Goal: Communication & Community: Answer question/provide support

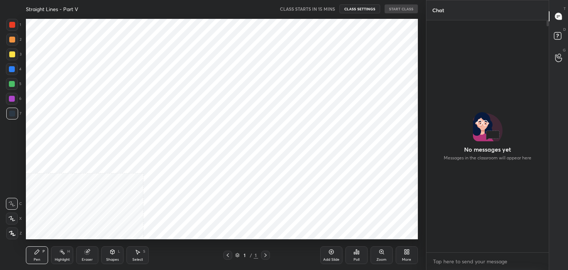
scroll to position [247, 120]
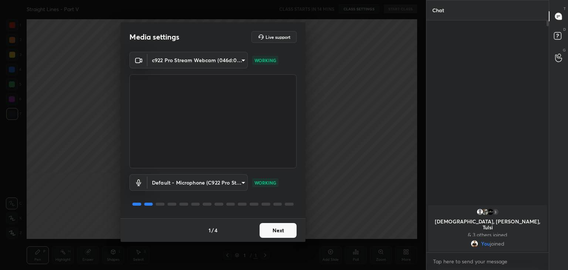
click at [275, 238] on div "1 / 4 Next" at bounding box center [213, 230] width 185 height 24
click at [275, 230] on button "Next" at bounding box center [278, 230] width 37 height 15
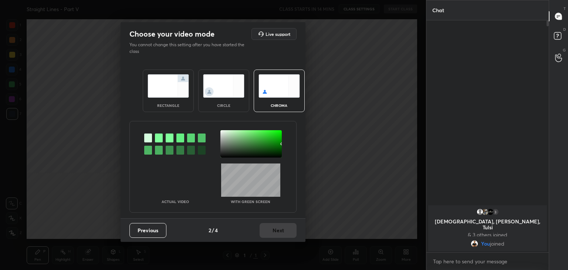
click at [235, 143] on div at bounding box center [250, 143] width 61 height 27
click at [275, 230] on button "Next" at bounding box center [278, 230] width 37 height 15
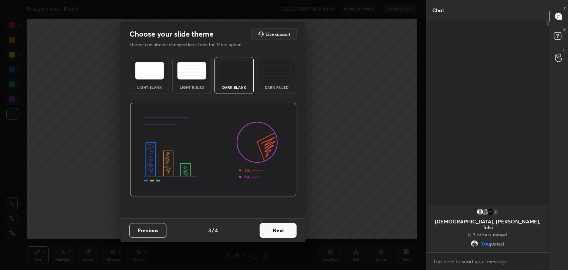
drag, startPoint x: 275, startPoint y: 74, endPoint x: 274, endPoint y: 78, distance: 4.9
click at [275, 73] on img at bounding box center [276, 71] width 29 height 18
click at [274, 230] on button "Next" at bounding box center [278, 230] width 37 height 15
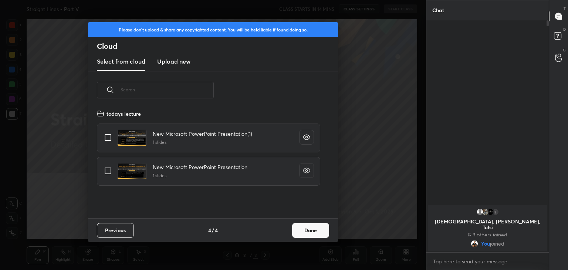
scroll to position [109, 237]
click at [177, 62] on h3 "Upload new" at bounding box center [173, 61] width 33 height 9
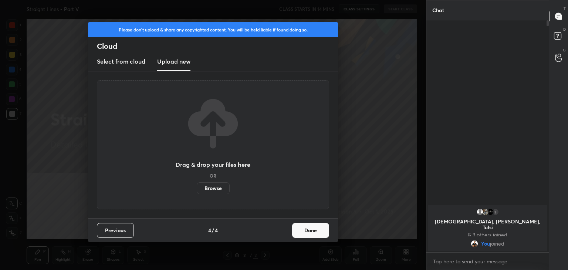
click at [211, 188] on label "Browse" at bounding box center [213, 188] width 33 height 12
click at [197, 188] on input "Browse" at bounding box center [197, 188] width 0 height 12
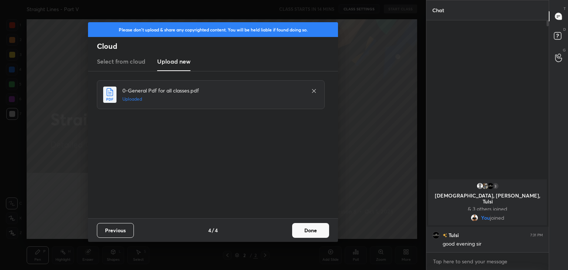
drag, startPoint x: 316, startPoint y: 91, endPoint x: 315, endPoint y: 97, distance: 6.0
click at [316, 92] on icon at bounding box center [314, 91] width 6 height 6
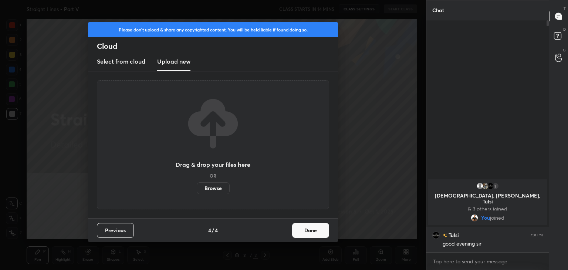
click at [216, 190] on label "Browse" at bounding box center [213, 188] width 33 height 12
click at [197, 190] on input "Browse" at bounding box center [197, 188] width 0 height 12
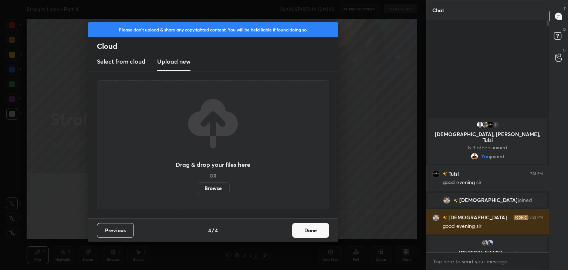
click at [213, 189] on label "Browse" at bounding box center [213, 188] width 33 height 12
click at [197, 189] on input "Browse" at bounding box center [197, 188] width 0 height 12
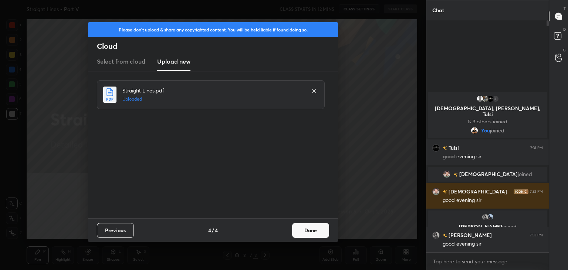
click at [306, 231] on button "Done" at bounding box center [310, 230] width 37 height 15
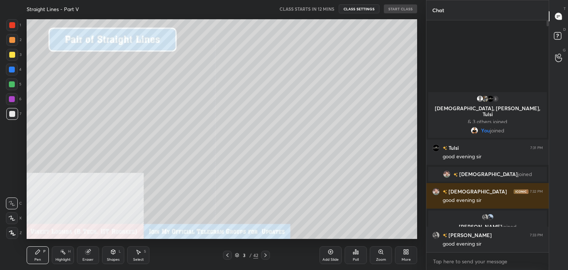
click at [241, 256] on div "3" at bounding box center [244, 255] width 7 height 4
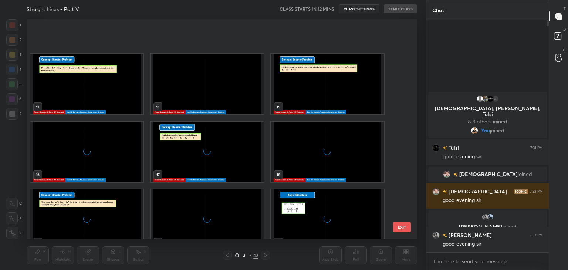
scroll to position [728, 0]
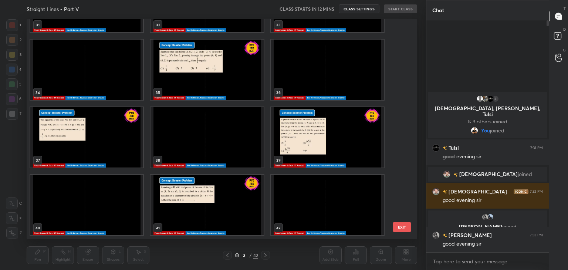
click at [296, 213] on img "grid" at bounding box center [327, 205] width 113 height 60
click at [297, 214] on img "grid" at bounding box center [327, 205] width 113 height 60
click at [297, 215] on img "grid" at bounding box center [327, 205] width 113 height 60
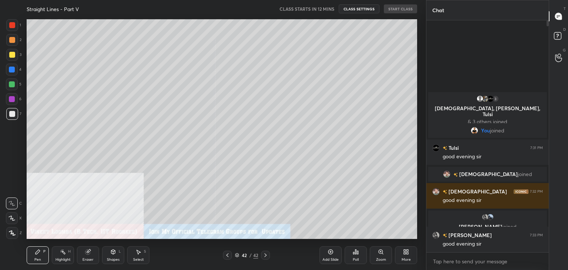
click at [411, 255] on div "More" at bounding box center [406, 255] width 22 height 18
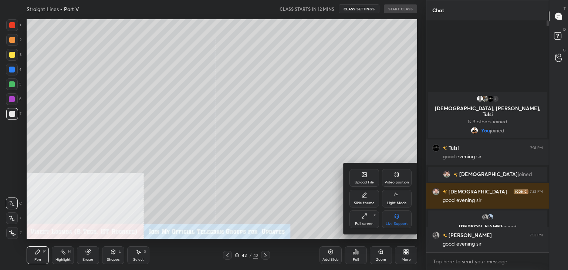
click at [363, 178] on div "Upload File" at bounding box center [364, 178] width 30 height 18
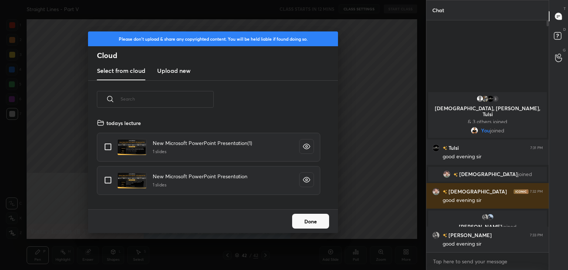
scroll to position [91, 237]
click at [184, 71] on h3 "Upload new" at bounding box center [173, 70] width 33 height 9
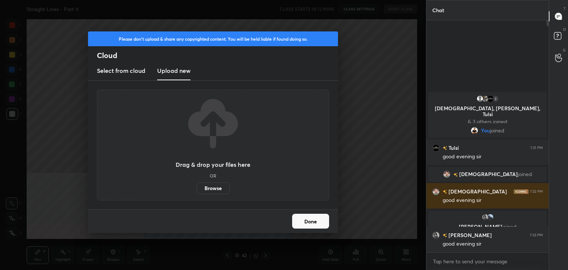
click at [216, 189] on label "Browse" at bounding box center [213, 188] width 33 height 12
click at [197, 189] on input "Browse" at bounding box center [197, 188] width 0 height 12
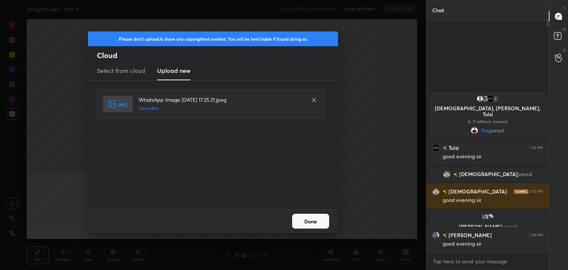
click at [315, 224] on button "Done" at bounding box center [310, 221] width 37 height 15
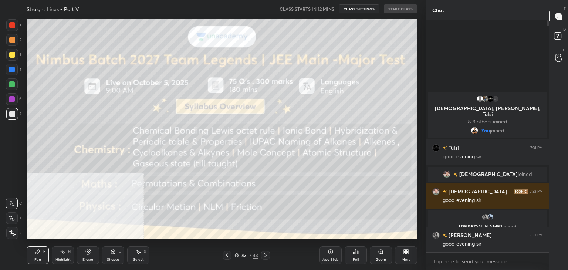
click at [235, 255] on icon at bounding box center [237, 255] width 4 height 1
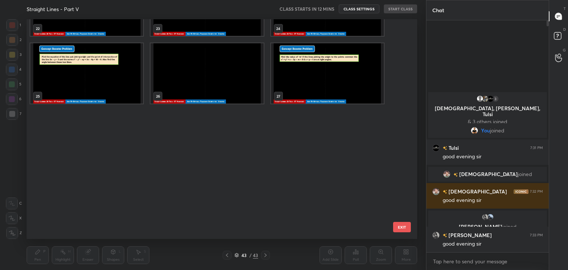
scroll to position [0, 0]
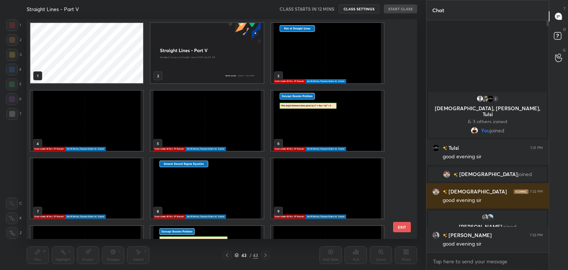
click at [287, 50] on img "grid" at bounding box center [327, 53] width 113 height 60
click at [224, 58] on img "grid" at bounding box center [206, 53] width 113 height 60
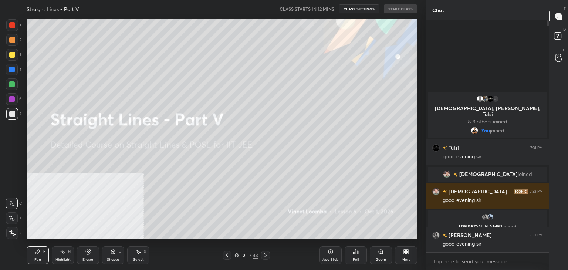
click at [266, 255] on icon at bounding box center [265, 255] width 2 height 4
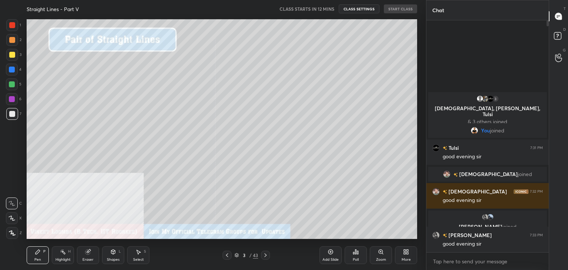
click at [402, 255] on div "More" at bounding box center [406, 255] width 22 height 18
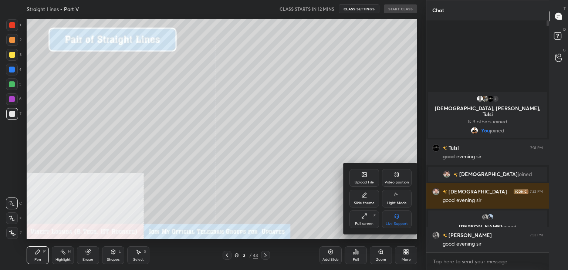
click at [398, 175] on icon at bounding box center [397, 175] width 1 height 4
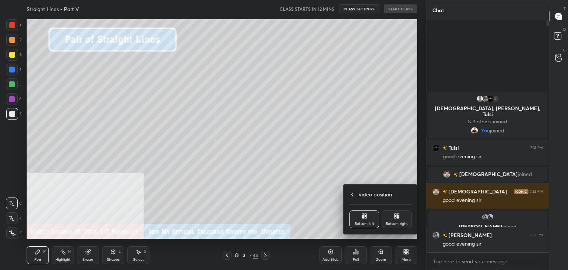
click at [399, 221] on div "Bottom right" at bounding box center [397, 219] width 30 height 18
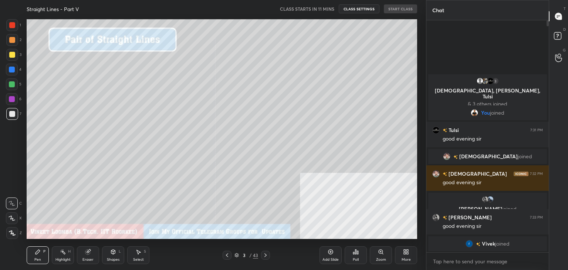
drag, startPoint x: 12, startPoint y: 220, endPoint x: 12, endPoint y: 224, distance: 4.1
click at [12, 221] on icon at bounding box center [12, 218] width 7 height 5
click at [9, 233] on icon at bounding box center [12, 232] width 7 height 5
click at [399, 7] on button "START CLASS" at bounding box center [400, 8] width 33 height 9
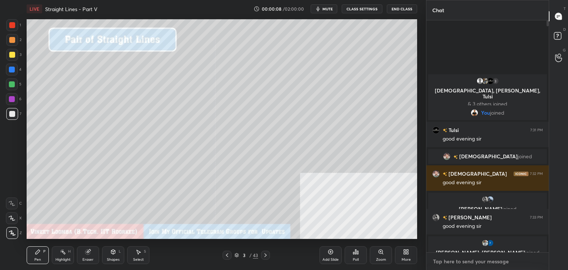
type textarea "x"
drag, startPoint x: 461, startPoint y: 260, endPoint x: 457, endPoint y: 261, distance: 4.2
click at [461, 260] on textarea at bounding box center [487, 261] width 111 height 12
paste textarea "My Unacademy Official Telegram: [URL][DOMAIN_NAME] Use Code VINEETLIVE to renew…"
type textarea "My Unacademy Official Telegram: [URL][DOMAIN_NAME] Use Code VINEETLIVE to renew…"
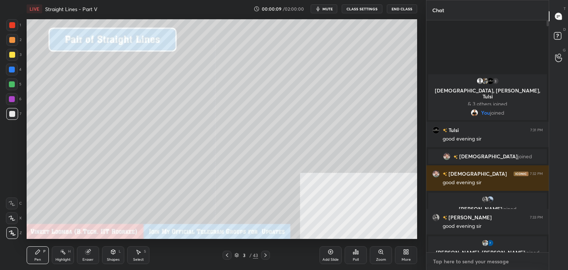
type textarea "x"
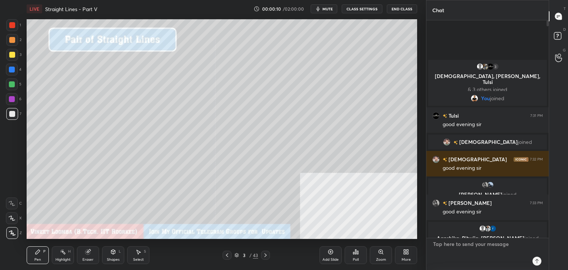
scroll to position [230, 120]
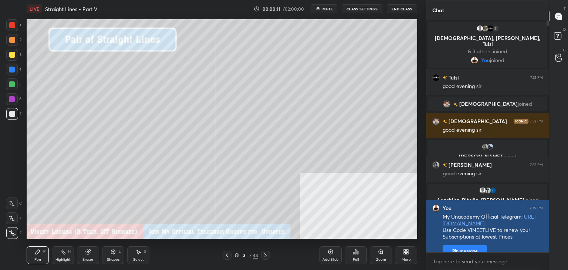
click at [460, 248] on button "Pin message" at bounding box center [465, 251] width 44 height 12
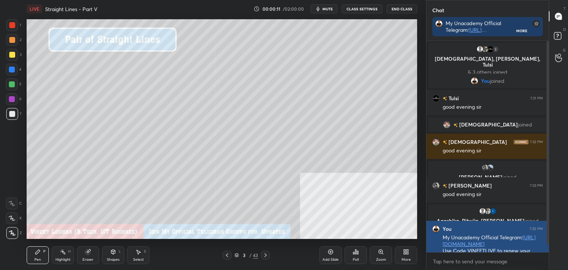
scroll to position [227, 120]
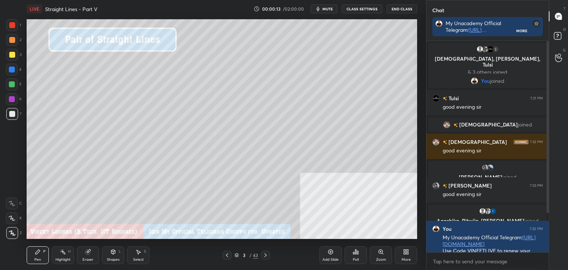
click at [255, 254] on div "43" at bounding box center [255, 255] width 5 height 7
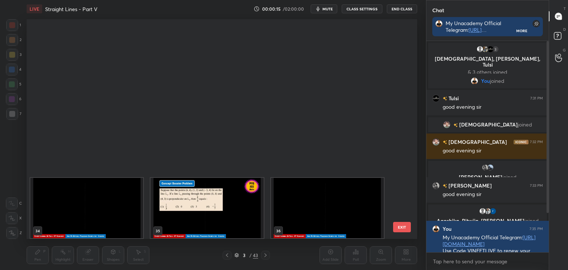
scroll to position [795, 0]
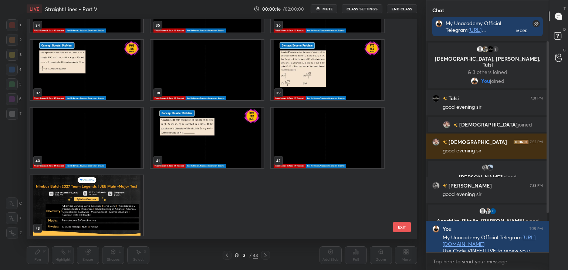
click at [78, 192] on img "grid" at bounding box center [86, 205] width 113 height 60
click at [78, 193] on img "grid" at bounding box center [86, 205] width 113 height 60
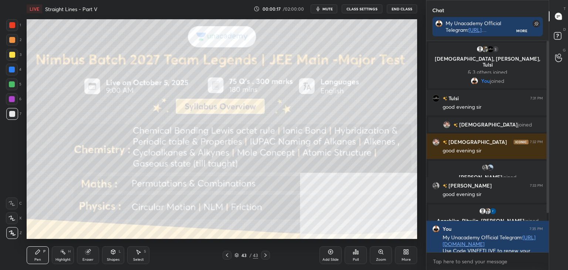
click at [12, 28] on div at bounding box center [12, 25] width 6 height 6
click at [192, 17] on div "LIVE Straight Lines - Part V 00:00:22 / 02:00:00 mute CLASS SETTINGS End Class …" at bounding box center [222, 135] width 396 height 270
click at [244, 256] on div "43" at bounding box center [243, 255] width 7 height 4
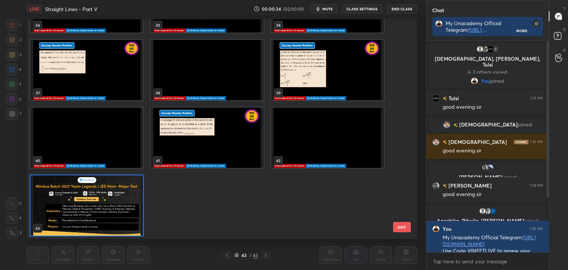
click at [331, 139] on img "grid" at bounding box center [327, 138] width 113 height 60
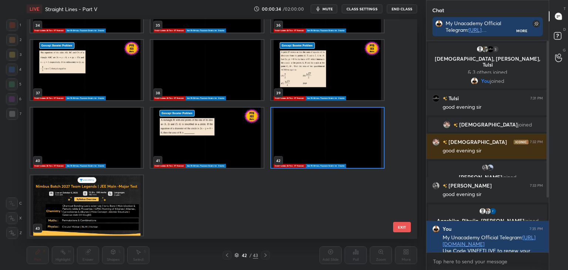
click at [331, 140] on img "grid" at bounding box center [327, 138] width 113 height 60
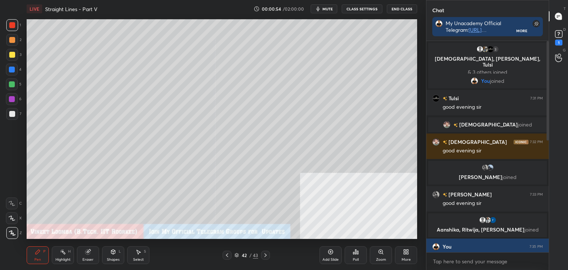
click at [324, 9] on button "mute" at bounding box center [324, 8] width 27 height 9
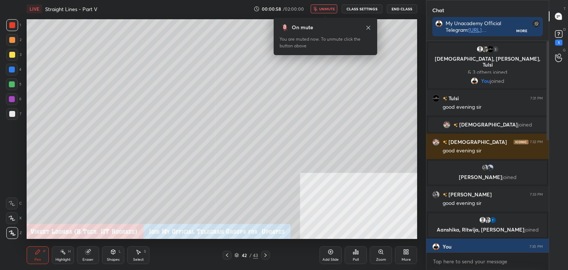
click at [93, 255] on div "Eraser" at bounding box center [88, 255] width 22 height 18
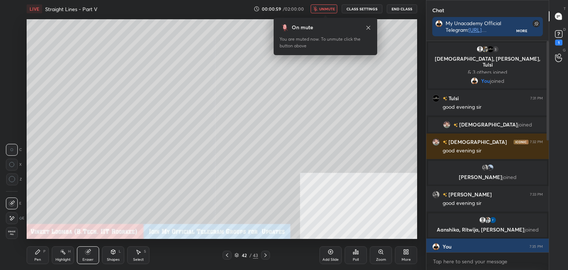
click at [13, 231] on span "Erase all" at bounding box center [11, 232] width 11 height 5
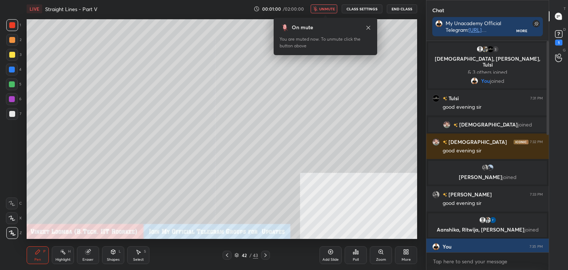
drag, startPoint x: 324, startPoint y: 11, endPoint x: 320, endPoint y: 19, distance: 8.9
click at [324, 12] on button "unmute" at bounding box center [324, 8] width 27 height 9
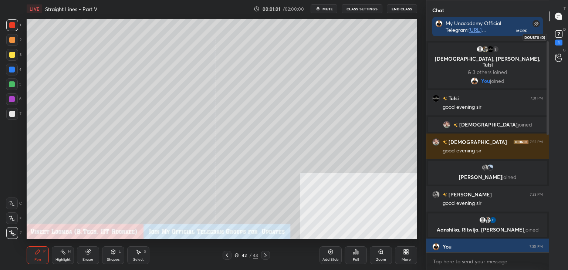
click at [561, 38] on icon at bounding box center [558, 33] width 11 height 11
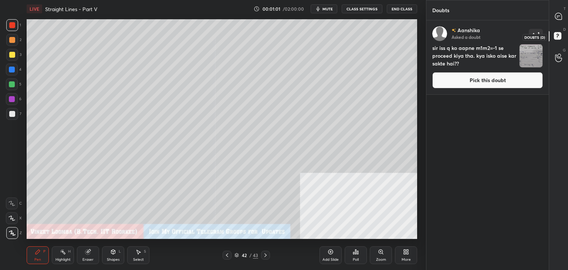
scroll to position [247, 120]
click at [479, 78] on button "Pick this doubt" at bounding box center [487, 80] width 111 height 16
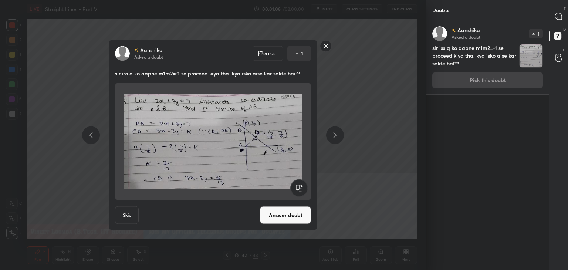
click at [283, 217] on button "Answer doubt" at bounding box center [285, 215] width 51 height 18
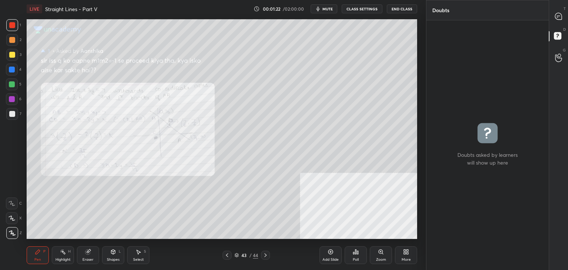
click at [86, 255] on icon at bounding box center [88, 252] width 6 height 6
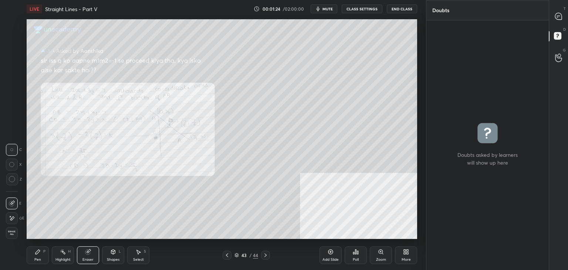
click at [33, 259] on div "Pen P" at bounding box center [38, 255] width 22 height 18
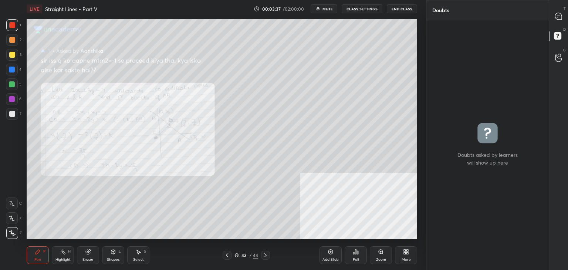
click at [475, 173] on div "grid" at bounding box center [487, 145] width 122 height 250
click at [418, 159] on div "1 2 3 4 5 6 7 C X Z C X Z E E Erase all H H LIVE Straight Lines - Part V 00:03:…" at bounding box center [284, 135] width 568 height 270
click at [65, 258] on div "Highlight" at bounding box center [62, 260] width 15 height 4
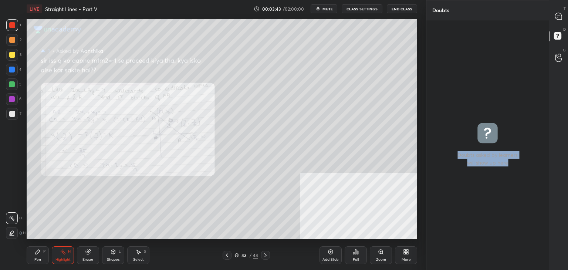
click at [87, 256] on div "Eraser" at bounding box center [88, 255] width 22 height 18
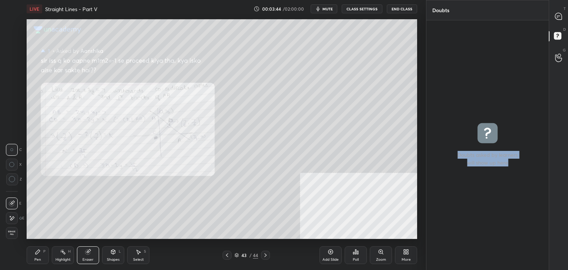
click at [13, 233] on span "Erase all" at bounding box center [11, 232] width 11 height 5
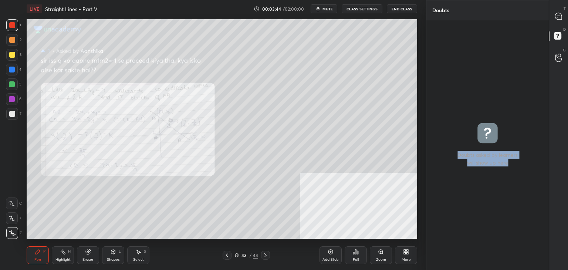
click at [33, 258] on div "Pen P" at bounding box center [38, 255] width 22 height 18
click at [227, 255] on icon at bounding box center [227, 255] width 6 height 6
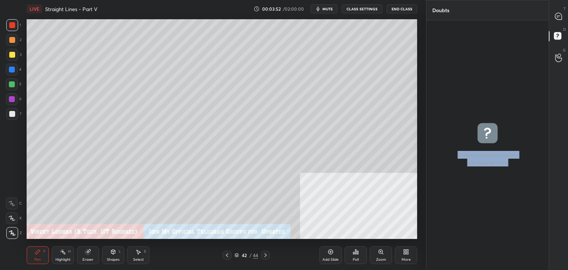
click at [85, 251] on icon at bounding box center [87, 252] width 5 height 5
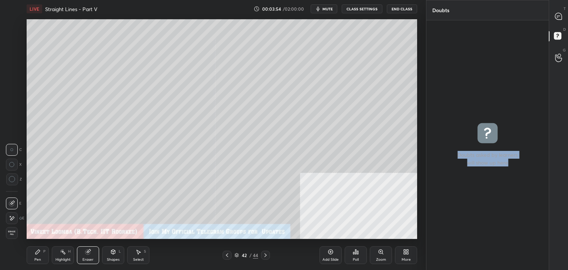
drag, startPoint x: 40, startPoint y: 253, endPoint x: 44, endPoint y: 241, distance: 12.4
click at [40, 252] on icon at bounding box center [38, 252] width 6 height 6
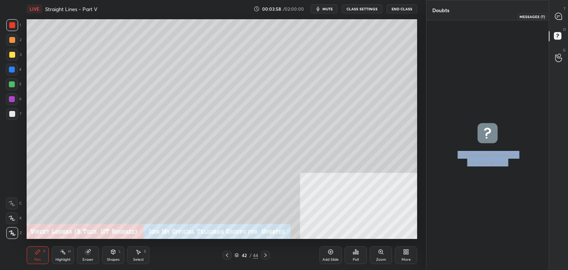
drag, startPoint x: 560, startPoint y: 15, endPoint x: 555, endPoint y: 18, distance: 6.8
click at [560, 16] on icon at bounding box center [558, 16] width 7 height 7
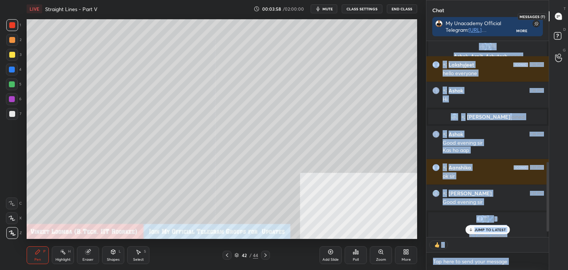
scroll to position [194, 120]
click at [476, 228] on p "1 NEW MESSAGE" at bounding box center [489, 229] width 31 height 4
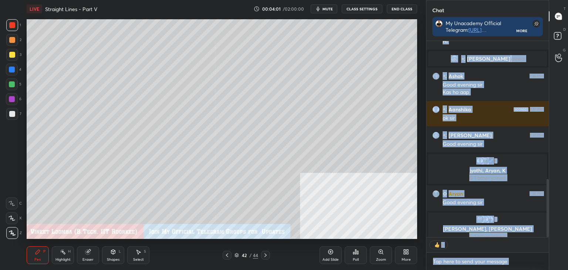
click at [438, 248] on img at bounding box center [436, 244] width 7 height 7
click at [356, 7] on button "CLASS SETTINGS" at bounding box center [362, 8] width 41 height 9
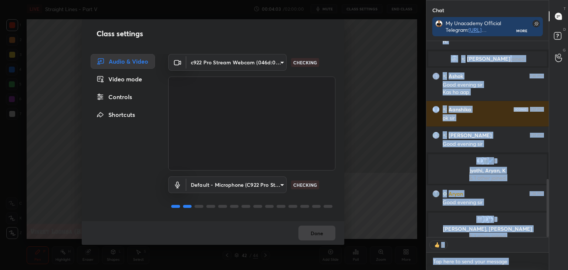
drag, startPoint x: 119, startPoint y: 98, endPoint x: 131, endPoint y: 105, distance: 14.2
click at [119, 98] on div "Controls" at bounding box center [123, 96] width 64 height 15
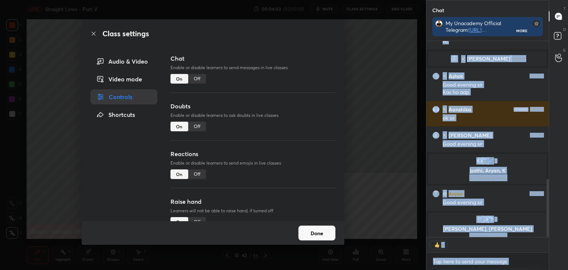
scroll to position [209, 120]
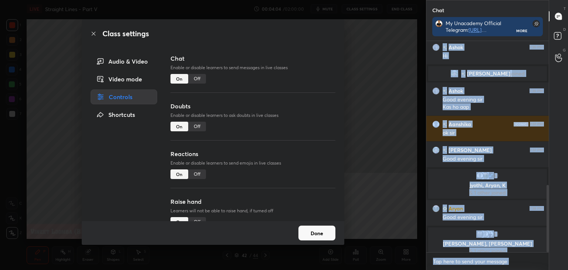
click at [199, 175] on div "Off" at bounding box center [197, 174] width 18 height 10
click at [196, 219] on div "Off" at bounding box center [197, 222] width 18 height 10
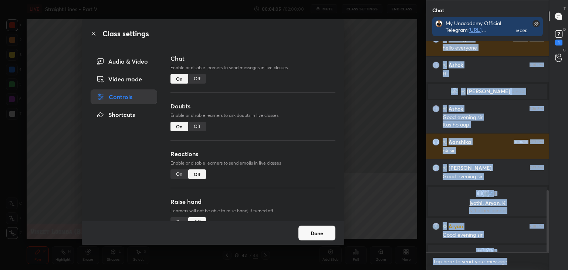
scroll to position [508, 0]
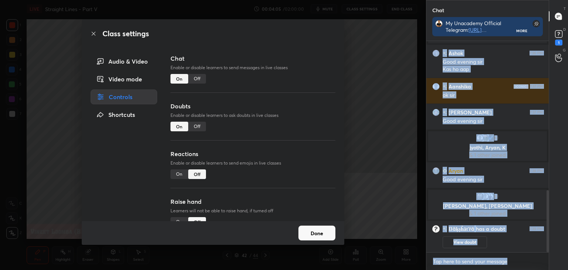
click at [316, 230] on button "Done" at bounding box center [316, 233] width 37 height 15
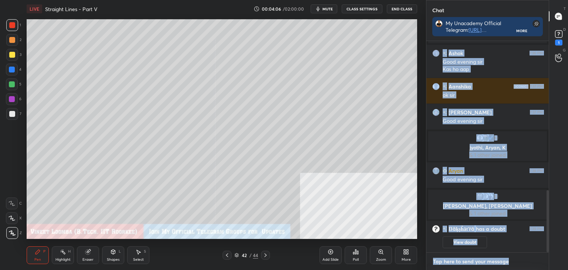
click at [454, 262] on textarea at bounding box center [487, 261] width 111 height 12
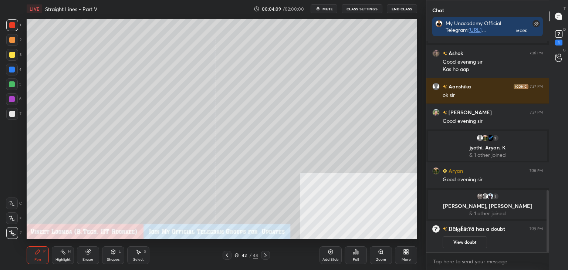
drag, startPoint x: 91, startPoint y: 257, endPoint x: 126, endPoint y: 240, distance: 39.4
click at [92, 256] on div "Eraser" at bounding box center [88, 255] width 22 height 18
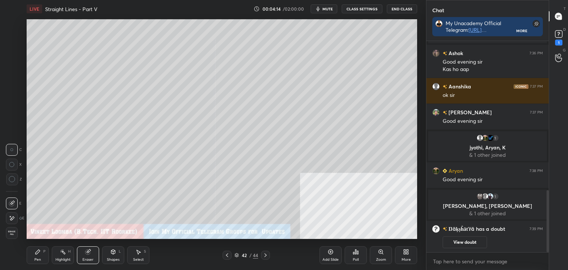
scroll to position [492, 0]
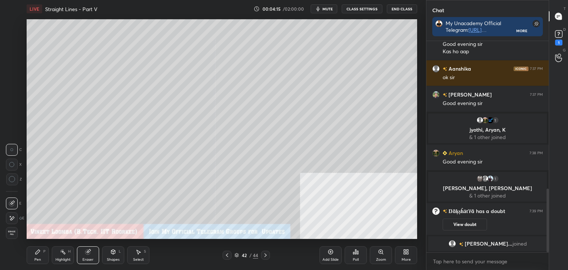
click at [13, 220] on icon at bounding box center [12, 218] width 6 height 6
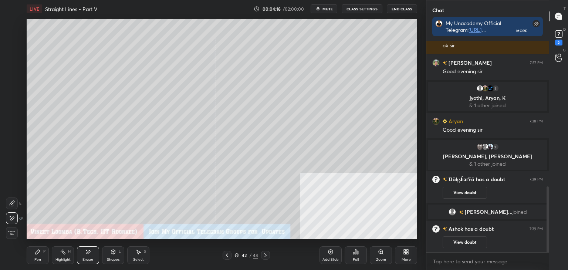
scroll to position [465, 0]
click at [38, 254] on icon at bounding box center [38, 252] width 6 height 6
click at [559, 36] on rect at bounding box center [558, 34] width 7 height 7
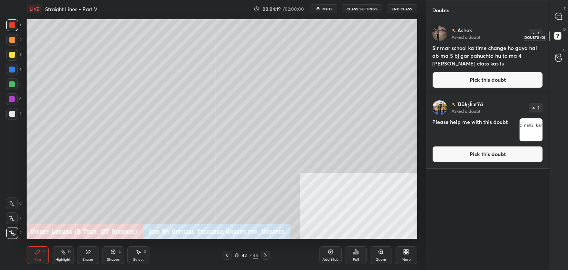
scroll to position [247, 120]
drag, startPoint x: 511, startPoint y: 76, endPoint x: 507, endPoint y: 78, distance: 4.5
click at [511, 76] on button "Pick this doubt" at bounding box center [487, 80] width 111 height 16
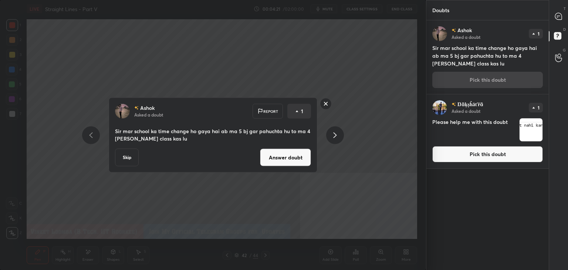
click at [297, 160] on button "Answer doubt" at bounding box center [285, 158] width 51 height 18
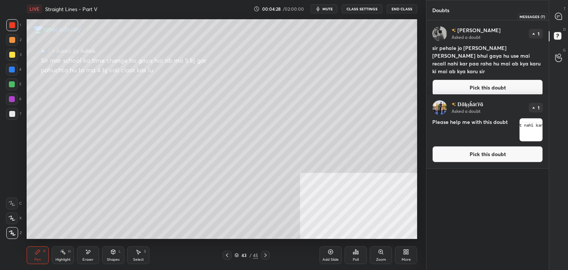
drag, startPoint x: 558, startPoint y: 15, endPoint x: 549, endPoint y: 17, distance: 9.0
click at [558, 15] on icon at bounding box center [559, 17] width 8 height 8
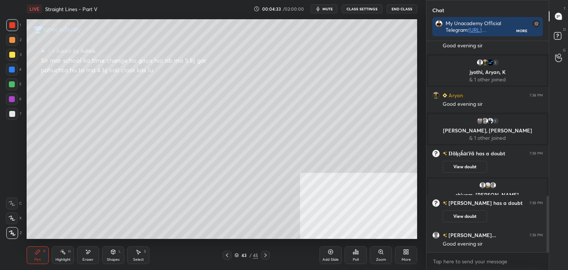
scroll to position [2, 2]
click at [563, 37] on icon at bounding box center [558, 36] width 13 height 13
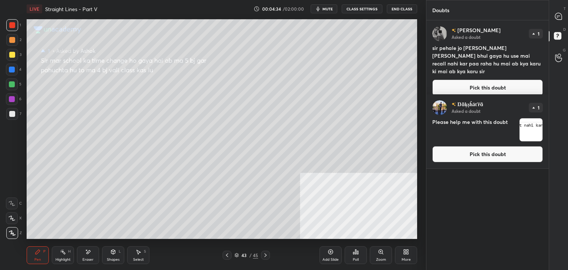
click at [516, 79] on button "Pick this doubt" at bounding box center [487, 87] width 111 height 16
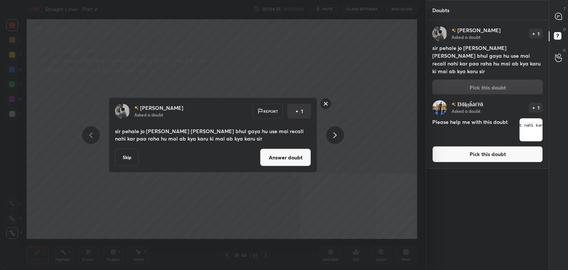
click at [300, 157] on button "Answer doubt" at bounding box center [285, 158] width 51 height 18
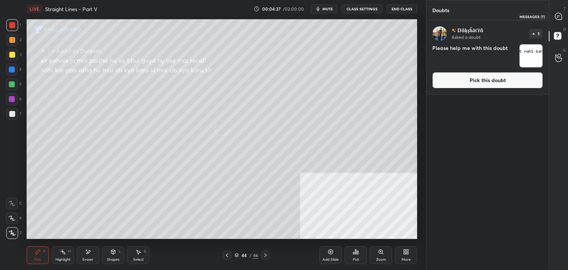
click at [560, 16] on icon at bounding box center [558, 16] width 7 height 7
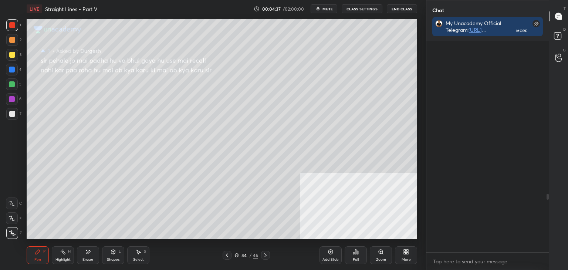
scroll to position [0, 0]
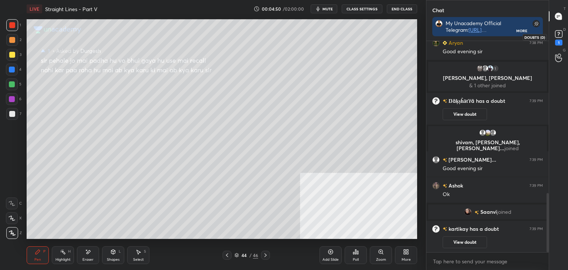
click at [559, 34] on icon at bounding box center [558, 33] width 11 height 11
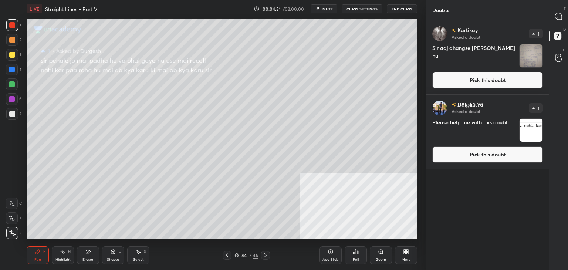
click at [505, 80] on button "Pick this doubt" at bounding box center [487, 80] width 111 height 16
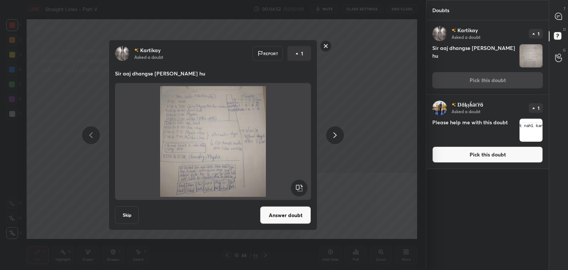
click at [299, 214] on button "Answer doubt" at bounding box center [285, 215] width 51 height 18
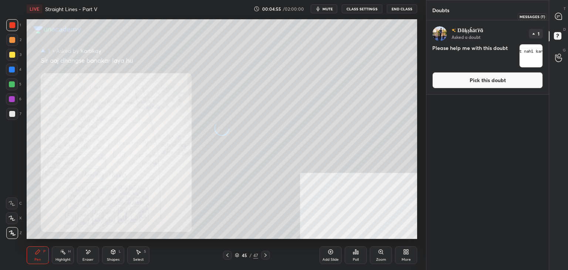
click at [562, 16] on icon at bounding box center [559, 17] width 8 height 8
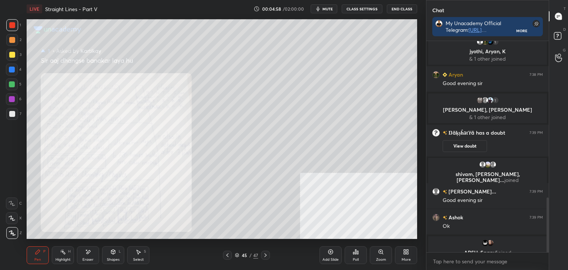
click at [380, 258] on div "Zoom" at bounding box center [381, 260] width 10 height 4
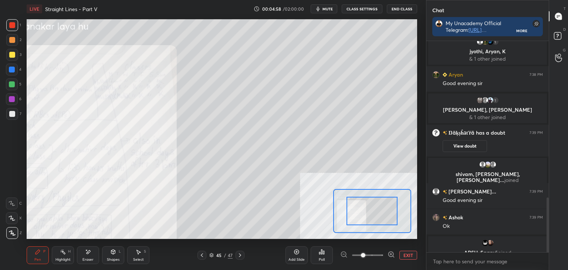
click at [382, 259] on span at bounding box center [367, 255] width 31 height 11
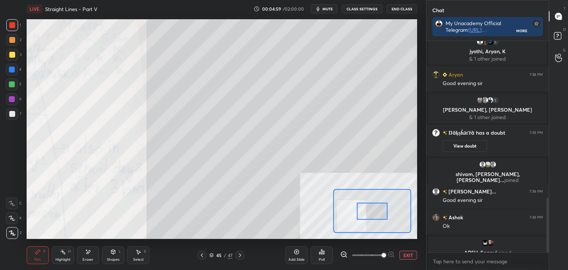
click at [382, 257] on span at bounding box center [384, 255] width 4 height 4
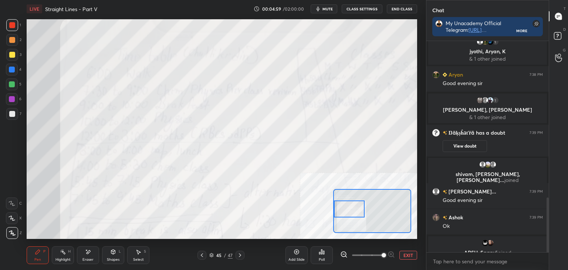
drag, startPoint x: 342, startPoint y: 216, endPoint x: 354, endPoint y: 215, distance: 12.2
click at [342, 215] on div at bounding box center [349, 208] width 31 height 17
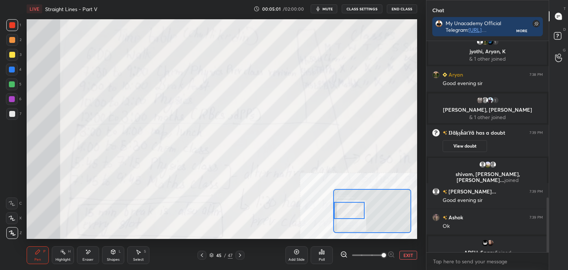
click at [356, 216] on div at bounding box center [349, 210] width 31 height 17
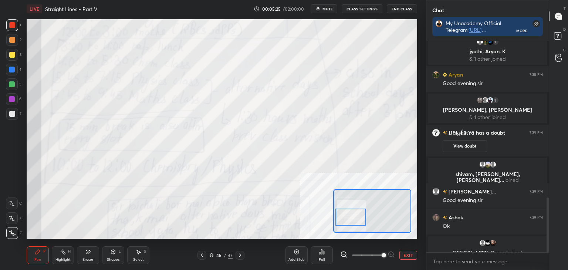
drag, startPoint x: 350, startPoint y: 210, endPoint x: 352, endPoint y: 218, distance: 8.6
click at [352, 217] on div at bounding box center [350, 217] width 31 height 17
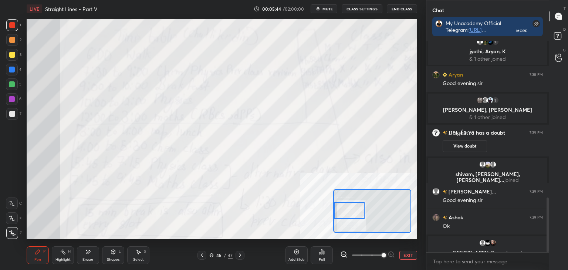
drag, startPoint x: 357, startPoint y: 210, endPoint x: 353, endPoint y: 203, distance: 7.3
click at [354, 203] on div at bounding box center [349, 210] width 31 height 17
click at [407, 253] on button "EXIT" at bounding box center [408, 255] width 18 height 9
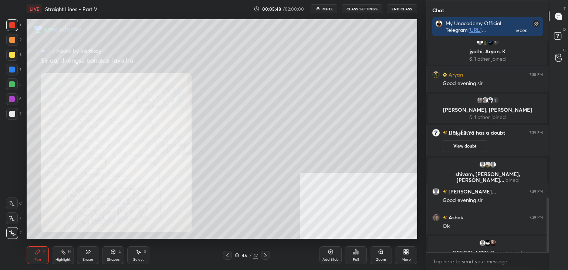
scroll to position [227, 120]
click at [562, 33] on icon at bounding box center [558, 36] width 13 height 13
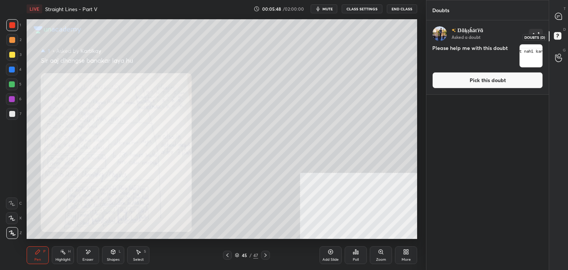
scroll to position [247, 120]
click at [521, 79] on button "Pick this doubt" at bounding box center [487, 80] width 111 height 16
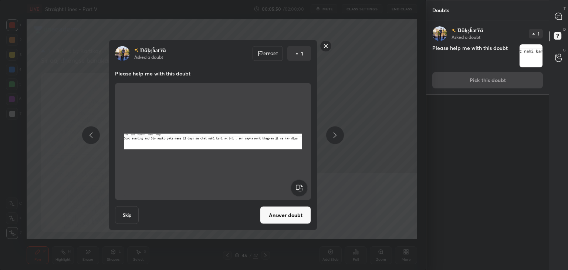
click at [284, 217] on button "Answer doubt" at bounding box center [285, 215] width 51 height 18
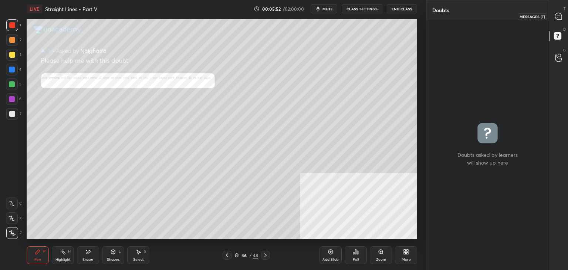
drag, startPoint x: 560, startPoint y: 16, endPoint x: 562, endPoint y: 12, distance: 4.7
click at [561, 15] on icon at bounding box center [558, 16] width 7 height 7
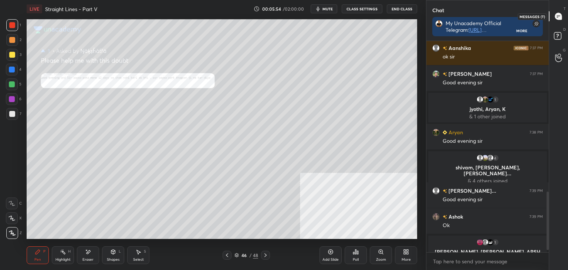
scroll to position [555, 0]
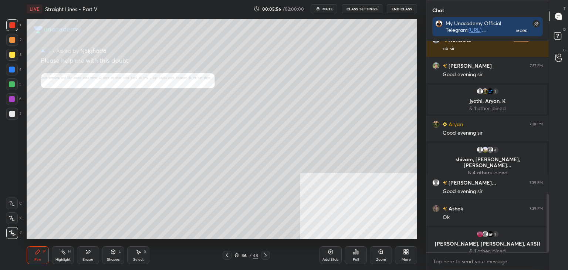
click at [384, 258] on div "Zoom" at bounding box center [381, 260] width 10 height 4
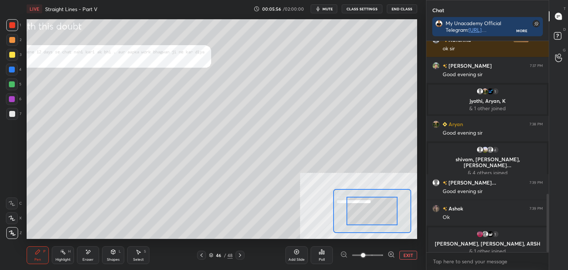
click at [384, 259] on div at bounding box center [367, 255] width 55 height 9
click at [385, 260] on div "Add Slide Poll EXIT" at bounding box center [351, 254] width 132 height 41
click at [385, 253] on div at bounding box center [367, 255] width 55 height 9
click at [386, 256] on div at bounding box center [367, 255] width 55 height 9
click at [390, 253] on icon at bounding box center [390, 254] width 7 height 7
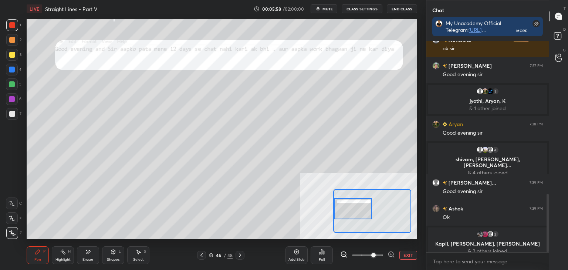
drag, startPoint x: 372, startPoint y: 207, endPoint x: 350, endPoint y: 204, distance: 22.0
click at [352, 204] on div at bounding box center [353, 208] width 38 height 21
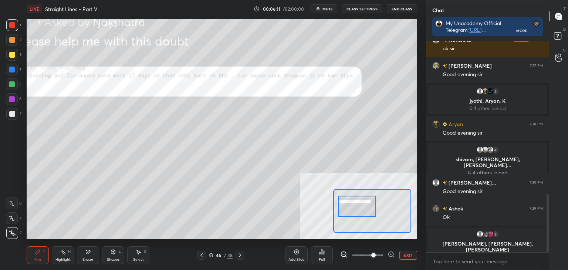
drag, startPoint x: 352, startPoint y: 210, endPoint x: 356, endPoint y: 208, distance: 4.6
click at [356, 208] on div at bounding box center [357, 206] width 38 height 21
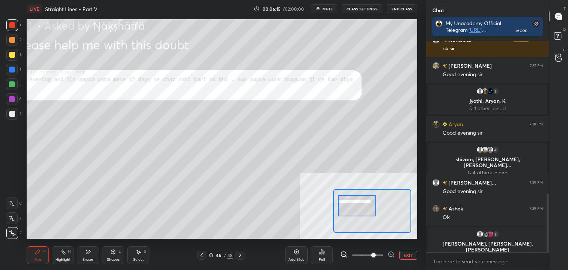
drag, startPoint x: 548, startPoint y: 200, endPoint x: 549, endPoint y: 213, distance: 12.2
click at [549, 213] on div "Chat My Unacademy Official Telegram: [URL][DOMAIN_NAME] Use Code VINEETLIVE to …" at bounding box center [497, 135] width 142 height 270
drag, startPoint x: 549, startPoint y: 213, endPoint x: 550, endPoint y: 217, distance: 4.2
click at [550, 217] on div "T Messages (T) D Doubts (D) G Raise Hand (G)" at bounding box center [558, 135] width 19 height 270
click at [407, 254] on button "EXIT" at bounding box center [408, 255] width 18 height 9
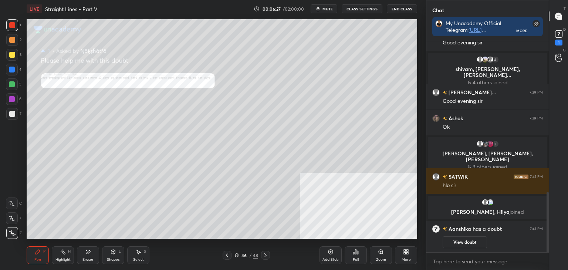
scroll to position [529, 0]
drag, startPoint x: 564, startPoint y: 37, endPoint x: 543, endPoint y: 46, distance: 23.4
click at [565, 37] on div "1" at bounding box center [558, 36] width 15 height 13
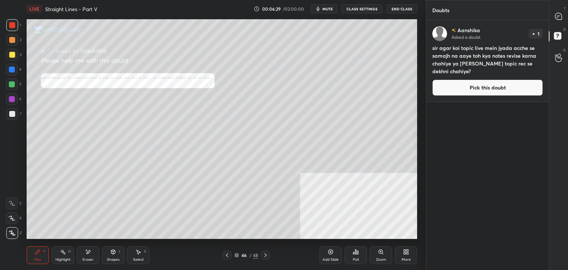
click at [480, 82] on button "Pick this doubt" at bounding box center [487, 87] width 111 height 16
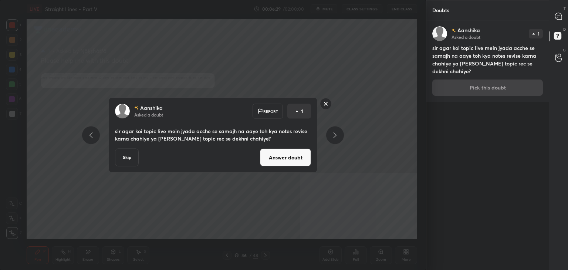
click at [295, 155] on button "Answer doubt" at bounding box center [285, 158] width 51 height 18
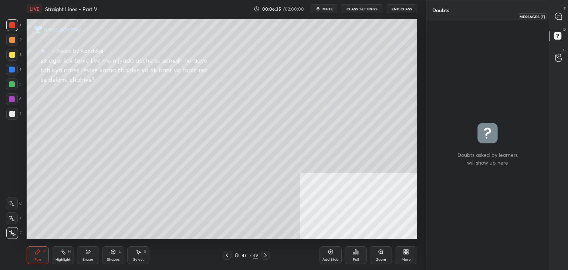
click at [566, 12] on div "T Messages (T)" at bounding box center [558, 16] width 19 height 21
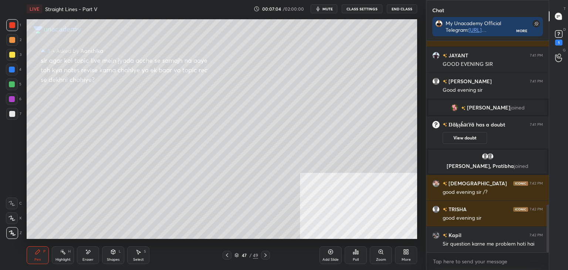
scroll to position [750, 0]
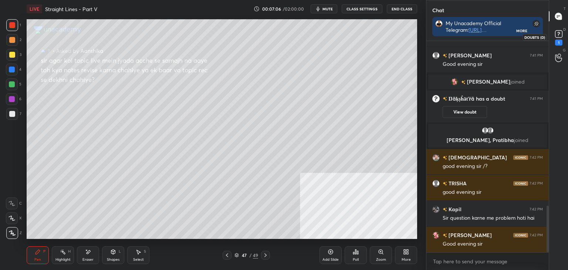
click at [562, 38] on icon at bounding box center [558, 33] width 11 height 11
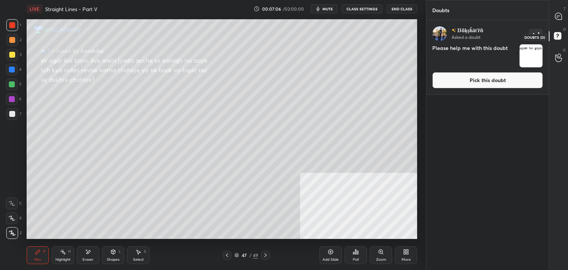
scroll to position [247, 120]
drag, startPoint x: 498, startPoint y: 91, endPoint x: 484, endPoint y: 97, distance: 15.6
click at [497, 91] on div "Ŋäķșĥāťřä Asked a doubt 1 Please help me with this doubt Pick this doubt" at bounding box center [487, 57] width 122 height 74
click at [480, 70] on div "Ŋäķșĥāťřä Asked a doubt 1 Please help me with this doubt Pick this doubt" at bounding box center [487, 57] width 122 height 74
click at [444, 83] on button "Pick this doubt" at bounding box center [487, 80] width 111 height 16
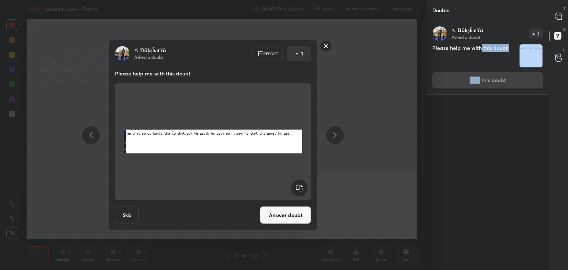
click at [273, 219] on button "Answer doubt" at bounding box center [285, 215] width 51 height 18
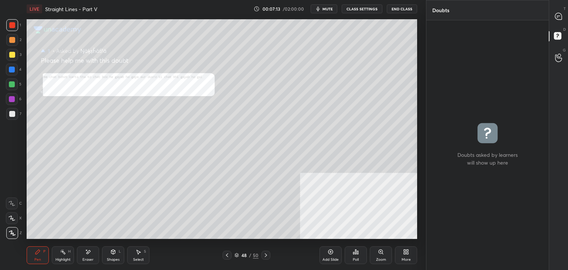
click at [379, 253] on icon at bounding box center [381, 252] width 6 height 6
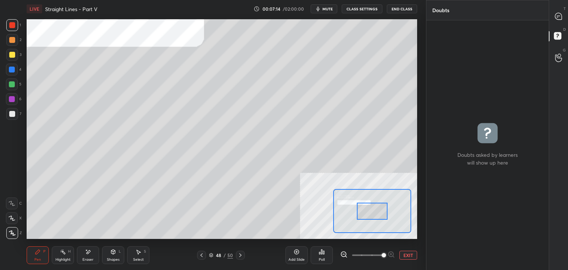
click at [382, 255] on span at bounding box center [384, 255] width 4 height 4
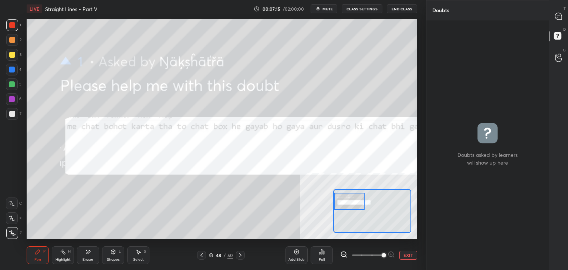
drag, startPoint x: 342, startPoint y: 201, endPoint x: 333, endPoint y: 200, distance: 9.4
click at [333, 200] on div at bounding box center [372, 211] width 78 height 44
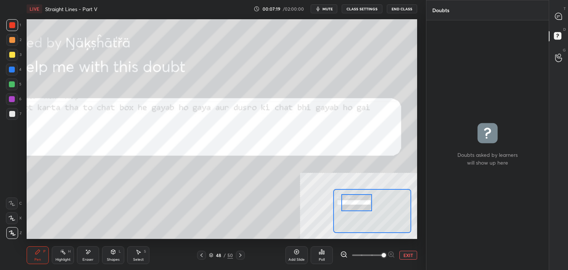
drag, startPoint x: 361, startPoint y: 205, endPoint x: 365, endPoint y: 199, distance: 7.4
click at [365, 205] on div at bounding box center [356, 202] width 31 height 17
click at [406, 253] on button "EXIT" at bounding box center [408, 255] width 18 height 9
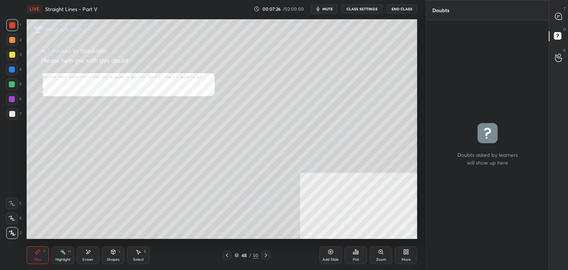
click at [562, 13] on icon at bounding box center [559, 17] width 8 height 8
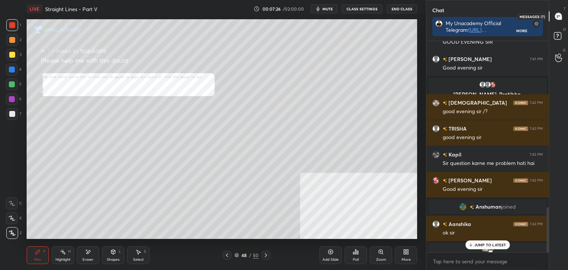
scroll to position [209, 120]
click at [481, 248] on div "JUMP TO LATEST" at bounding box center [487, 244] width 44 height 9
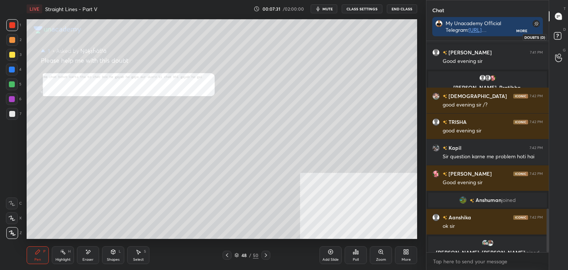
click at [563, 40] on icon at bounding box center [558, 36] width 13 height 13
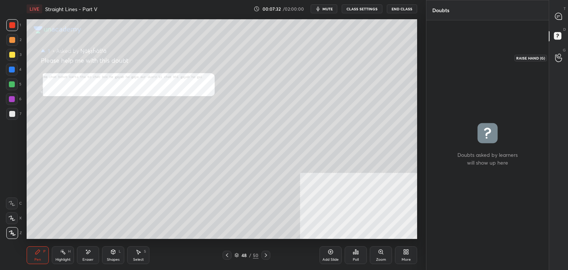
click at [556, 54] on icon at bounding box center [558, 58] width 7 height 9
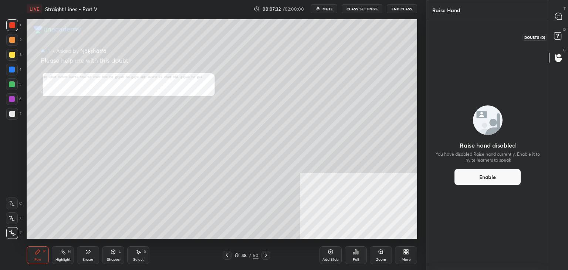
click at [560, 34] on rect at bounding box center [557, 36] width 7 height 7
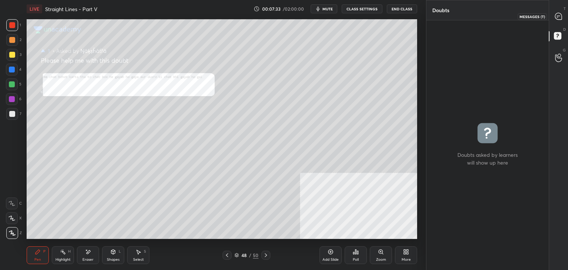
click at [561, 20] on div at bounding box center [558, 16] width 15 height 13
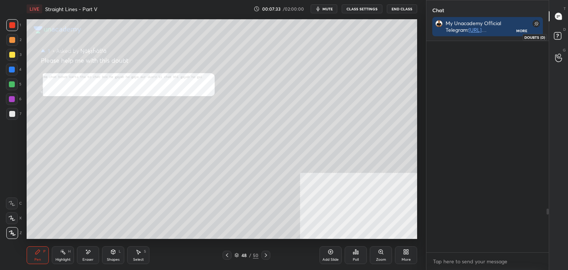
scroll to position [209, 120]
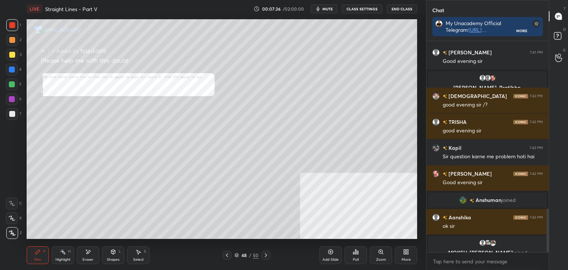
click at [333, 252] on icon at bounding box center [331, 252] width 6 height 6
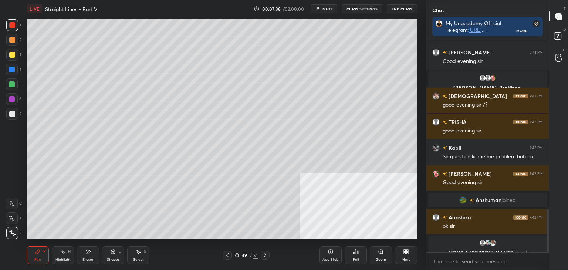
click at [13, 42] on div at bounding box center [12, 40] width 6 height 6
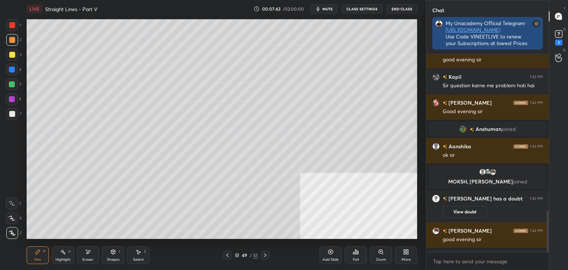
scroll to position [196, 120]
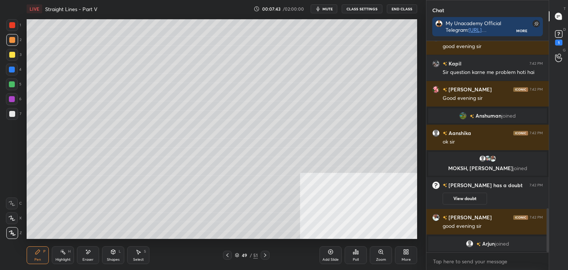
click at [568, 40] on div "D Doubts (D) 1" at bounding box center [558, 37] width 19 height 21
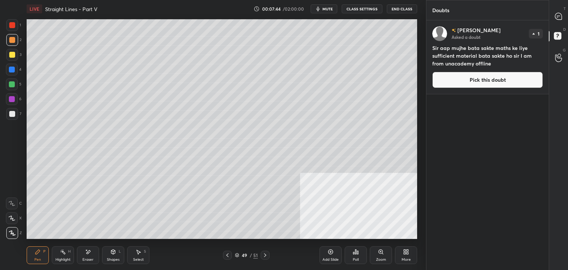
click at [496, 78] on button "Pick this doubt" at bounding box center [487, 80] width 111 height 16
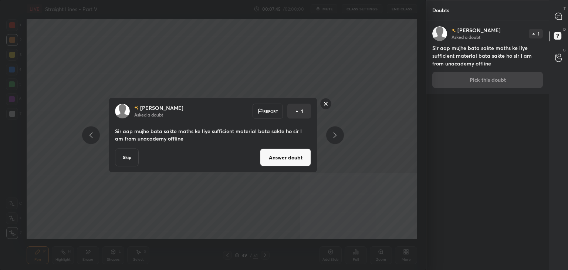
drag, startPoint x: 271, startPoint y: 159, endPoint x: 284, endPoint y: 142, distance: 21.4
click at [271, 158] on button "Answer doubt" at bounding box center [285, 158] width 51 height 18
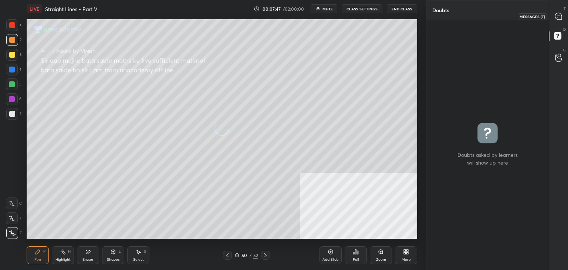
click at [558, 18] on icon at bounding box center [558, 16] width 7 height 7
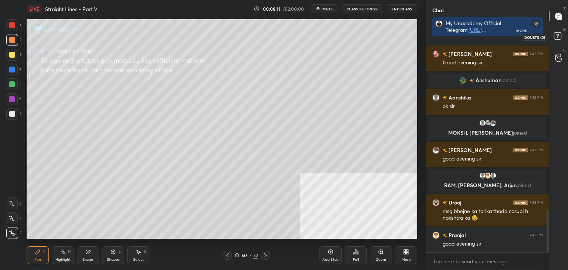
drag, startPoint x: 558, startPoint y: 35, endPoint x: 556, endPoint y: 30, distance: 6.1
click at [559, 35] on icon at bounding box center [558, 36] width 13 height 13
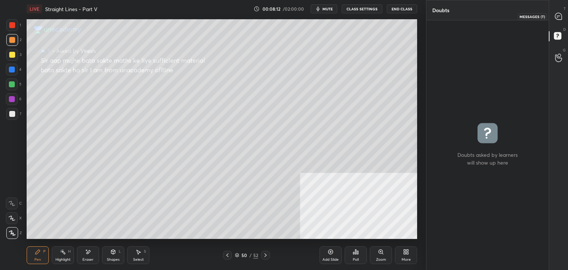
click at [563, 11] on div at bounding box center [558, 16] width 15 height 13
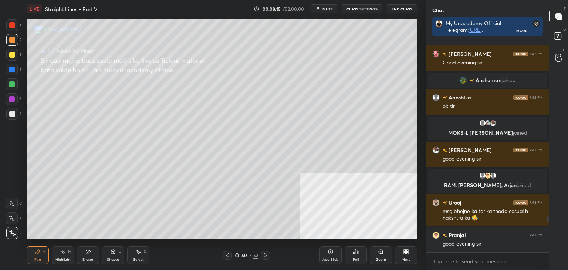
click at [292, 230] on div "LIVE Straight Lines - Part V 00:08:15 / 02:00:00 mute CLASS SETTINGS End Class …" at bounding box center [222, 135] width 396 height 270
click at [559, 39] on rect at bounding box center [557, 36] width 7 height 7
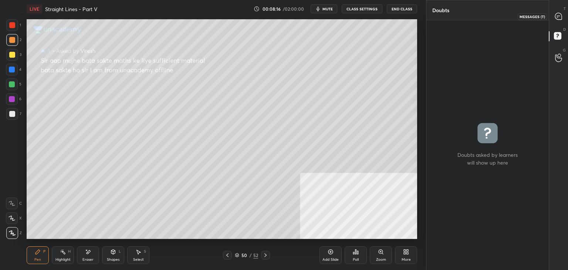
click at [558, 17] on icon at bounding box center [558, 16] width 7 height 7
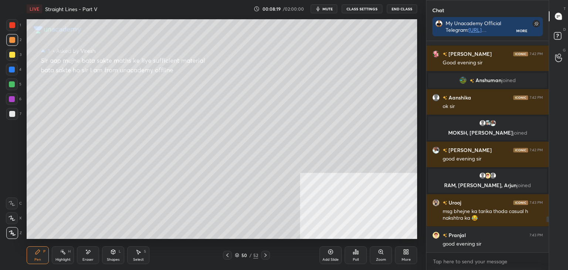
click at [326, 253] on div "Add Slide" at bounding box center [330, 255] width 22 height 18
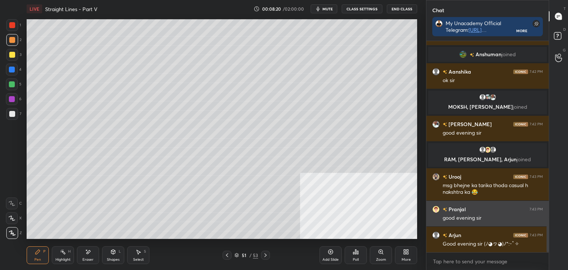
drag, startPoint x: 446, startPoint y: 215, endPoint x: 438, endPoint y: 219, distance: 9.1
click at [445, 215] on div "Kapil 7:42 PM Sir question karne me problem hoti hai [PERSON_NAME] 7:42 PM Good…" at bounding box center [487, 146] width 122 height 211
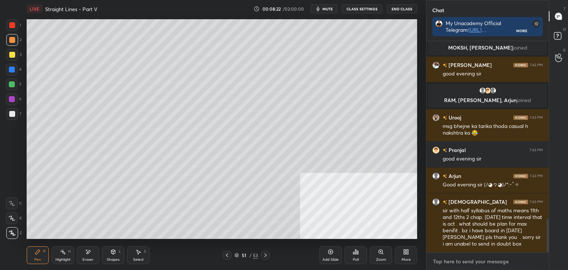
click at [450, 264] on textarea at bounding box center [487, 261] width 111 height 12
click at [563, 26] on div "T Messages (T)" at bounding box center [558, 16] width 19 height 21
drag, startPoint x: 559, startPoint y: 34, endPoint x: 564, endPoint y: 23, distance: 12.1
click at [562, 33] on icon at bounding box center [558, 36] width 13 height 13
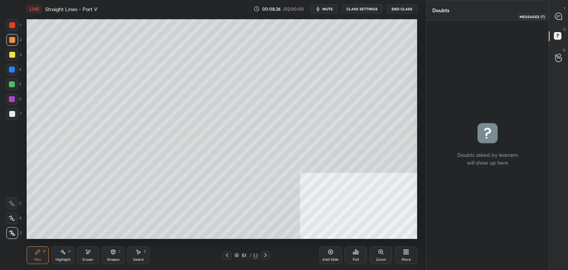
click at [564, 18] on div at bounding box center [558, 16] width 15 height 13
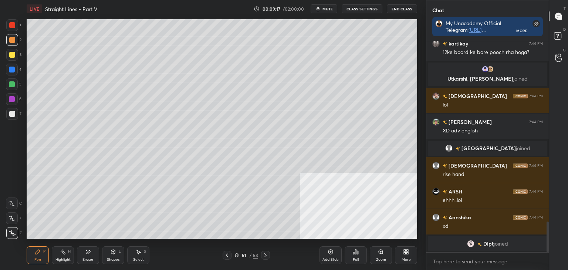
scroll to position [1253, 0]
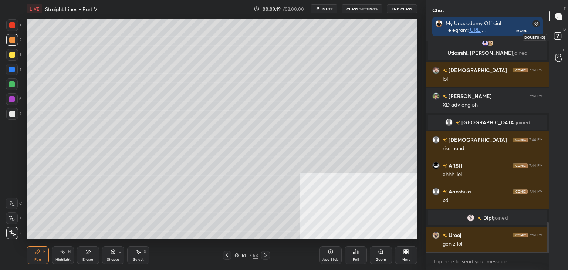
click at [559, 34] on rect at bounding box center [557, 36] width 7 height 7
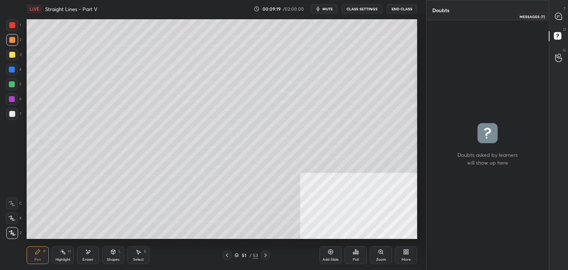
drag, startPoint x: 558, startPoint y: 18, endPoint x: 558, endPoint y: 23, distance: 4.4
click at [558, 19] on icon at bounding box center [558, 16] width 7 height 7
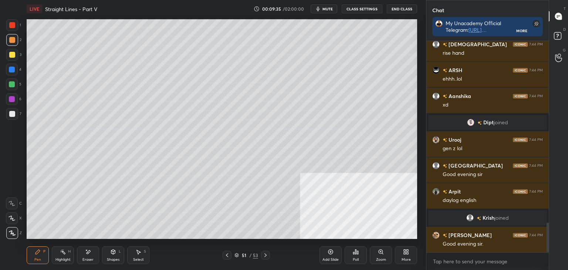
scroll to position [1298, 0]
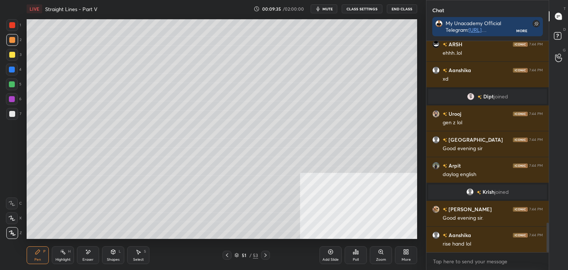
click at [84, 260] on div "Eraser" at bounding box center [87, 260] width 11 height 4
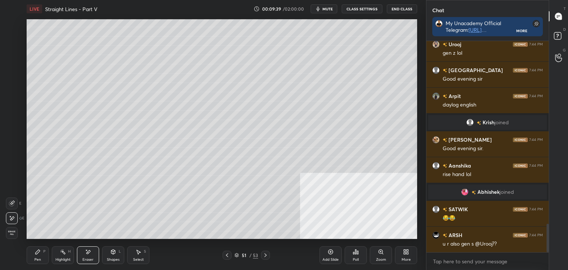
scroll to position [1350, 0]
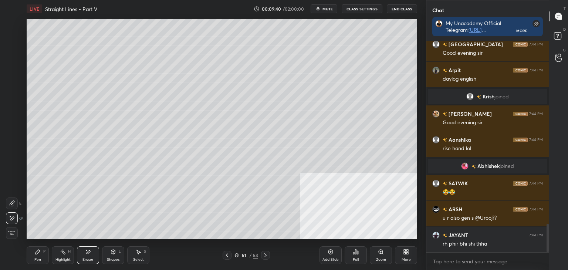
click at [43, 256] on div "Pen P" at bounding box center [38, 255] width 22 height 18
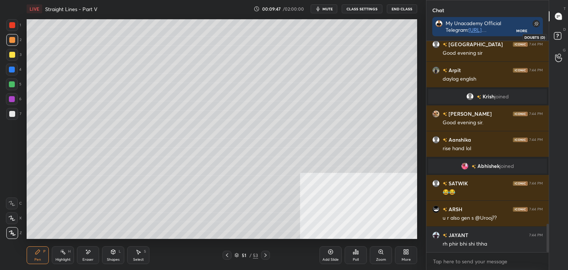
click at [562, 36] on icon at bounding box center [558, 36] width 13 height 13
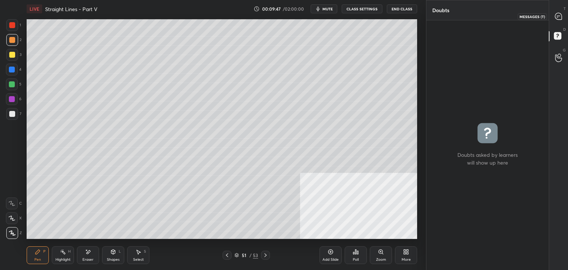
click at [558, 19] on icon at bounding box center [558, 16] width 7 height 7
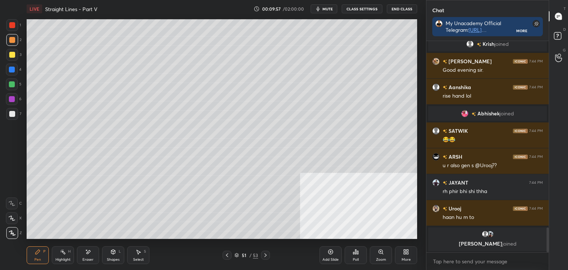
click at [248, 254] on div "51 / 53" at bounding box center [246, 255] width 24 height 7
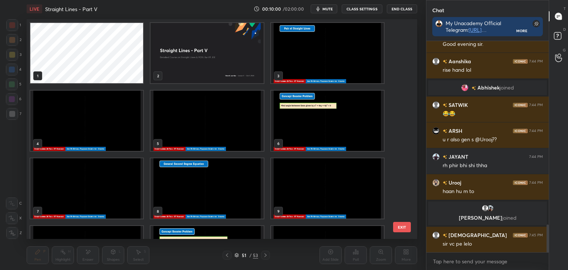
click at [309, 55] on img "grid" at bounding box center [327, 53] width 113 height 60
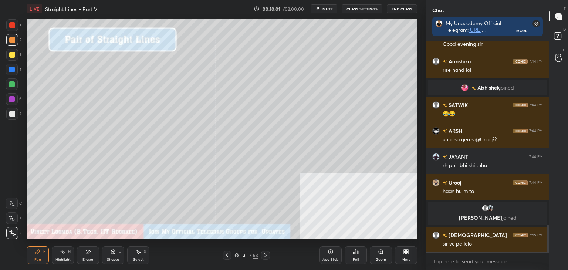
click at [309, 54] on img "grid" at bounding box center [327, 53] width 113 height 60
click at [37, 253] on icon at bounding box center [38, 252] width 6 height 6
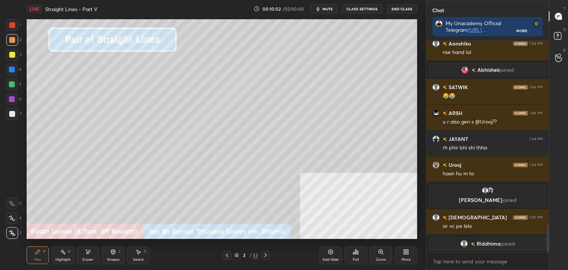
drag, startPoint x: 7, startPoint y: 116, endPoint x: 4, endPoint y: 119, distance: 4.2
click at [9, 116] on div at bounding box center [12, 114] width 12 height 12
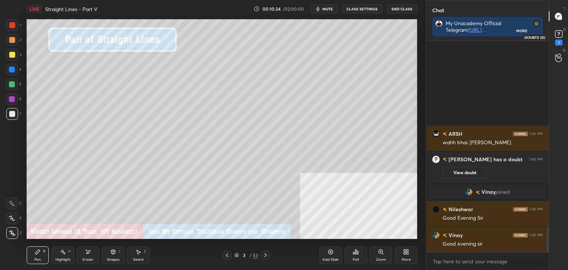
drag, startPoint x: 563, startPoint y: 35, endPoint x: 566, endPoint y: 31, distance: 4.2
click at [563, 35] on icon at bounding box center [558, 33] width 11 height 11
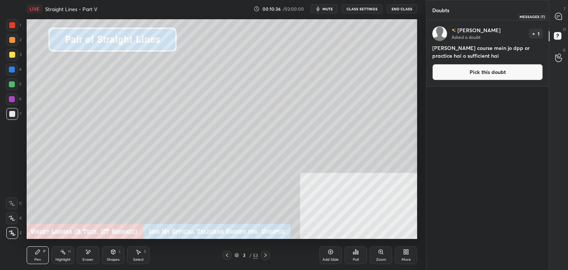
click at [563, 19] on div at bounding box center [558, 16] width 15 height 13
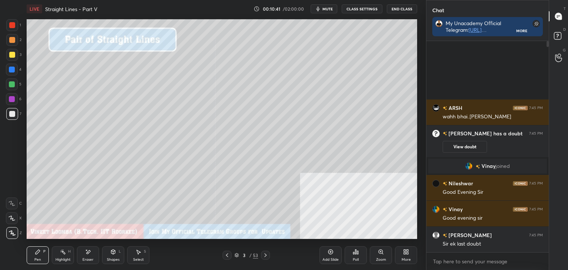
click at [10, 56] on div at bounding box center [12, 55] width 6 height 6
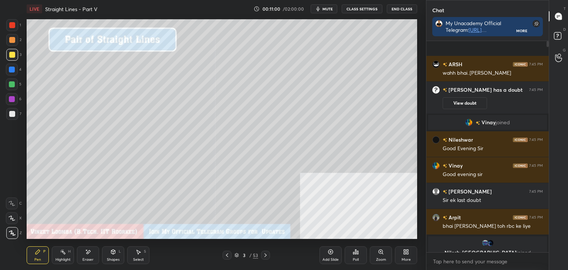
click at [12, 114] on div at bounding box center [12, 114] width 6 height 6
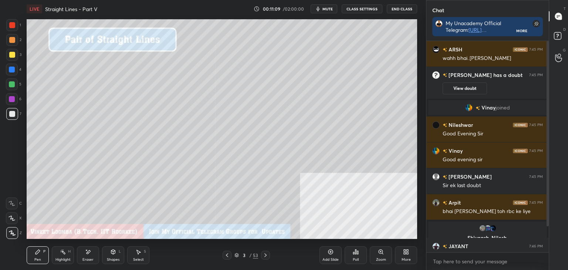
scroll to position [29, 0]
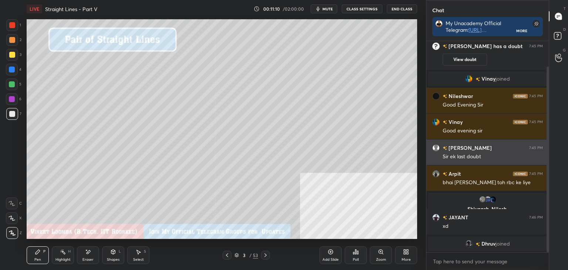
drag, startPoint x: 548, startPoint y: 125, endPoint x: 535, endPoint y: 143, distance: 21.8
click at [545, 144] on div at bounding box center [546, 146] width 4 height 211
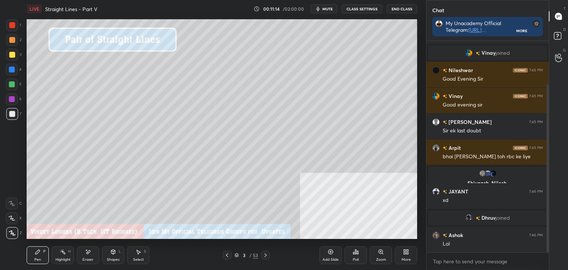
scroll to position [81, 0]
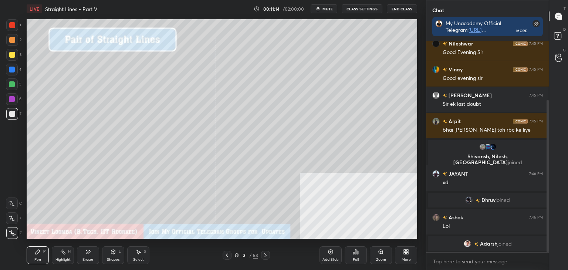
drag, startPoint x: 43, startPoint y: 256, endPoint x: 41, endPoint y: 241, distance: 14.9
click at [43, 255] on div "Pen P" at bounding box center [38, 255] width 22 height 18
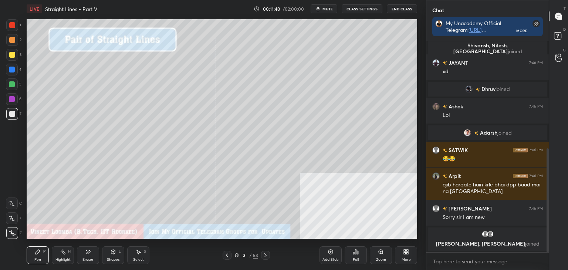
scroll to position [218, 0]
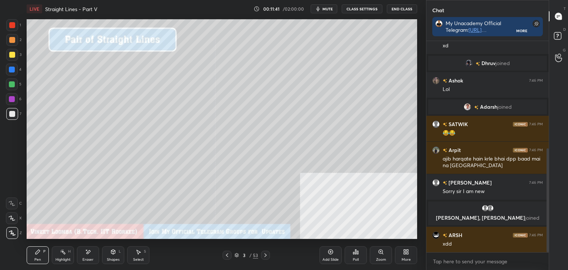
click at [38, 254] on icon at bounding box center [38, 252] width 6 height 6
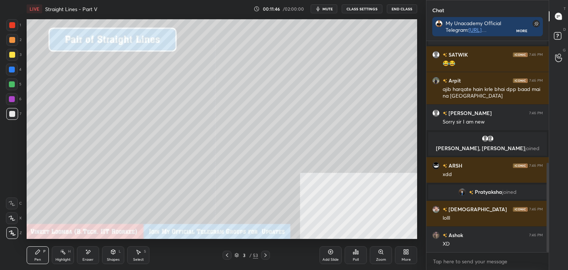
scroll to position [314, 0]
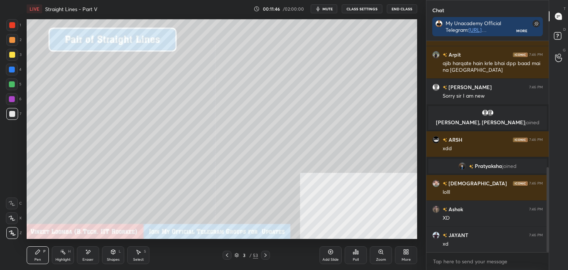
click at [39, 260] on div "Pen" at bounding box center [37, 260] width 7 height 4
click at [9, 115] on div at bounding box center [12, 114] width 6 height 6
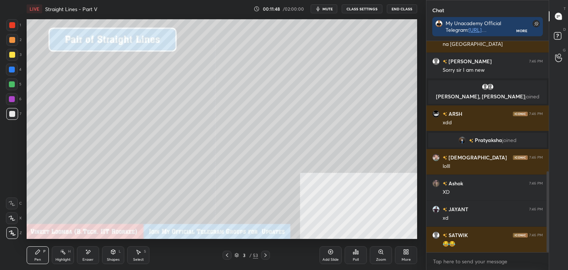
click at [11, 54] on div at bounding box center [12, 55] width 6 height 6
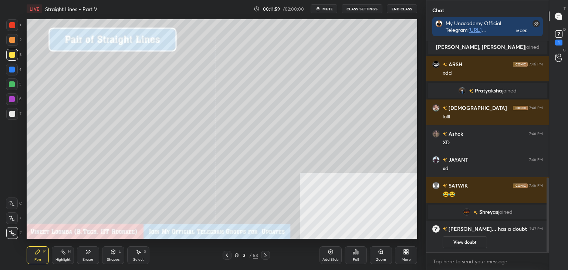
scroll to position [386, 0]
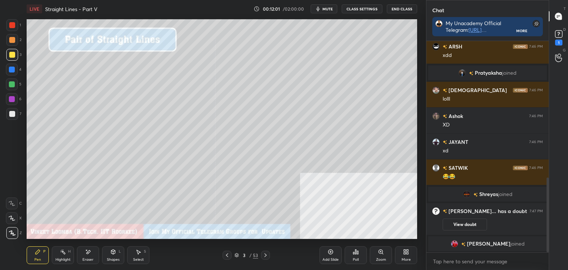
click at [138, 261] on div "Select" at bounding box center [138, 260] width 11 height 4
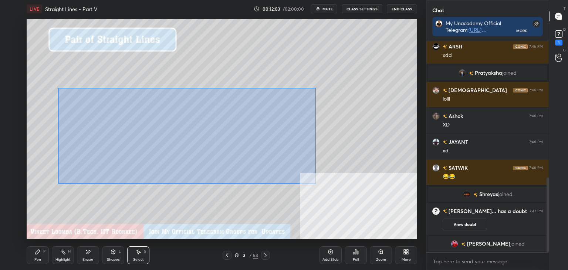
drag, startPoint x: 66, startPoint y: 90, endPoint x: 315, endPoint y: 184, distance: 266.5
click at [315, 184] on div "0 ° Undo Copy Duplicate Duplicate to new slide Delete" at bounding box center [222, 129] width 390 height 220
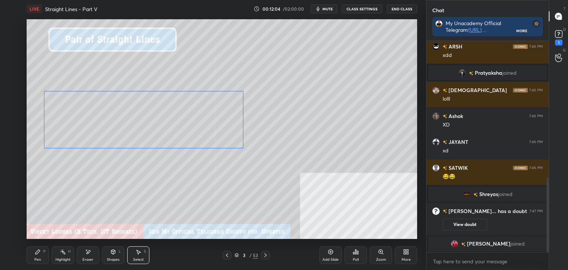
drag, startPoint x: 179, startPoint y: 135, endPoint x: 168, endPoint y: 151, distance: 19.2
click at [167, 134] on div "0 ° Undo Copy Duplicate Duplicate to new slide Delete" at bounding box center [222, 129] width 390 height 220
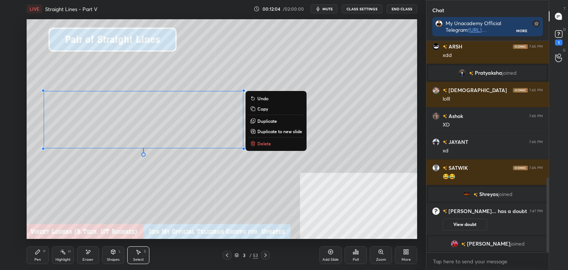
click at [169, 184] on div "0 ° Undo Copy Duplicate Duplicate to new slide Delete" at bounding box center [222, 129] width 390 height 220
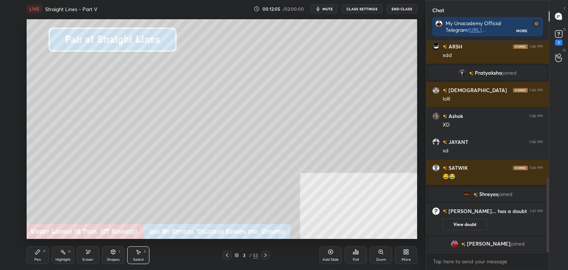
click at [36, 257] on div "Pen P" at bounding box center [38, 255] width 22 height 18
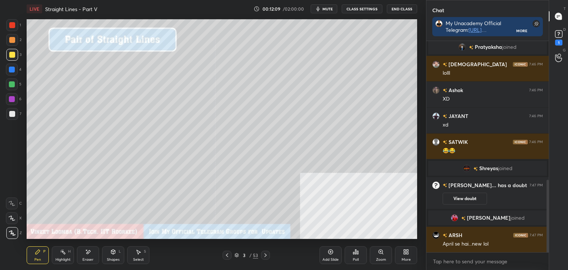
scroll to position [423, 0]
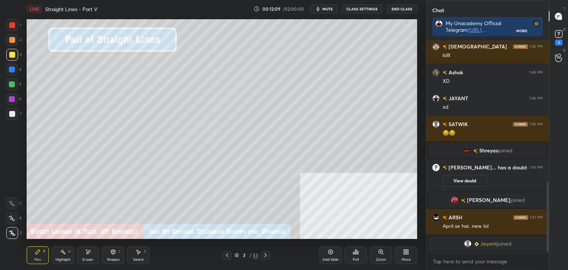
drag, startPoint x: 64, startPoint y: 262, endPoint x: 60, endPoint y: 240, distance: 22.6
click at [62, 261] on div "Highlight H" at bounding box center [63, 255] width 22 height 18
click at [41, 255] on div "Pen P" at bounding box center [38, 255] width 22 height 18
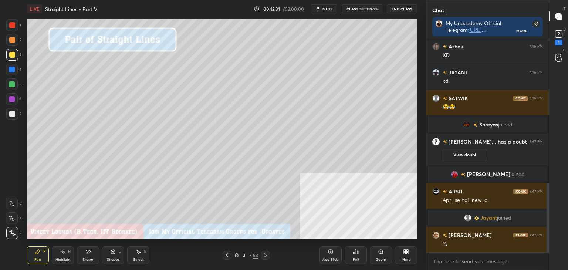
click at [140, 256] on div "Select S" at bounding box center [138, 255] width 22 height 18
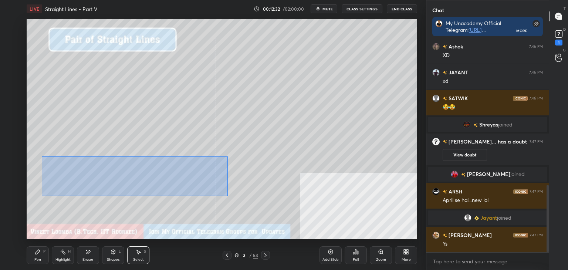
scroll to position [452, 0]
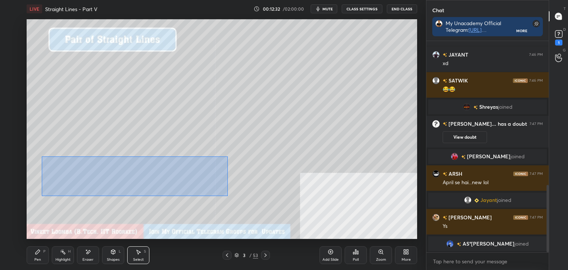
drag, startPoint x: 77, startPoint y: 167, endPoint x: 233, endPoint y: 190, distance: 157.6
click at [225, 194] on div "0 ° Undo Copy Duplicate Duplicate to new slide Delete" at bounding box center [222, 129] width 390 height 220
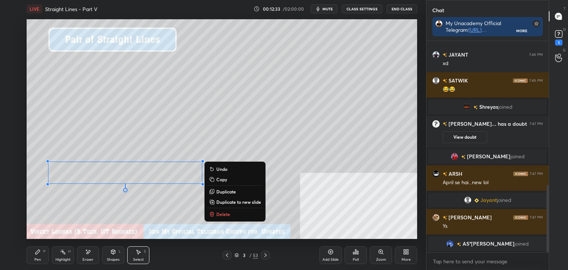
click at [227, 179] on p "Copy" at bounding box center [221, 179] width 11 height 6
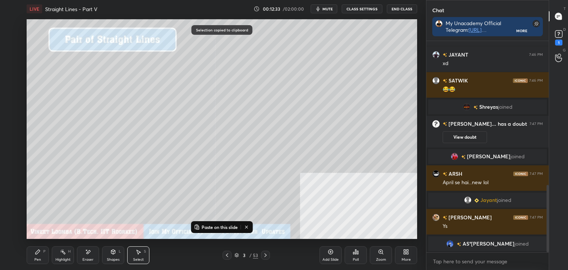
click at [263, 255] on icon at bounding box center [265, 255] width 6 height 6
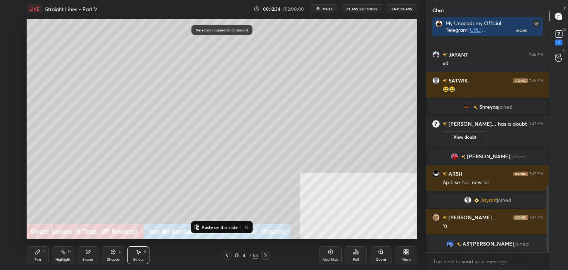
click at [217, 227] on p "Paste on this slide" at bounding box center [219, 227] width 36 height 6
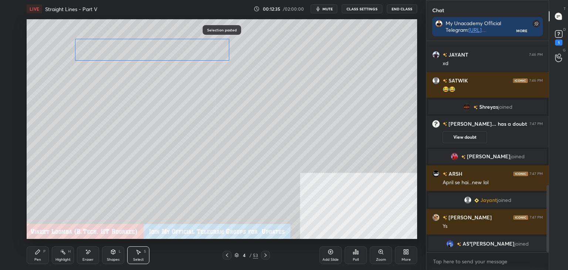
drag, startPoint x: 113, startPoint y: 155, endPoint x: 130, endPoint y: 78, distance: 78.4
click at [135, 55] on div "0 ° Undo Copy Paste here Duplicate Duplicate to new slide Delete" at bounding box center [222, 129] width 390 height 220
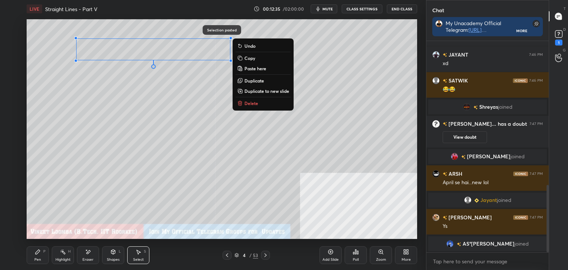
click at [128, 84] on div "0 ° Undo Copy Paste here Duplicate Duplicate to new slide Delete" at bounding box center [222, 129] width 390 height 220
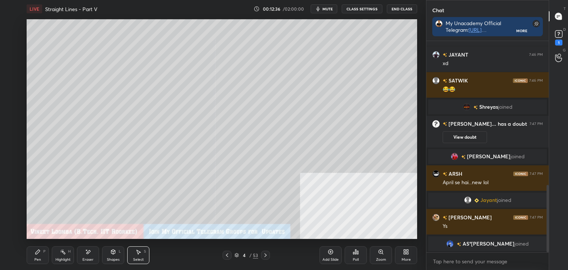
click at [38, 253] on icon at bounding box center [37, 252] width 4 height 4
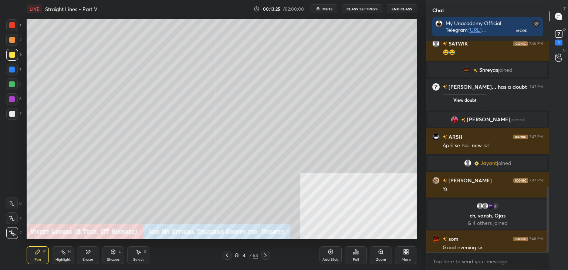
scroll to position [470, 0]
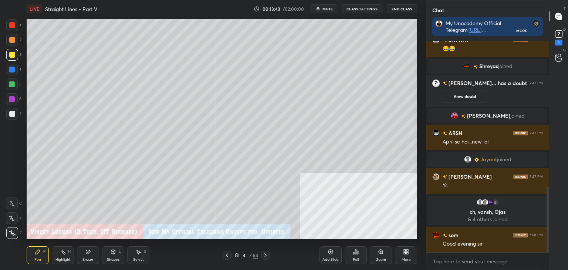
click at [227, 253] on icon at bounding box center [227, 255] width 6 height 6
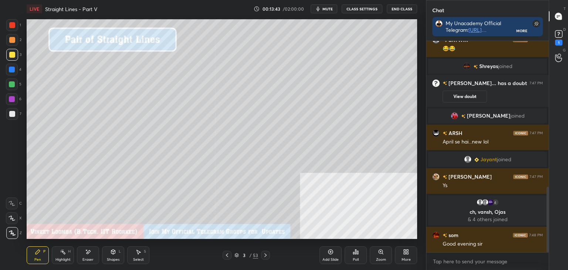
drag, startPoint x: 67, startPoint y: 260, endPoint x: 72, endPoint y: 241, distance: 19.4
click at [67, 258] on div "Highlight" at bounding box center [62, 260] width 15 height 4
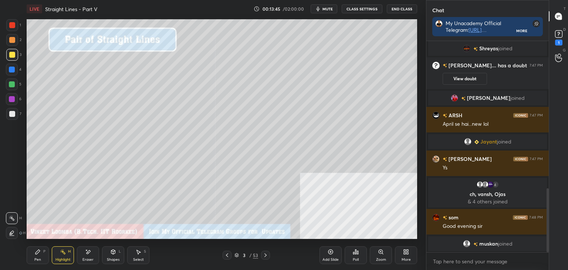
scroll to position [497, 0]
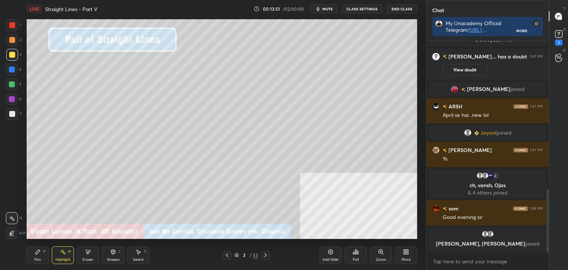
click at [263, 255] on icon at bounding box center [265, 255] width 6 height 6
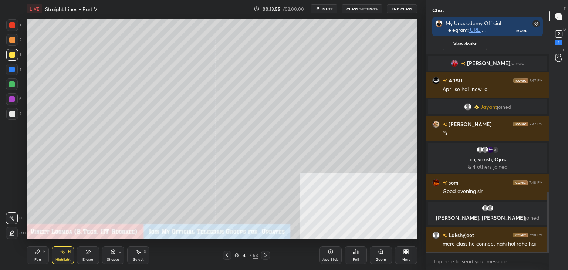
scroll to position [541, 0]
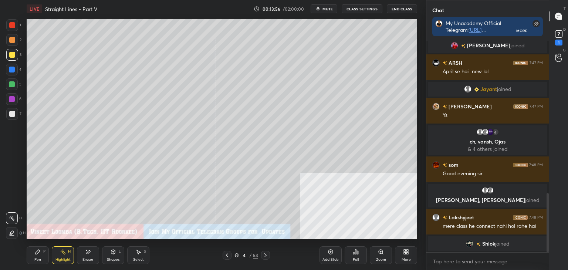
click at [37, 260] on div "Pen" at bounding box center [37, 260] width 7 height 4
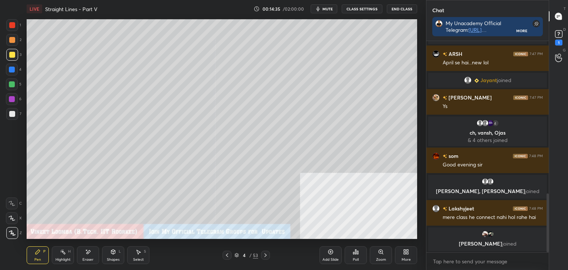
click at [261, 256] on div at bounding box center [265, 255] width 9 height 9
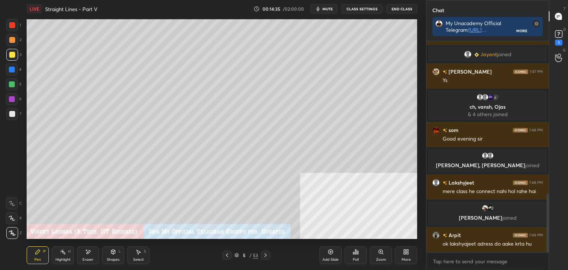
scroll to position [547, 0]
drag, startPoint x: 231, startPoint y: 253, endPoint x: 255, endPoint y: 252, distance: 24.4
click at [231, 253] on div at bounding box center [227, 255] width 9 height 9
click at [264, 255] on icon at bounding box center [265, 255] width 6 height 6
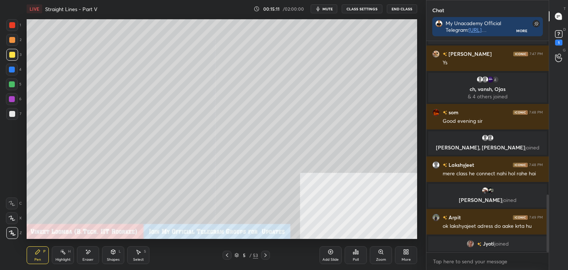
click at [93, 259] on div "Eraser" at bounding box center [88, 255] width 22 height 18
click at [40, 255] on div "Pen P" at bounding box center [38, 255] width 22 height 18
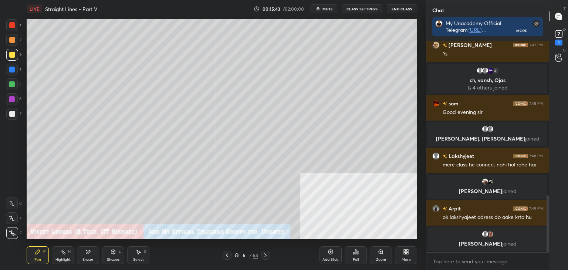
drag, startPoint x: 264, startPoint y: 253, endPoint x: 242, endPoint y: 254, distance: 21.8
click at [263, 253] on icon at bounding box center [265, 255] width 6 height 6
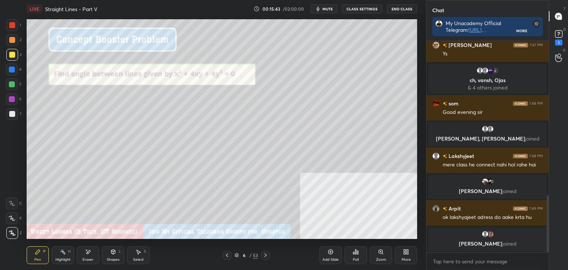
drag, startPoint x: 228, startPoint y: 253, endPoint x: 268, endPoint y: 248, distance: 39.4
click at [229, 253] on icon at bounding box center [227, 255] width 6 height 6
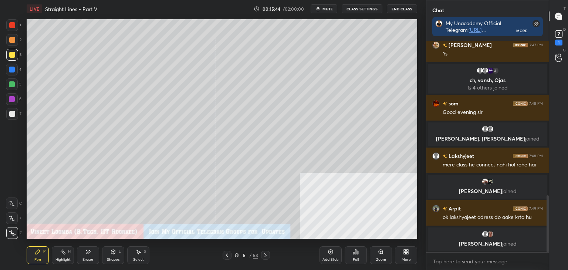
click at [334, 254] on div "Add Slide" at bounding box center [330, 255] width 22 height 18
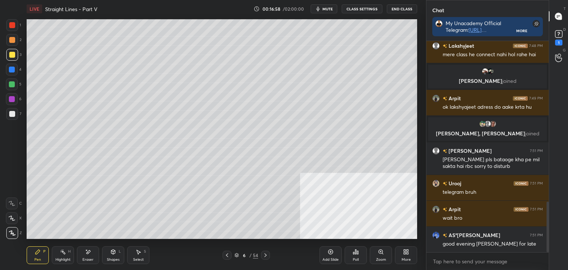
scroll to position [2, 2]
click at [560, 34] on rect at bounding box center [558, 34] width 7 height 7
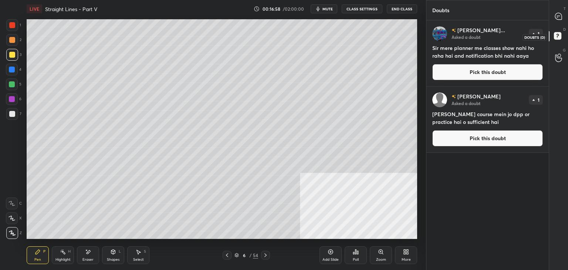
scroll to position [247, 120]
click at [561, 14] on icon at bounding box center [559, 17] width 8 height 8
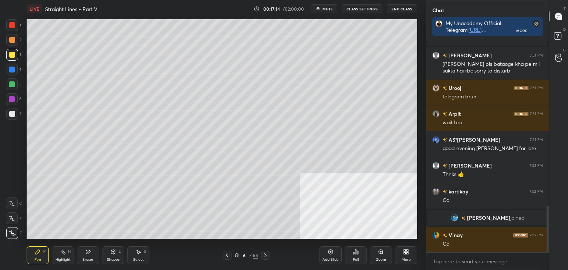
scroll to position [753, 0]
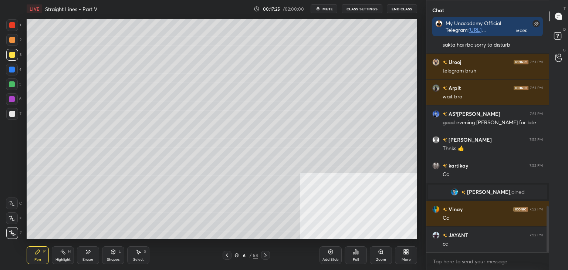
click at [228, 255] on icon at bounding box center [227, 255] width 6 height 6
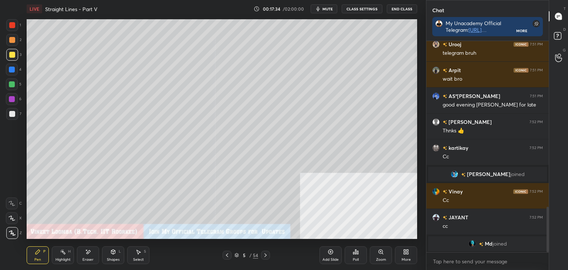
scroll to position [780, 0]
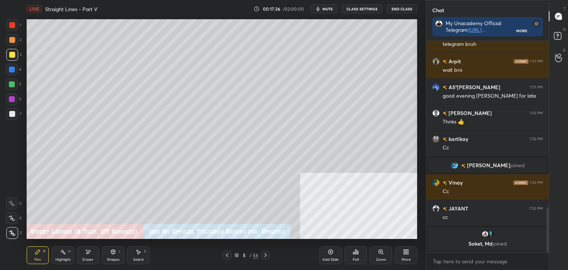
click at [266, 255] on icon at bounding box center [265, 255] width 2 height 4
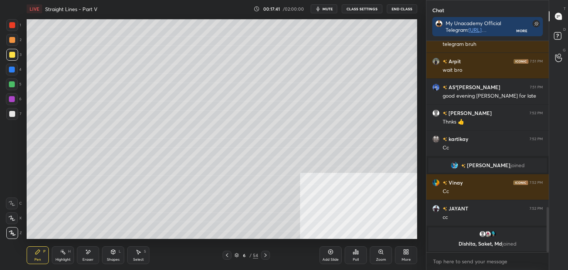
click at [226, 255] on icon at bounding box center [227, 255] width 6 height 6
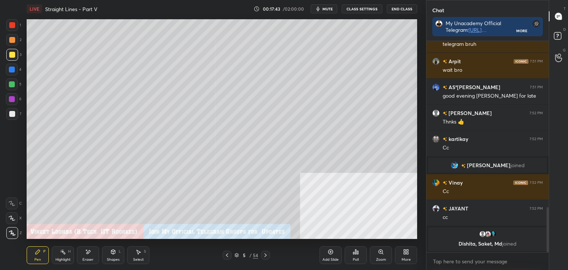
click at [228, 258] on icon at bounding box center [227, 255] width 6 height 6
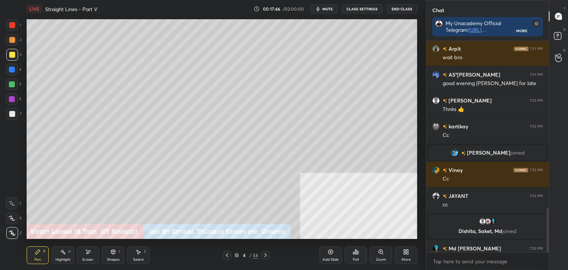
scroll to position [793, 0]
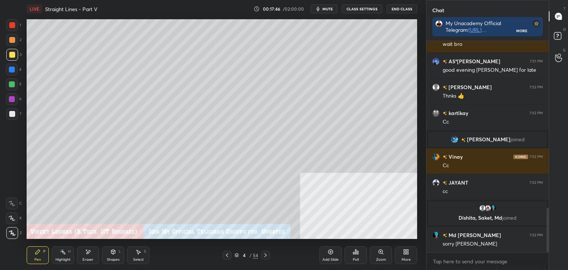
click at [266, 255] on icon at bounding box center [265, 255] width 2 height 4
click at [266, 255] on icon at bounding box center [265, 255] width 6 height 6
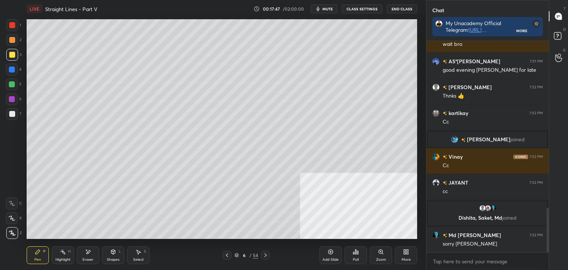
click at [225, 256] on icon at bounding box center [227, 255] width 6 height 6
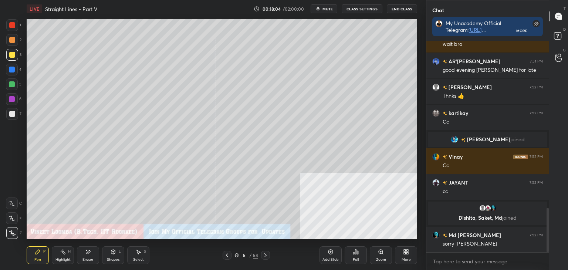
drag, startPoint x: 59, startPoint y: 259, endPoint x: 62, endPoint y: 242, distance: 16.9
click at [60, 257] on div "Highlight H" at bounding box center [63, 255] width 22 height 18
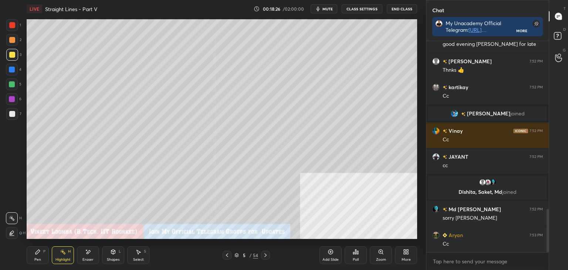
click at [39, 255] on div "Pen P" at bounding box center [38, 255] width 22 height 18
drag, startPoint x: 35, startPoint y: 262, endPoint x: 39, endPoint y: 255, distance: 8.3
click at [37, 260] on div "Pen P" at bounding box center [38, 255] width 22 height 18
click at [265, 255] on icon at bounding box center [265, 255] width 6 height 6
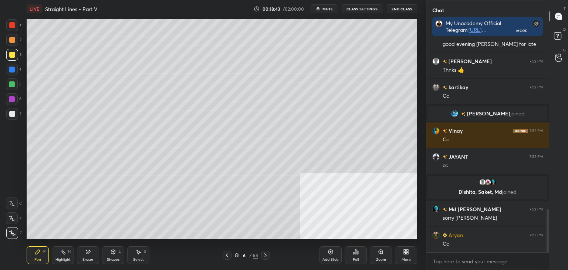
click at [263, 255] on icon at bounding box center [265, 255] width 6 height 6
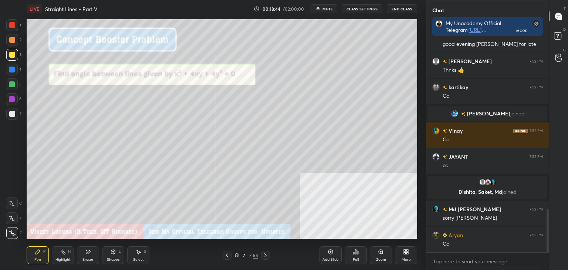
click at [226, 256] on icon at bounding box center [227, 255] width 6 height 6
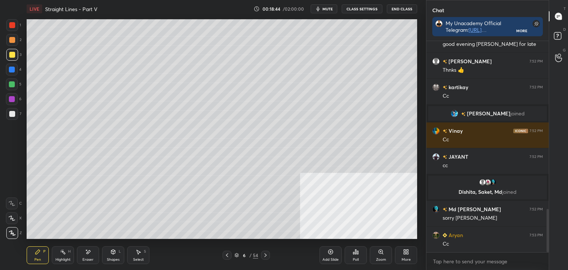
click at [332, 253] on icon at bounding box center [330, 252] width 5 height 5
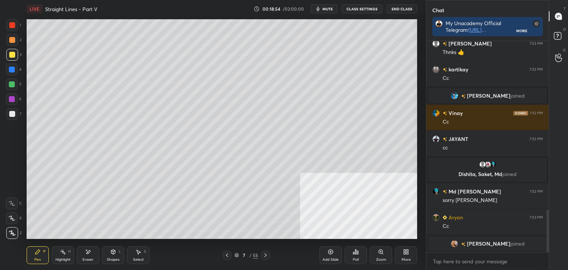
click at [227, 257] on icon at bounding box center [227, 255] width 6 height 6
click at [229, 255] on icon at bounding box center [227, 255] width 6 height 6
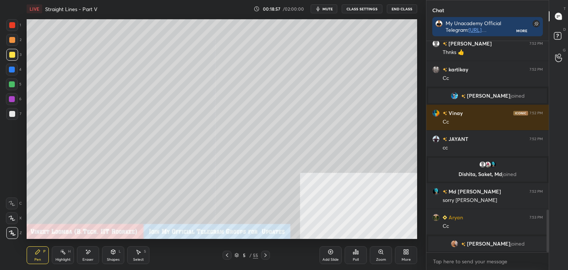
drag, startPoint x: 265, startPoint y: 256, endPoint x: 264, endPoint y: 250, distance: 5.6
click at [263, 256] on icon at bounding box center [265, 255] width 6 height 6
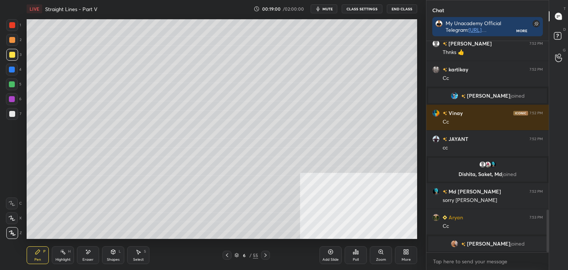
click at [264, 255] on icon at bounding box center [265, 255] width 6 height 6
click at [112, 258] on div "Shapes" at bounding box center [113, 260] width 13 height 4
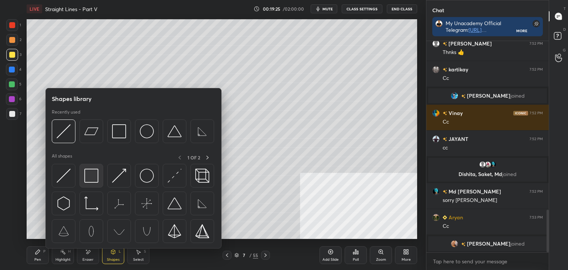
click at [87, 173] on img at bounding box center [91, 176] width 14 height 14
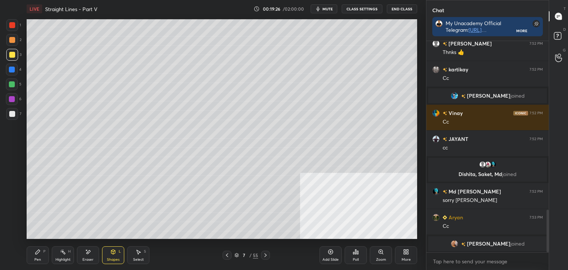
click at [11, 113] on div at bounding box center [12, 114] width 6 height 6
click at [41, 261] on div "Pen P" at bounding box center [38, 255] width 22 height 18
drag, startPoint x: 61, startPoint y: 255, endPoint x: 58, endPoint y: 241, distance: 13.7
click at [60, 253] on div "Highlight H" at bounding box center [63, 255] width 22 height 18
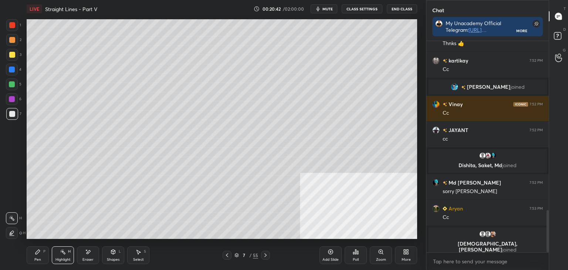
click at [41, 252] on div "Pen P" at bounding box center [38, 255] width 22 height 18
click at [13, 54] on div at bounding box center [12, 55] width 6 height 6
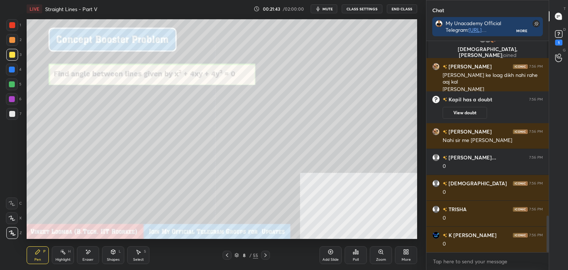
scroll to position [1039, 0]
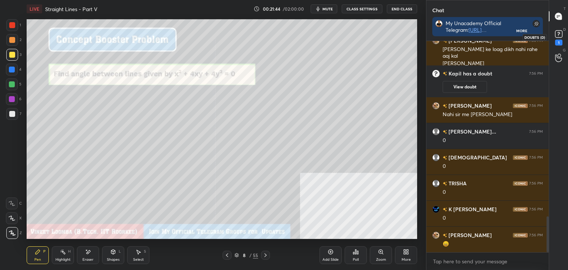
click at [560, 38] on icon at bounding box center [558, 33] width 11 height 11
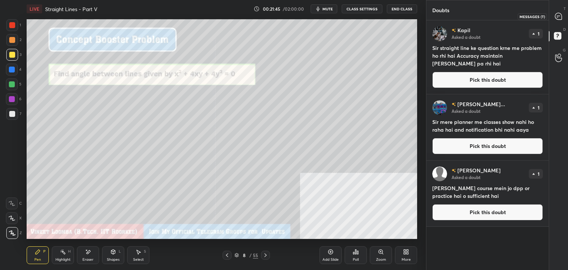
click at [564, 17] on div at bounding box center [558, 16] width 15 height 13
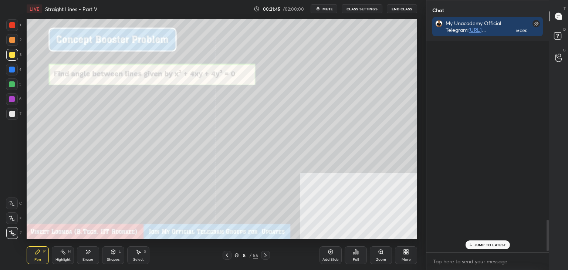
scroll to position [209, 120]
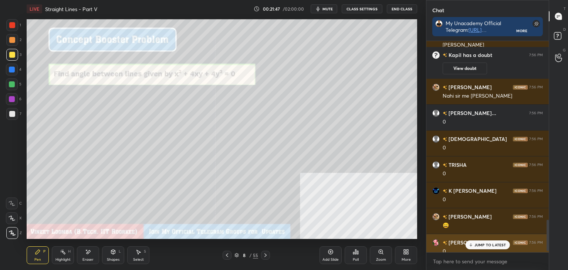
click at [477, 243] on p "JUMP TO LATEST" at bounding box center [490, 245] width 32 height 4
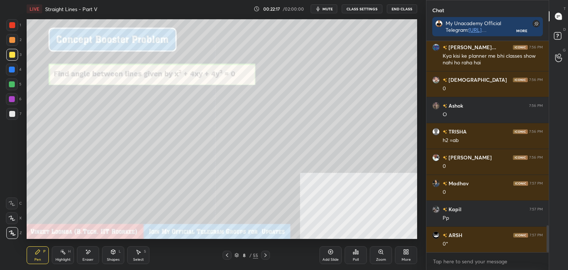
scroll to position [1449, 0]
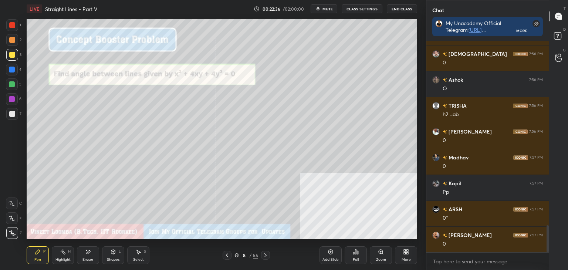
click at [267, 253] on icon at bounding box center [265, 255] width 6 height 6
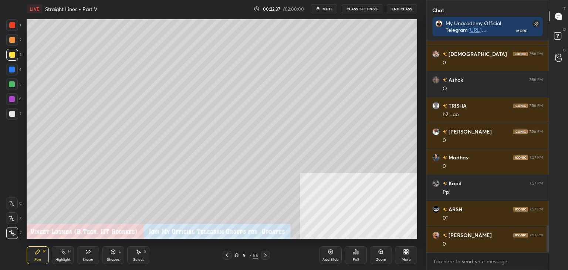
click at [267, 255] on icon at bounding box center [265, 255] width 6 height 6
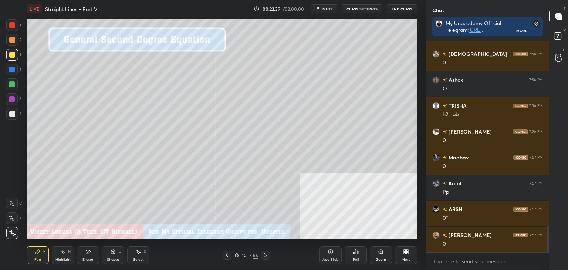
scroll to position [1474, 0]
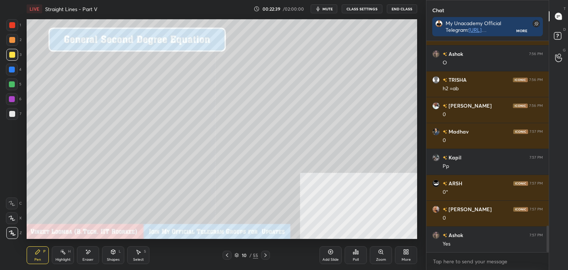
click at [10, 114] on div at bounding box center [12, 114] width 6 height 6
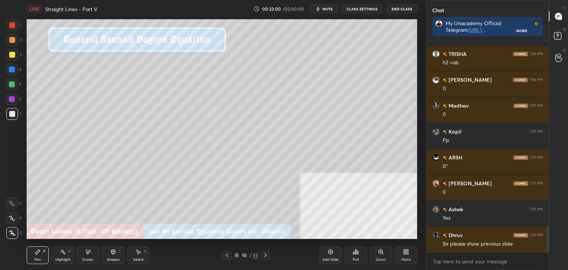
scroll to position [1518, 0]
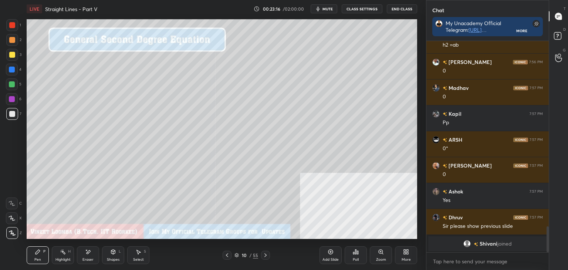
click at [67, 254] on div "Highlight H" at bounding box center [63, 255] width 22 height 18
click at [557, 37] on icon at bounding box center [557, 37] width 1 height 1
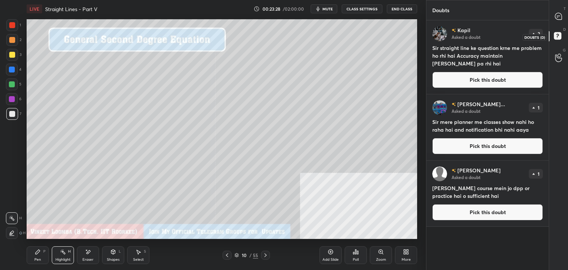
scroll to position [247, 120]
click at [561, 15] on icon at bounding box center [558, 16] width 7 height 7
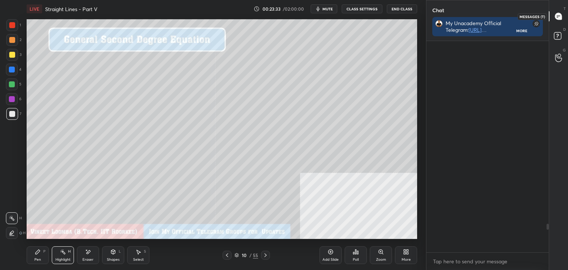
scroll to position [209, 120]
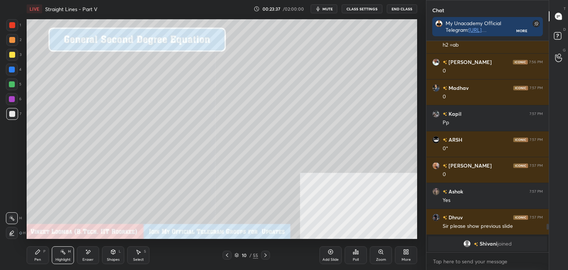
click at [565, 36] on div at bounding box center [558, 36] width 15 height 13
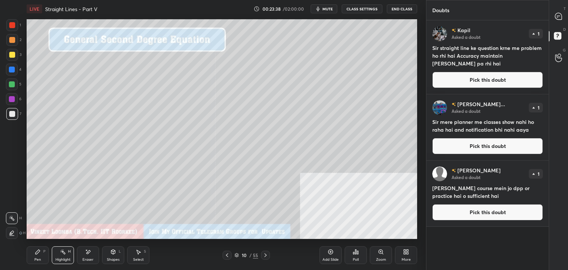
scroll to position [247, 120]
click at [563, 18] on div at bounding box center [558, 16] width 15 height 13
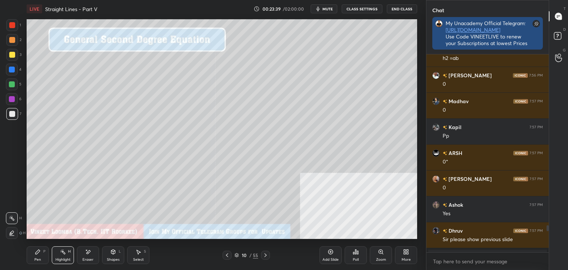
scroll to position [213, 120]
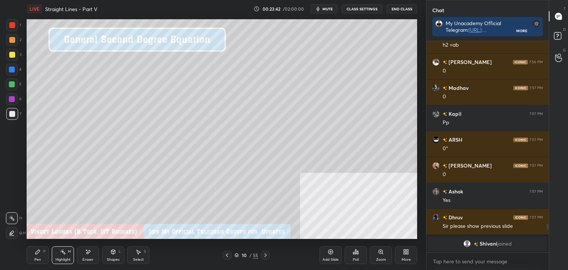
click at [36, 259] on div "Pen" at bounding box center [37, 260] width 7 height 4
click at [61, 255] on div "Highlight H" at bounding box center [63, 255] width 22 height 18
drag, startPoint x: 41, startPoint y: 254, endPoint x: 52, endPoint y: 241, distance: 17.1
click at [43, 253] on div "Pen P" at bounding box center [38, 255] width 22 height 18
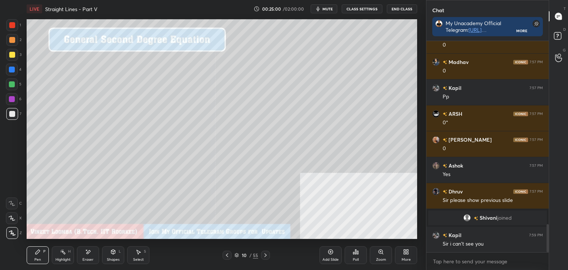
click at [10, 27] on div at bounding box center [12, 25] width 6 height 6
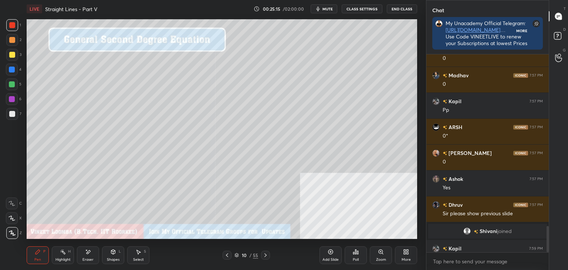
scroll to position [209, 120]
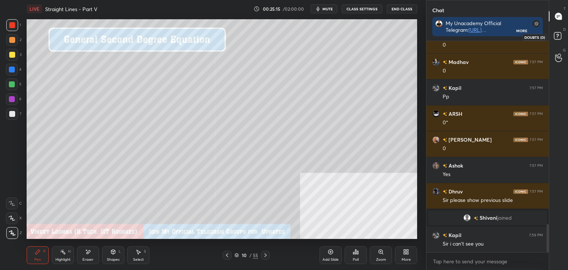
click at [556, 35] on rect at bounding box center [557, 36] width 7 height 7
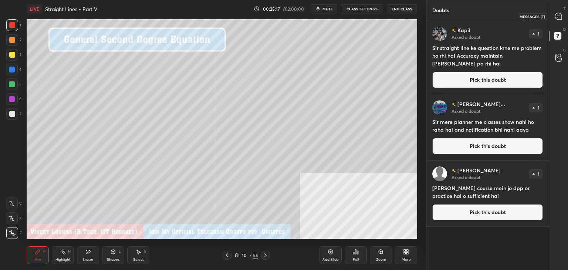
click at [555, 15] on icon at bounding box center [559, 17] width 8 height 8
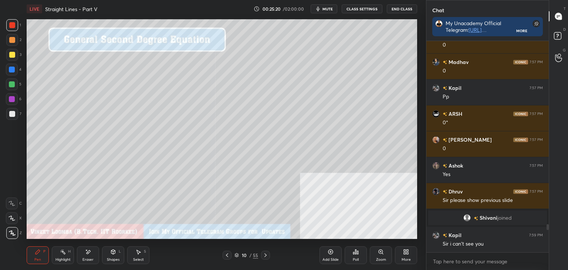
drag, startPoint x: 266, startPoint y: 256, endPoint x: 262, endPoint y: 250, distance: 7.4
click at [265, 255] on icon at bounding box center [265, 255] width 6 height 6
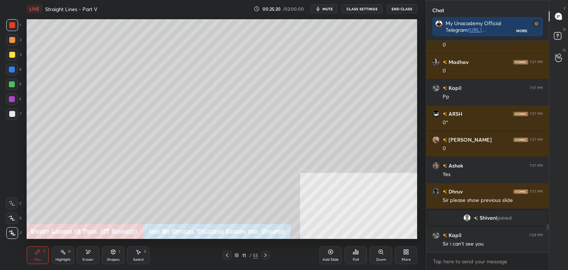
drag, startPoint x: 98, startPoint y: 259, endPoint x: 95, endPoint y: 259, distance: 3.7
click at [98, 259] on div "Eraser" at bounding box center [88, 255] width 22 height 18
drag, startPoint x: 114, startPoint y: 255, endPoint x: 105, endPoint y: 249, distance: 11.0
click at [114, 255] on div "Shapes L" at bounding box center [113, 255] width 22 height 18
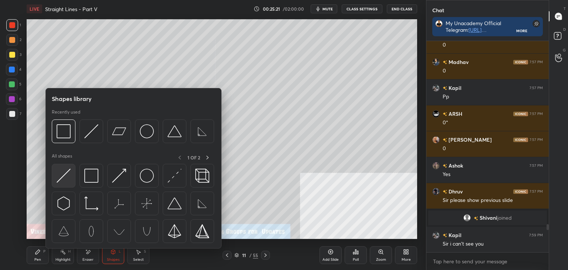
click at [63, 181] on img at bounding box center [64, 176] width 14 height 14
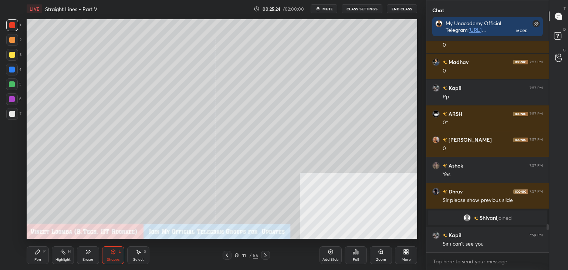
drag, startPoint x: 33, startPoint y: 258, endPoint x: 43, endPoint y: 242, distance: 18.7
click at [33, 256] on div "Pen P" at bounding box center [38, 255] width 22 height 18
click at [226, 255] on icon at bounding box center [227, 255] width 2 height 4
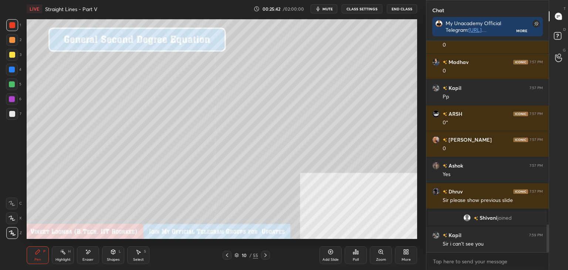
scroll to position [1399, 0]
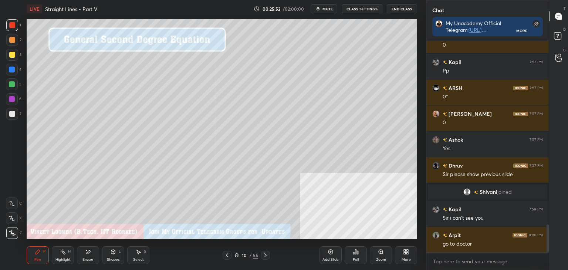
click at [264, 255] on icon at bounding box center [265, 255] width 6 height 6
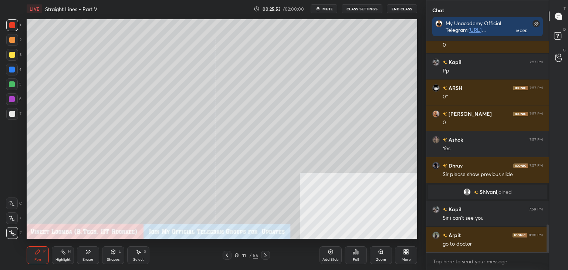
click at [264, 257] on icon at bounding box center [265, 255] width 6 height 6
click at [265, 255] on icon at bounding box center [265, 255] width 2 height 4
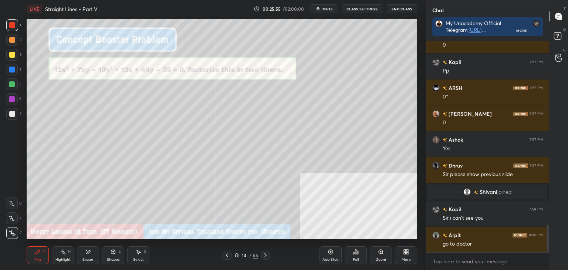
click at [40, 253] on icon at bounding box center [38, 252] width 6 height 6
click at [12, 115] on div at bounding box center [12, 114] width 6 height 6
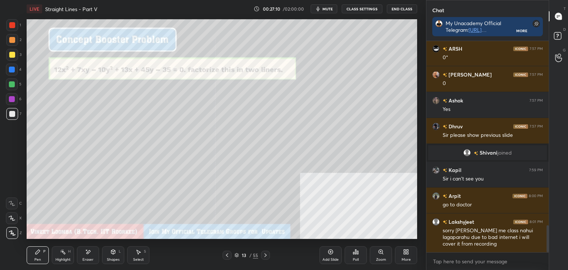
drag, startPoint x: 13, startPoint y: 56, endPoint x: 9, endPoint y: 64, distance: 9.1
click at [13, 55] on div at bounding box center [12, 55] width 6 height 6
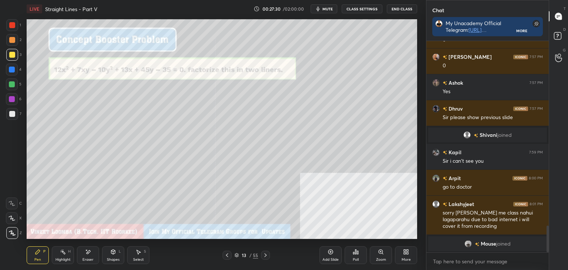
click at [91, 255] on div "Eraser" at bounding box center [88, 255] width 22 height 18
drag, startPoint x: 28, startPoint y: 262, endPoint x: 53, endPoint y: 240, distance: 33.3
click at [28, 261] on div "Pen P" at bounding box center [38, 255] width 22 height 18
click at [137, 259] on div "Select" at bounding box center [138, 260] width 11 height 4
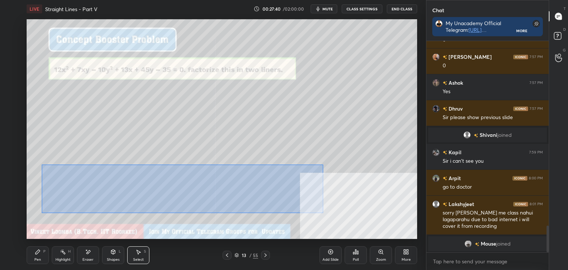
drag, startPoint x: 51, startPoint y: 166, endPoint x: 311, endPoint y: 200, distance: 261.4
click at [320, 210] on div "0 ° Undo Copy Paste here Duplicate Duplicate to new slide Delete" at bounding box center [222, 129] width 390 height 220
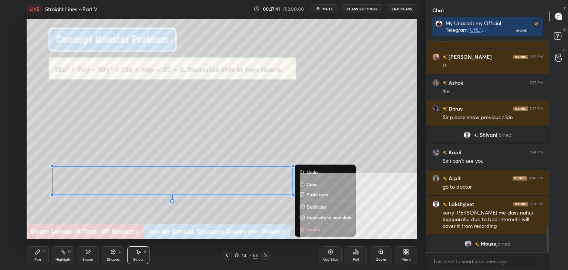
click at [324, 218] on p "Duplicate to new slide" at bounding box center [328, 217] width 45 height 6
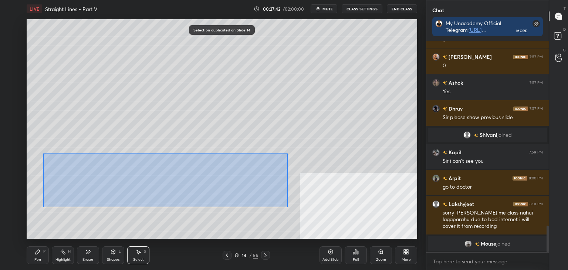
drag, startPoint x: 43, startPoint y: 153, endPoint x: 311, endPoint y: 207, distance: 273.1
click at [321, 214] on div "0 ° Undo Copy Paste here Duplicate Duplicate to new slide Delete" at bounding box center [222, 129] width 390 height 220
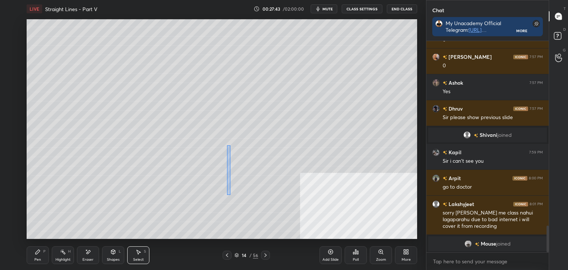
drag, startPoint x: 226, startPoint y: 169, endPoint x: 225, endPoint y: 107, distance: 62.1
click at [226, 105] on div "0 ° Undo Copy Paste here Duplicate Duplicate to new slide Delete" at bounding box center [222, 129] width 390 height 220
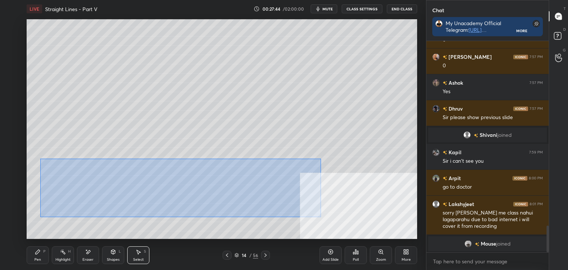
drag, startPoint x: 41, startPoint y: 159, endPoint x: 282, endPoint y: 200, distance: 244.9
click at [308, 210] on div "0 ° Undo Copy Paste here Duplicate Duplicate to new slide Delete" at bounding box center [222, 129] width 390 height 220
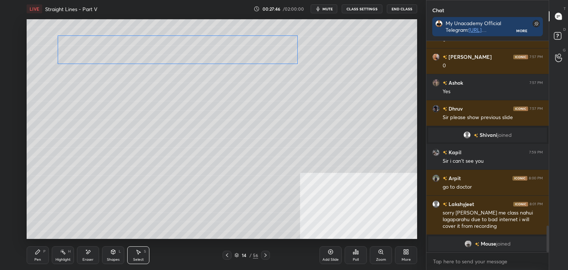
drag, startPoint x: 185, startPoint y: 163, endPoint x: 190, endPoint y: 55, distance: 108.8
click at [192, 53] on div "0 ° Undo Copy Paste here Duplicate Duplicate to new slide Delete" at bounding box center [222, 129] width 390 height 220
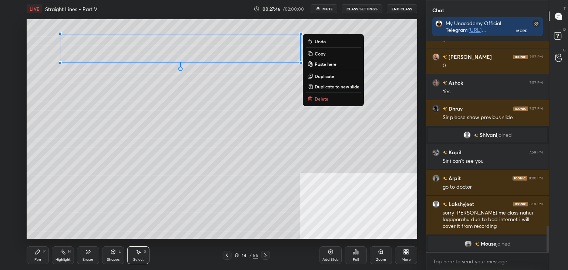
drag, startPoint x: 179, startPoint y: 88, endPoint x: 153, endPoint y: 107, distance: 31.6
click at [178, 88] on div "0 ° Undo Copy Paste here Duplicate Duplicate to new slide Delete" at bounding box center [222, 129] width 390 height 220
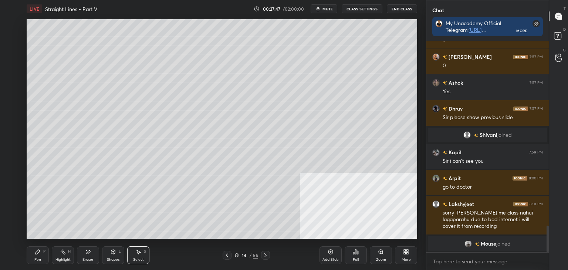
drag, startPoint x: 38, startPoint y: 259, endPoint x: 38, endPoint y: 249, distance: 10.4
click at [39, 258] on div "Pen" at bounding box center [37, 260] width 7 height 4
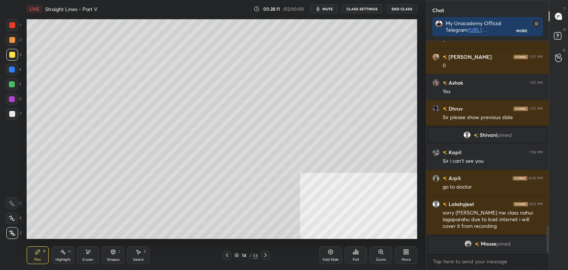
drag, startPoint x: 139, startPoint y: 252, endPoint x: 138, endPoint y: 241, distance: 11.1
click at [139, 251] on icon at bounding box center [139, 252] width 4 height 4
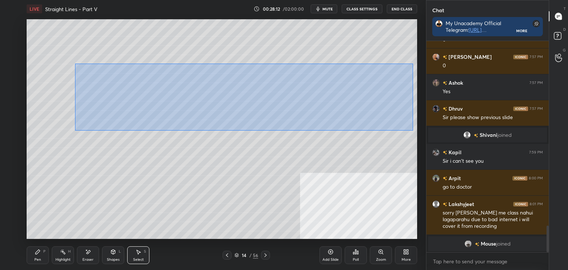
drag, startPoint x: 82, startPoint y: 65, endPoint x: 411, endPoint y: 128, distance: 335.0
click at [413, 130] on div "0 ° Undo Copy Paste here Duplicate Duplicate to new slide Delete" at bounding box center [222, 129] width 390 height 220
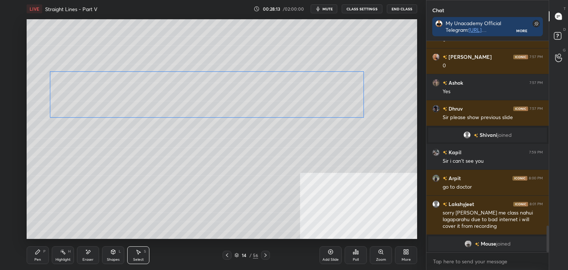
drag, startPoint x: 317, startPoint y: 101, endPoint x: 320, endPoint y: 109, distance: 8.2
click at [324, 102] on div "0 ° Undo Copy Paste here Duplicate Duplicate to new slide Delete" at bounding box center [222, 129] width 390 height 220
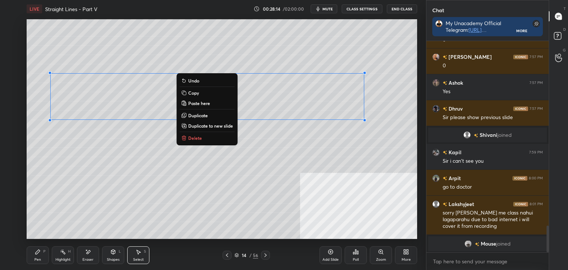
drag, startPoint x: 311, startPoint y: 134, endPoint x: 321, endPoint y: 134, distance: 10.4
click at [311, 135] on div "0 ° Undo Copy Paste here Duplicate Duplicate to new slide Delete" at bounding box center [222, 129] width 390 height 220
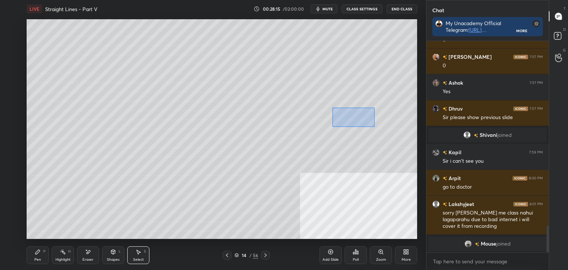
drag, startPoint x: 374, startPoint y: 127, endPoint x: 334, endPoint y: 107, distance: 44.5
click at [333, 107] on div "0 ° Undo Copy Paste here Duplicate Duplicate to new slide Delete" at bounding box center [222, 129] width 390 height 220
drag, startPoint x: 347, startPoint y: 113, endPoint x: 373, endPoint y: 99, distance: 29.9
click at [374, 98] on div "0 ° Undo Copy Paste here Duplicate Duplicate to new slide Delete" at bounding box center [222, 129] width 390 height 220
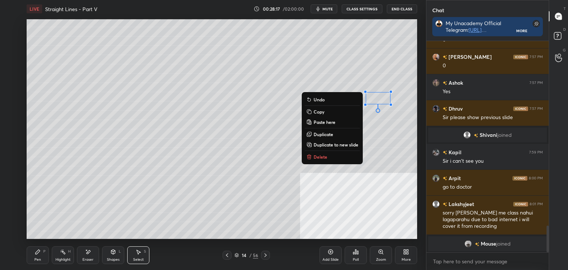
click at [379, 140] on div "0 ° Undo Copy Paste here Duplicate Duplicate to new slide Delete" at bounding box center [222, 129] width 390 height 220
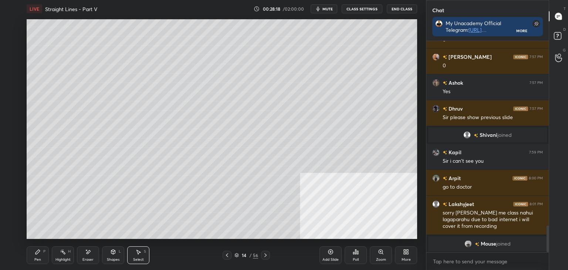
drag, startPoint x: 38, startPoint y: 255, endPoint x: 40, endPoint y: 248, distance: 7.3
click at [38, 254] on div "Pen P" at bounding box center [38, 255] width 22 height 18
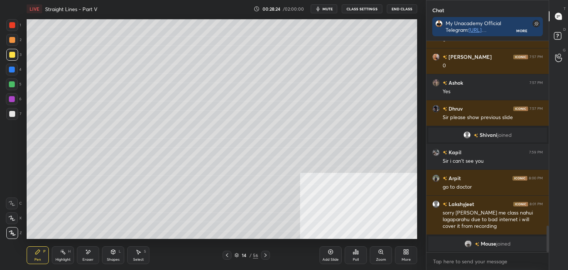
scroll to position [1465, 0]
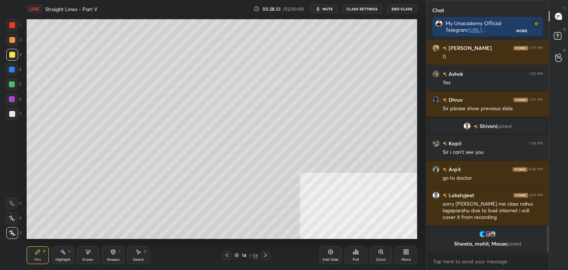
drag, startPoint x: 139, startPoint y: 257, endPoint x: 140, endPoint y: 241, distance: 15.9
click at [138, 255] on div "Select S" at bounding box center [138, 255] width 22 height 18
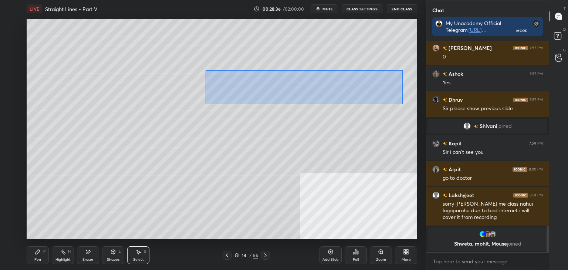
drag, startPoint x: 205, startPoint y: 70, endPoint x: 402, endPoint y: 101, distance: 199.5
click at [402, 103] on div "0 ° Undo Copy Paste here Duplicate Duplicate to new slide Delete" at bounding box center [222, 129] width 390 height 220
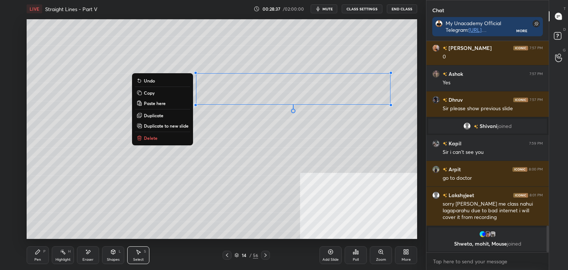
click at [179, 126] on p "Duplicate to new slide" at bounding box center [166, 126] width 45 height 6
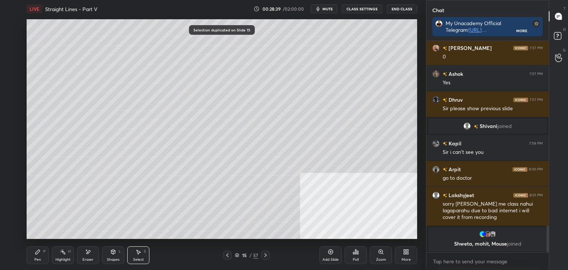
drag, startPoint x: 82, startPoint y: 251, endPoint x: 80, endPoint y: 240, distance: 11.2
click at [82, 249] on div "Eraser" at bounding box center [88, 255] width 22 height 18
click at [138, 253] on div "Select S" at bounding box center [138, 255] width 22 height 18
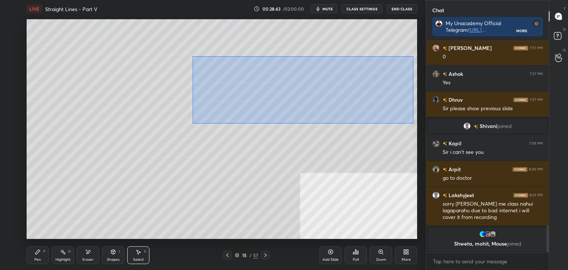
drag, startPoint x: 192, startPoint y: 56, endPoint x: 411, endPoint y: 109, distance: 225.5
click at [427, 123] on div "1 2 3 4 5 6 7 C X Z E E Erase all H H LIVE Straight Lines - Part V 00:28:43 / 0…" at bounding box center [284, 135] width 568 height 270
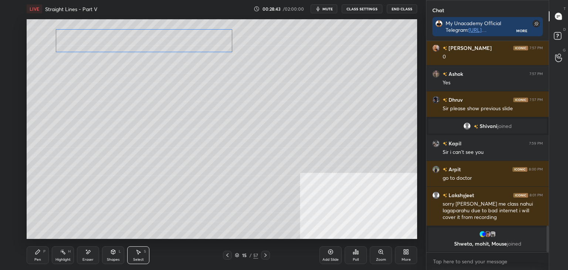
drag, startPoint x: 251, startPoint y: 70, endPoint x: 170, endPoint y: 49, distance: 83.8
click at [176, 34] on div "0 ° Undo Copy Paste here Duplicate Duplicate to new slide Delete" at bounding box center [222, 129] width 390 height 220
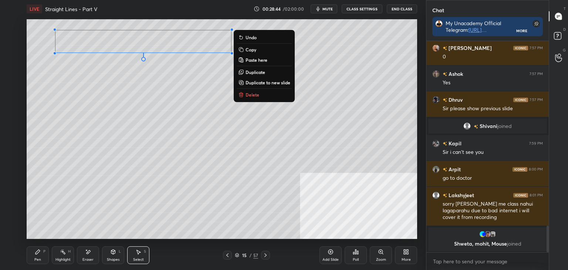
click at [137, 123] on div "0 ° Undo Copy Paste here Duplicate Duplicate to new slide Delete" at bounding box center [222, 129] width 390 height 220
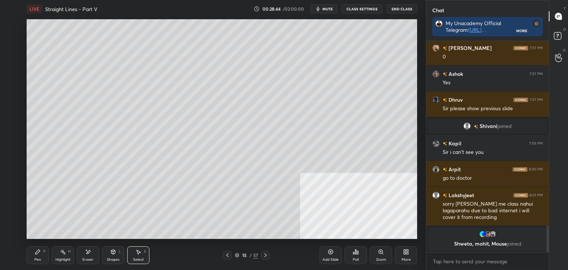
click at [39, 258] on div "Pen P" at bounding box center [38, 255] width 22 height 18
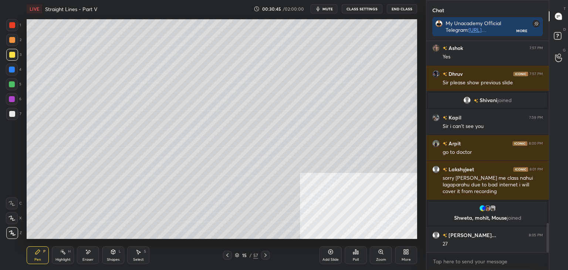
scroll to position [1310, 0]
click at [55, 239] on div "Setting up your live class Poll for secs No correct answer Start poll" at bounding box center [222, 129] width 396 height 223
click at [68, 236] on div "LIVE Straight Lines - Part V 00:31:01 / 02:00:00 mute CLASS SETTINGS End Class …" at bounding box center [222, 135] width 396 height 270
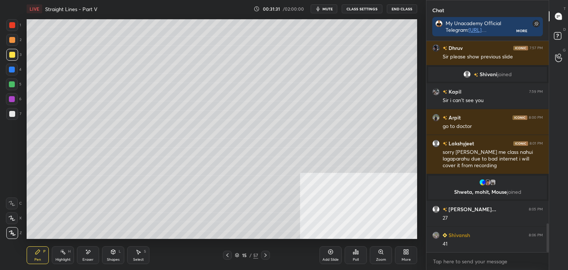
click at [88, 258] on div "Eraser" at bounding box center [87, 260] width 11 height 4
click at [38, 257] on div "Pen P" at bounding box center [38, 255] width 22 height 18
click at [140, 231] on div "Setting up your live class Poll for secs No correct answer Start poll" at bounding box center [222, 129] width 396 height 223
drag, startPoint x: 120, startPoint y: 239, endPoint x: 132, endPoint y: 239, distance: 11.5
click at [132, 240] on div "LIVE Straight Lines - Part V 00:31:46 / 02:00:00 mute CLASS SETTINGS End Class …" at bounding box center [222, 135] width 396 height 270
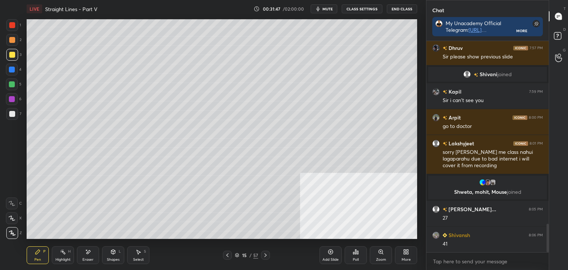
scroll to position [1361, 0]
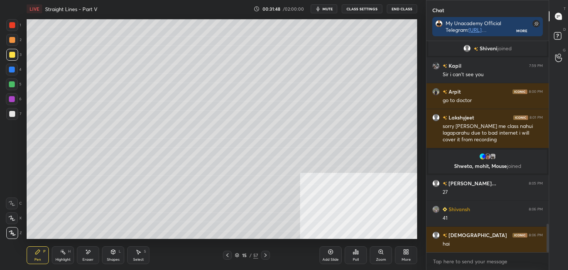
click at [90, 252] on div "Eraser" at bounding box center [88, 255] width 22 height 18
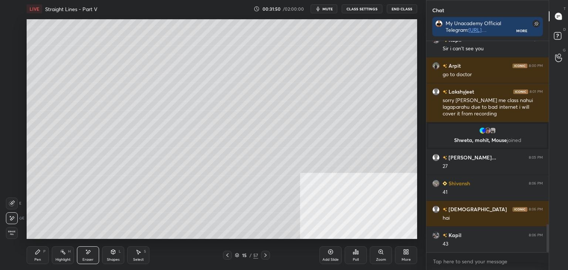
click at [40, 258] on div "Pen" at bounding box center [37, 260] width 7 height 4
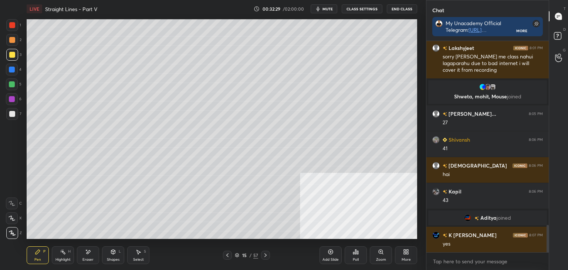
scroll to position [1434, 0]
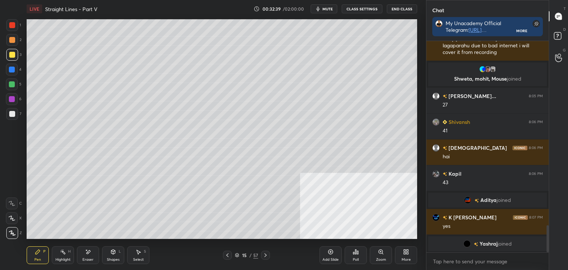
drag, startPoint x: 227, startPoint y: 253, endPoint x: 225, endPoint y: 240, distance: 13.8
click at [226, 253] on icon at bounding box center [227, 255] width 6 height 6
click at [263, 257] on icon at bounding box center [265, 255] width 6 height 6
click at [229, 257] on icon at bounding box center [227, 255] width 6 height 6
drag, startPoint x: 109, startPoint y: 258, endPoint x: 109, endPoint y: 254, distance: 4.1
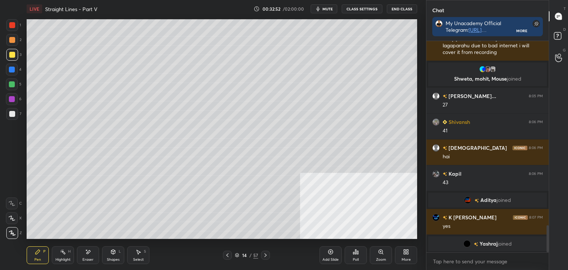
click at [109, 256] on div "Shapes L" at bounding box center [113, 255] width 22 height 18
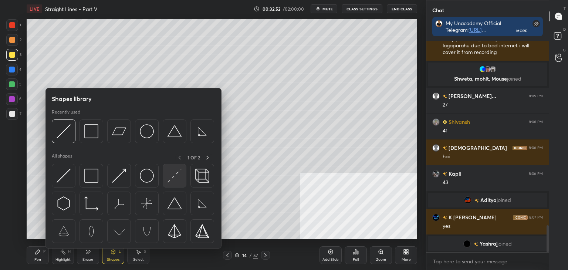
click at [164, 187] on div at bounding box center [133, 205] width 163 height 83
click at [90, 255] on div "Eraser" at bounding box center [88, 255] width 22 height 18
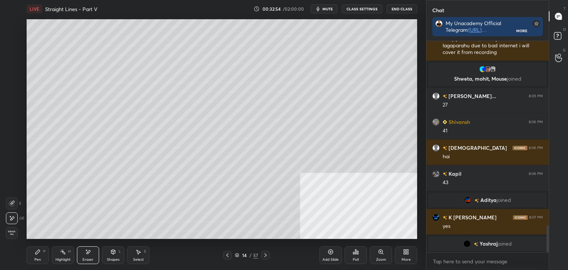
click at [31, 257] on div "Pen P" at bounding box center [38, 255] width 22 height 18
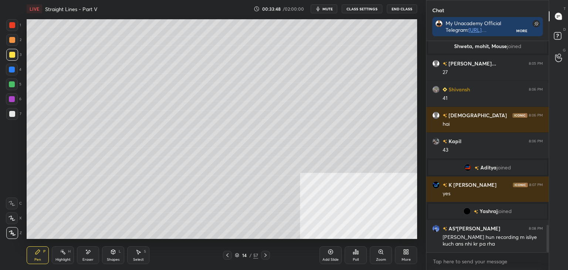
drag, startPoint x: 9, startPoint y: 115, endPoint x: 13, endPoint y: 119, distance: 6.0
click at [9, 115] on div at bounding box center [12, 114] width 12 height 12
drag, startPoint x: 228, startPoint y: 254, endPoint x: 223, endPoint y: 256, distance: 5.1
click at [227, 254] on icon at bounding box center [227, 255] width 6 height 6
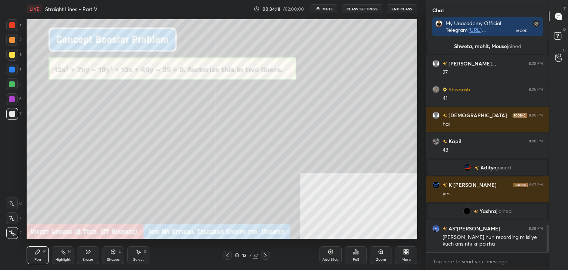
click at [69, 252] on div "Highlight H" at bounding box center [63, 255] width 22 height 18
click at [262, 257] on icon at bounding box center [265, 255] width 6 height 6
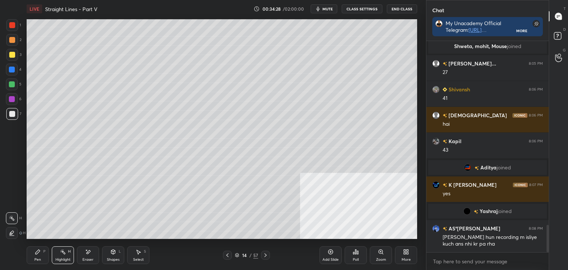
click at [264, 258] on icon at bounding box center [265, 255] width 6 height 6
click at [228, 256] on icon at bounding box center [227, 255] width 6 height 6
click at [228, 258] on icon at bounding box center [227, 255] width 6 height 6
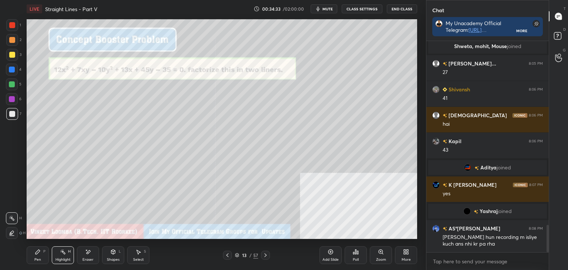
click at [265, 256] on icon at bounding box center [265, 255] width 6 height 6
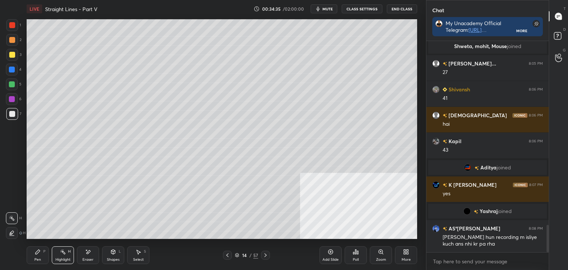
click at [227, 255] on icon at bounding box center [227, 255] width 6 height 6
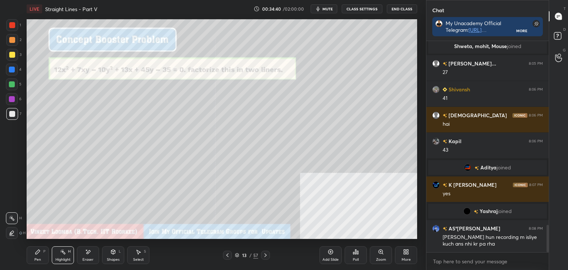
click at [35, 258] on div "Pen" at bounding box center [37, 260] width 7 height 4
click at [142, 258] on div "Select" at bounding box center [138, 260] width 11 height 4
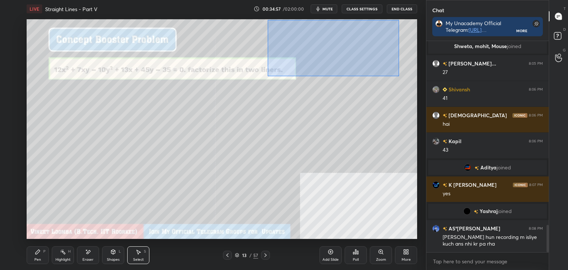
drag, startPoint x: 289, startPoint y: 33, endPoint x: 382, endPoint y: 65, distance: 98.2
click at [399, 75] on div "0 ° Undo Copy Paste here Duplicate Duplicate to new slide Delete" at bounding box center [222, 129] width 390 height 220
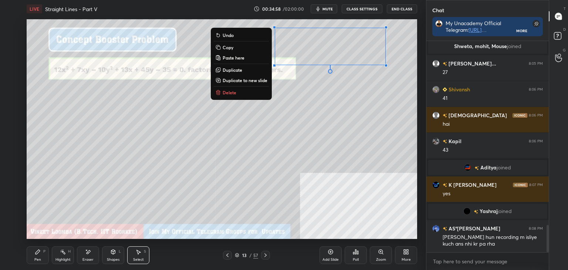
click at [227, 48] on p "Copy" at bounding box center [228, 47] width 11 height 6
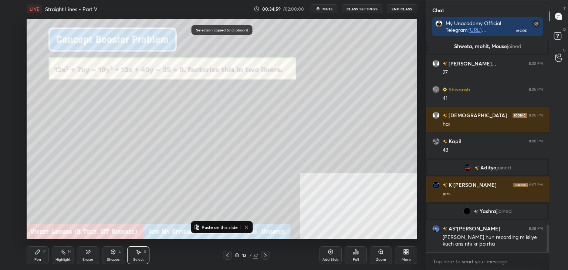
click at [264, 256] on icon at bounding box center [265, 255] width 6 height 6
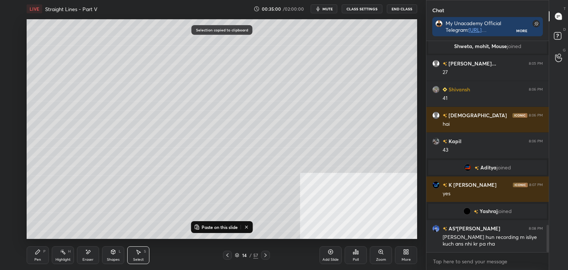
click at [266, 254] on icon at bounding box center [265, 255] width 6 height 6
click at [265, 255] on icon at bounding box center [265, 255] width 2 height 4
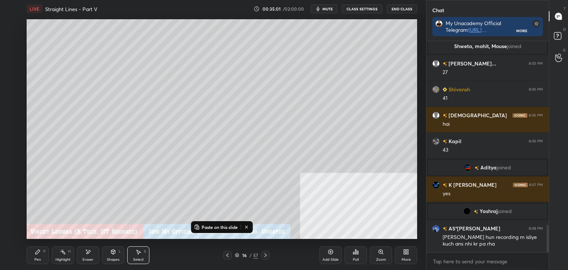
click at [228, 227] on p "Paste on this slide" at bounding box center [219, 227] width 36 height 6
drag, startPoint x: 207, startPoint y: 40, endPoint x: 107, endPoint y: 41, distance: 99.8
click at [108, 35] on div "0 ° Undo Copy Paste here Duplicate Duplicate to new slide Delete" at bounding box center [222, 129] width 390 height 220
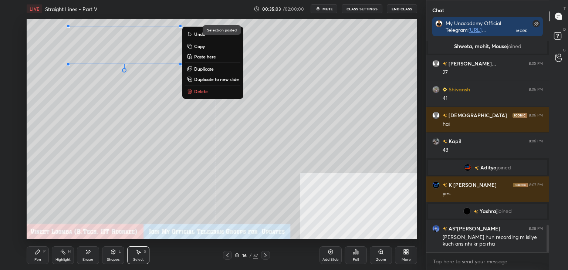
drag, startPoint x: 111, startPoint y: 79, endPoint x: 177, endPoint y: 65, distance: 67.7
click at [112, 79] on div "0 ° Undo Copy Paste here Duplicate Duplicate to new slide Delete" at bounding box center [222, 129] width 390 height 220
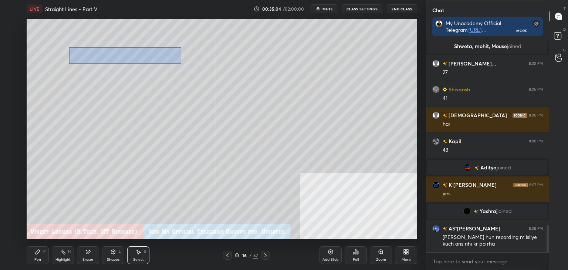
drag, startPoint x: 181, startPoint y: 64, endPoint x: 90, endPoint y: 52, distance: 92.1
click at [70, 47] on div "0 ° Undo Copy Paste here Duplicate Duplicate to new slide Delete" at bounding box center [222, 129] width 390 height 220
drag, startPoint x: 96, startPoint y: 55, endPoint x: 199, endPoint y: 46, distance: 103.5
click at [203, 43] on div "0 ° Undo Copy Paste here Duplicate Duplicate to new slide Delete" at bounding box center [222, 129] width 390 height 220
drag, startPoint x: 183, startPoint y: 88, endPoint x: 177, endPoint y: 93, distance: 7.3
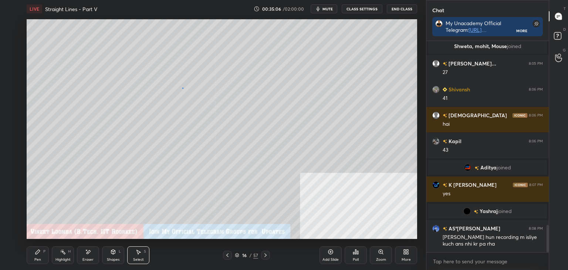
click at [183, 88] on div "0 ° Undo Copy Paste here Duplicate Duplicate to new slide Delete" at bounding box center [222, 129] width 390 height 220
drag, startPoint x: 138, startPoint y: 256, endPoint x: 126, endPoint y: 192, distance: 65.0
click at [136, 255] on div "Select S" at bounding box center [138, 255] width 22 height 18
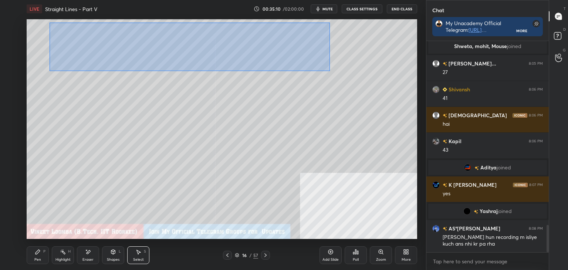
drag, startPoint x: 50, startPoint y: 23, endPoint x: 319, endPoint y: 64, distance: 272.6
click at [324, 67] on div "0 ° Undo Copy Paste here Duplicate Duplicate to new slide Delete" at bounding box center [222, 129] width 390 height 220
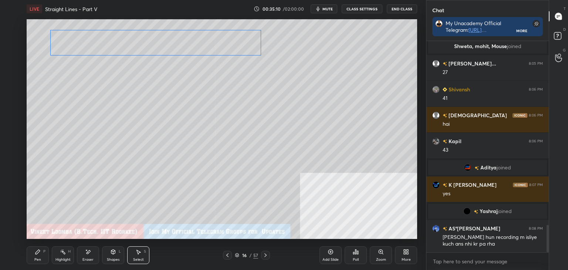
drag, startPoint x: 231, startPoint y: 47, endPoint x: 214, endPoint y: 72, distance: 30.4
click at [228, 46] on div "0 ° Undo Copy Paste here Duplicate Duplicate to new slide Delete" at bounding box center [222, 129] width 390 height 220
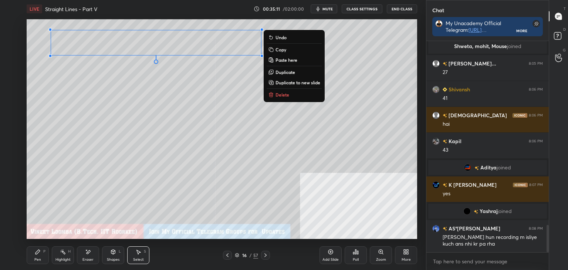
click at [214, 78] on div "0 ° Undo Copy Paste here Duplicate Duplicate to new slide Delete" at bounding box center [222, 129] width 390 height 220
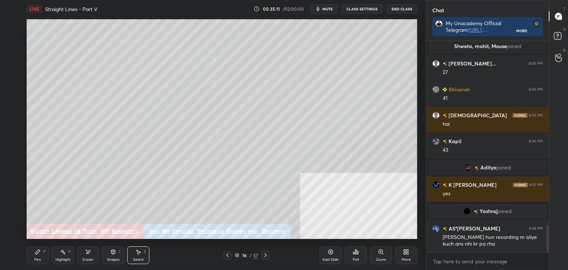
drag, startPoint x: 35, startPoint y: 258, endPoint x: 34, endPoint y: 253, distance: 4.6
click at [35, 258] on div "Pen" at bounding box center [37, 260] width 7 height 4
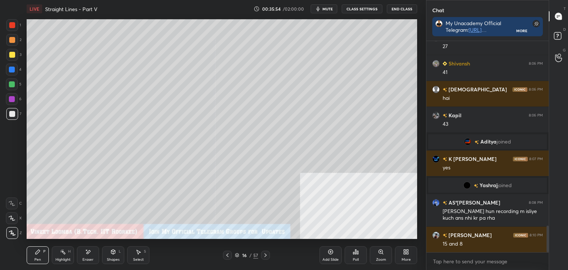
drag, startPoint x: 89, startPoint y: 252, endPoint x: 92, endPoint y: 246, distance: 6.5
click at [90, 249] on icon at bounding box center [88, 252] width 6 height 6
click at [35, 256] on div "Pen P" at bounding box center [38, 255] width 22 height 18
click at [91, 256] on div "Eraser" at bounding box center [88, 255] width 22 height 18
click at [34, 258] on div "Pen P" at bounding box center [38, 255] width 22 height 18
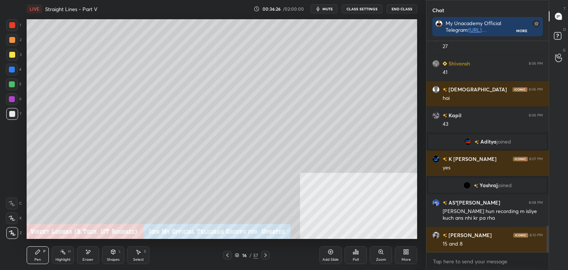
click at [89, 249] on icon at bounding box center [88, 252] width 6 height 6
click at [34, 254] on div "Pen P" at bounding box center [38, 255] width 22 height 18
click at [227, 257] on icon at bounding box center [227, 255] width 6 height 6
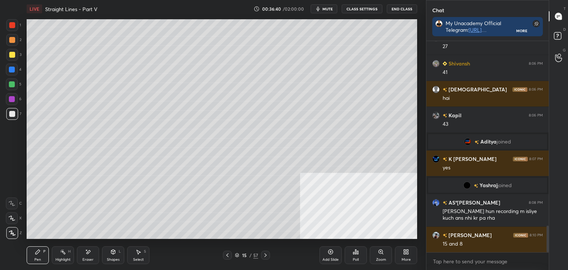
click at [228, 253] on icon at bounding box center [227, 255] width 6 height 6
click at [265, 257] on icon at bounding box center [265, 255] width 6 height 6
click at [265, 255] on icon at bounding box center [265, 255] width 6 height 6
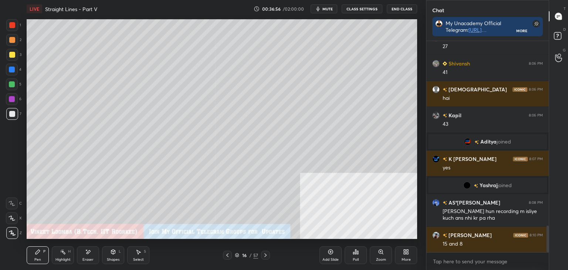
drag, startPoint x: 140, startPoint y: 262, endPoint x: 139, endPoint y: 252, distance: 10.5
click at [141, 261] on div "Select S" at bounding box center [138, 255] width 22 height 18
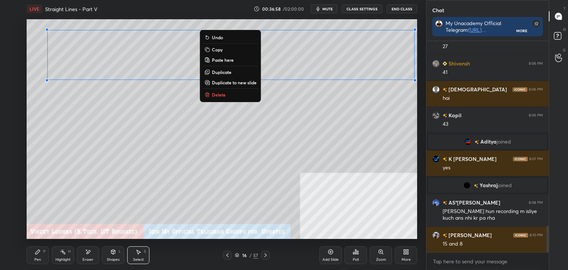
drag, startPoint x: 65, startPoint y: 30, endPoint x: 407, endPoint y: 68, distance: 343.3
click at [426, 70] on div "1 2 3 4 5 6 7 C X Z E E Erase all H H LIVE Straight Lines - Part V 00:36:58 / 0…" at bounding box center [284, 135] width 568 height 270
click at [226, 82] on p "Duplicate to new slide" at bounding box center [234, 82] width 45 height 6
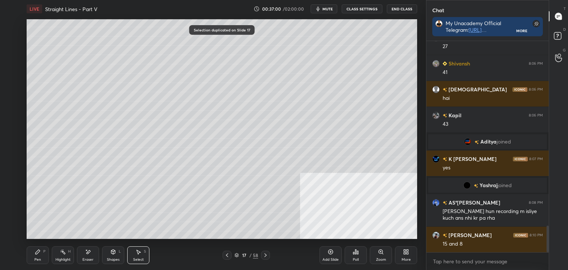
click at [87, 255] on div "Eraser" at bounding box center [88, 255] width 22 height 18
click at [40, 255] on div "Pen P" at bounding box center [38, 255] width 22 height 18
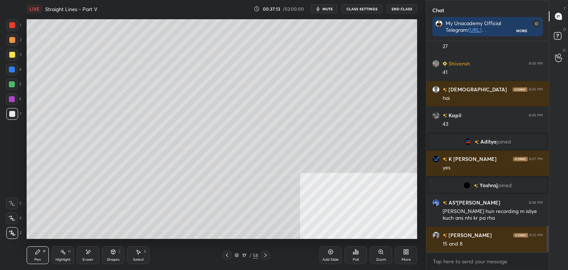
scroll to position [1474, 0]
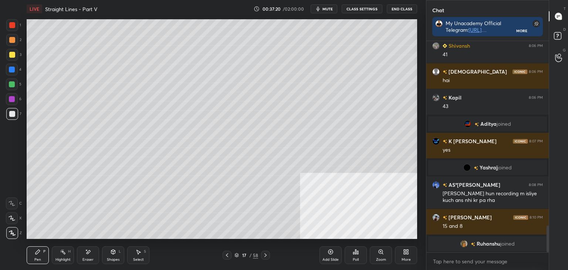
drag, startPoint x: 91, startPoint y: 259, endPoint x: 91, endPoint y: 255, distance: 4.5
click at [91, 258] on div "Eraser" at bounding box center [87, 260] width 11 height 4
drag, startPoint x: 33, startPoint y: 256, endPoint x: 32, endPoint y: 242, distance: 14.1
click at [31, 254] on div "Pen P" at bounding box center [38, 255] width 22 height 18
click at [228, 255] on icon at bounding box center [227, 255] width 6 height 6
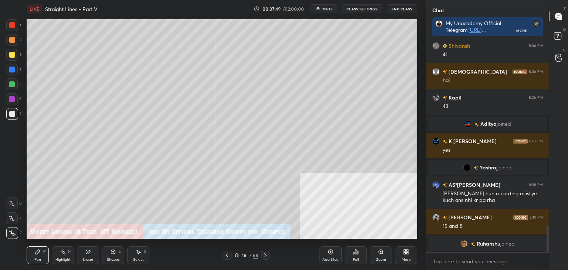
click at [227, 255] on icon at bounding box center [227, 255] width 6 height 6
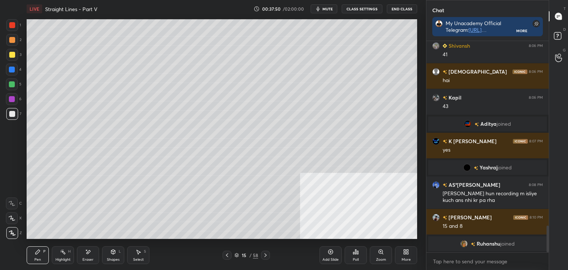
drag, startPoint x: 226, startPoint y: 255, endPoint x: 234, endPoint y: 240, distance: 17.2
click at [226, 255] on icon at bounding box center [227, 255] width 2 height 4
click at [264, 255] on icon at bounding box center [265, 255] width 6 height 6
click at [265, 254] on icon at bounding box center [265, 255] width 6 height 6
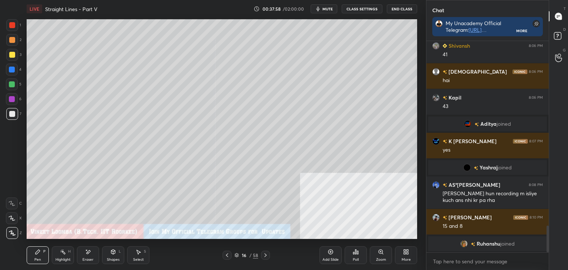
click at [267, 255] on icon at bounding box center [265, 255] width 6 height 6
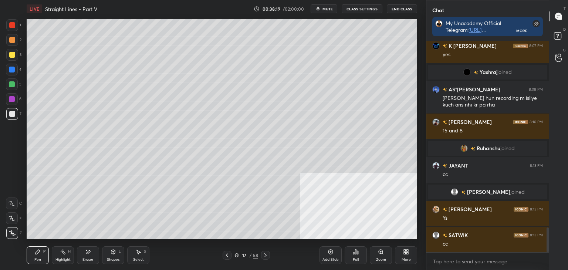
scroll to position [1580, 0]
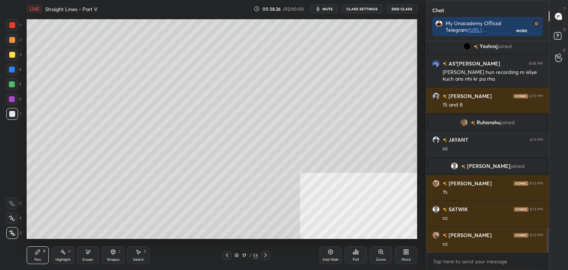
click at [226, 252] on icon at bounding box center [227, 255] width 6 height 6
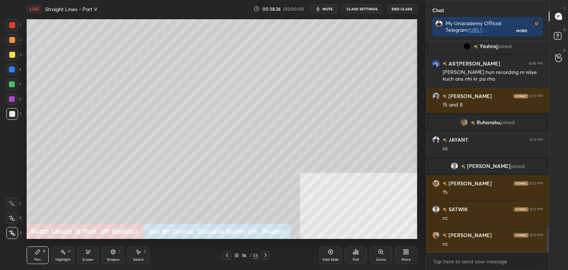
click at [227, 253] on icon at bounding box center [227, 255] width 6 height 6
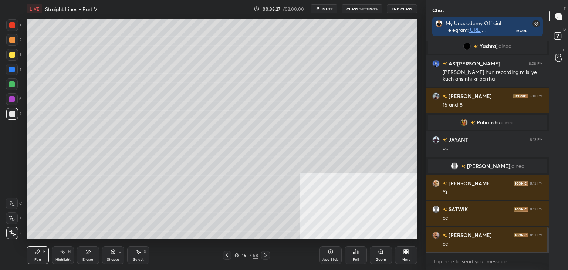
click at [227, 254] on icon at bounding box center [227, 255] width 6 height 6
click at [228, 255] on icon at bounding box center [227, 255] width 6 height 6
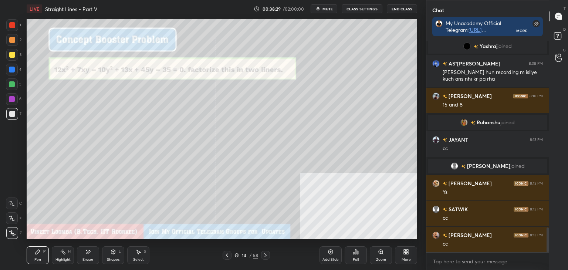
click at [225, 259] on div at bounding box center [227, 255] width 9 height 9
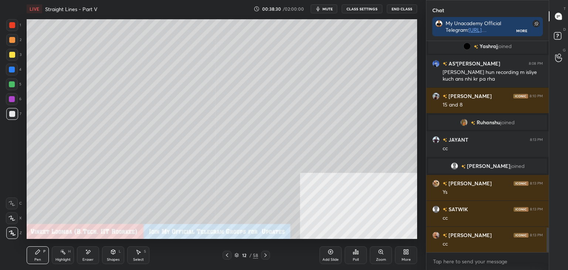
click at [227, 256] on icon at bounding box center [227, 255] width 6 height 6
click at [228, 255] on icon at bounding box center [227, 255] width 6 height 6
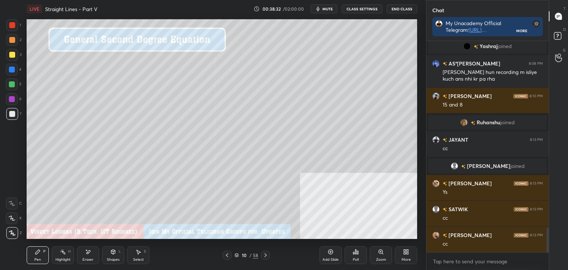
click at [266, 251] on div at bounding box center [265, 255] width 9 height 9
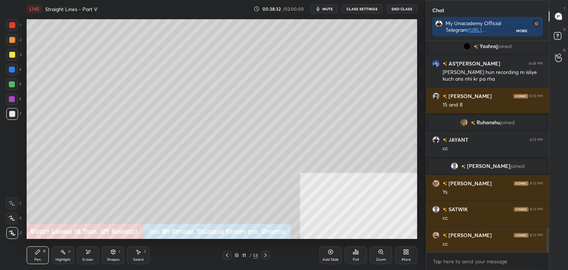
click at [265, 252] on icon at bounding box center [265, 255] width 6 height 6
click at [265, 253] on icon at bounding box center [265, 255] width 6 height 6
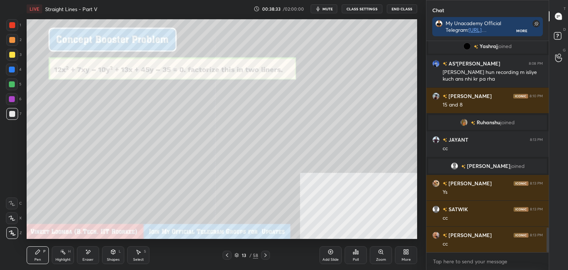
click at [264, 255] on icon at bounding box center [265, 255] width 6 height 6
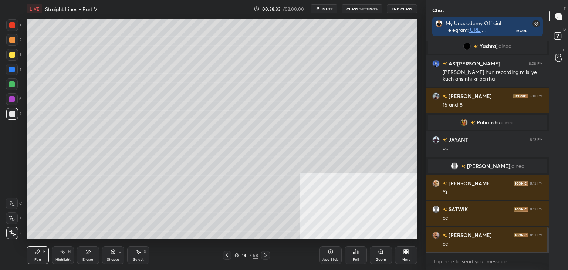
click at [265, 253] on icon at bounding box center [265, 255] width 6 height 6
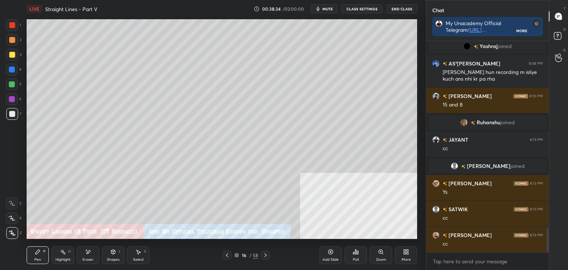
click at [263, 254] on icon at bounding box center [265, 255] width 6 height 6
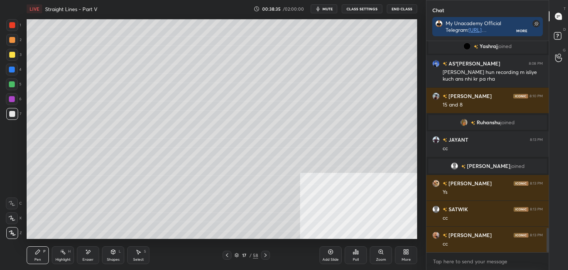
scroll to position [1606, 0]
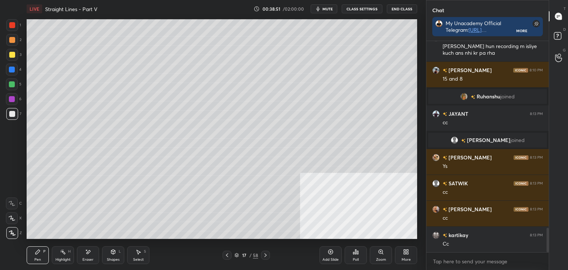
click at [230, 258] on div "17 / 58" at bounding box center [246, 255] width 47 height 9
click at [228, 256] on icon at bounding box center [227, 255] width 6 height 6
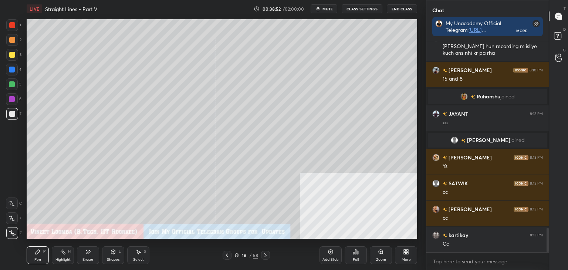
click at [227, 254] on icon at bounding box center [227, 255] width 2 height 4
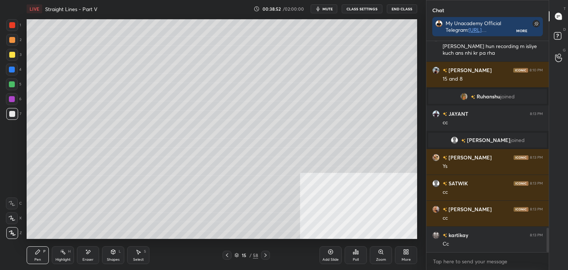
click at [228, 254] on icon at bounding box center [227, 255] width 6 height 6
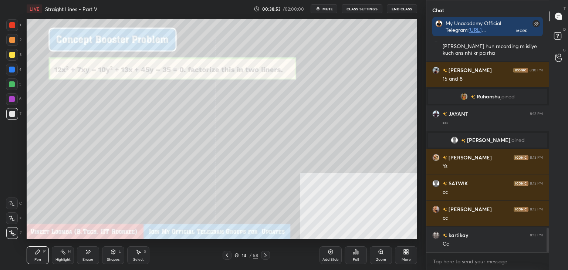
click at [228, 255] on icon at bounding box center [227, 255] width 6 height 6
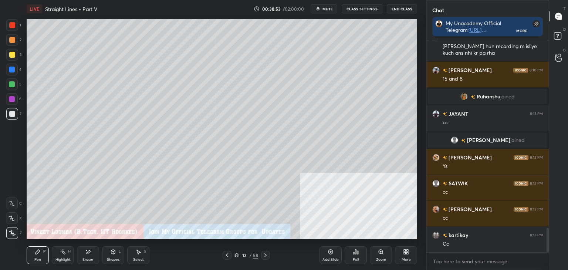
click at [229, 255] on icon at bounding box center [227, 255] width 6 height 6
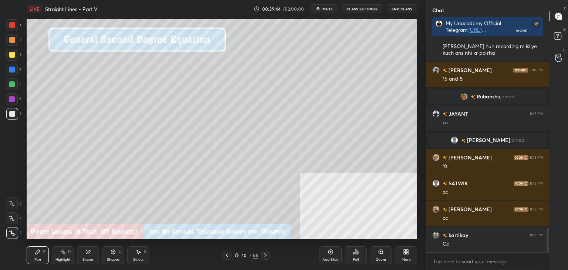
click at [321, 10] on icon "button" at bounding box center [318, 9] width 6 height 6
drag, startPoint x: 328, startPoint y: 11, endPoint x: 330, endPoint y: 18, distance: 7.4
click at [328, 11] on span "unmute" at bounding box center [327, 8] width 16 height 5
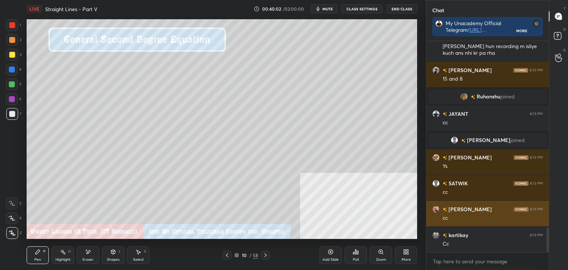
scroll to position [1632, 0]
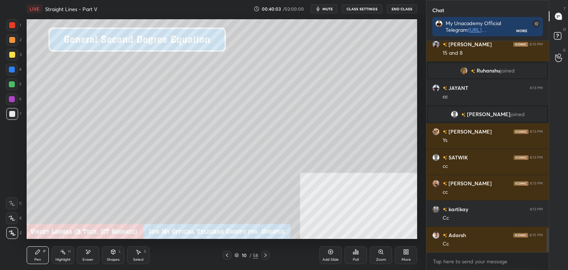
click at [475, 73] on div "grid" at bounding box center [474, 71] width 6 height 8
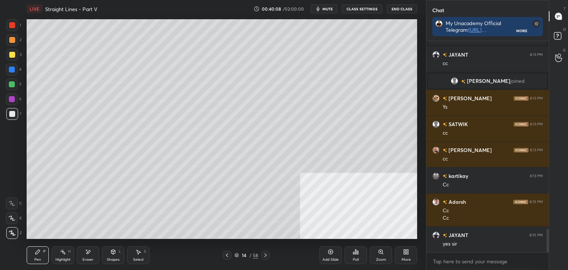
scroll to position [1691, 0]
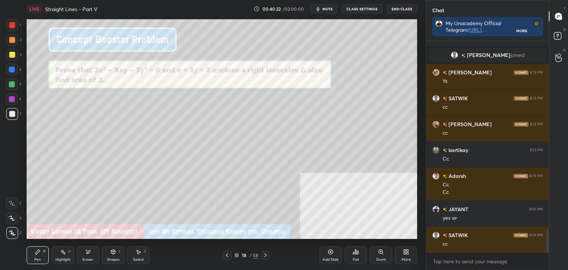
click at [15, 25] on div at bounding box center [12, 25] width 6 height 6
click at [556, 38] on rect at bounding box center [557, 36] width 7 height 7
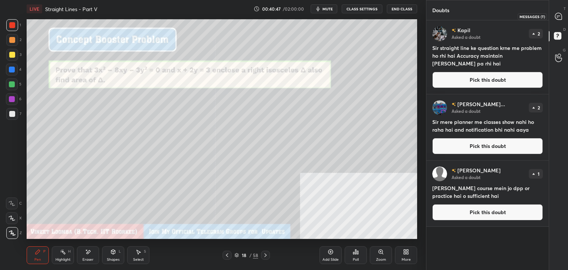
click at [558, 20] on icon at bounding box center [558, 16] width 7 height 7
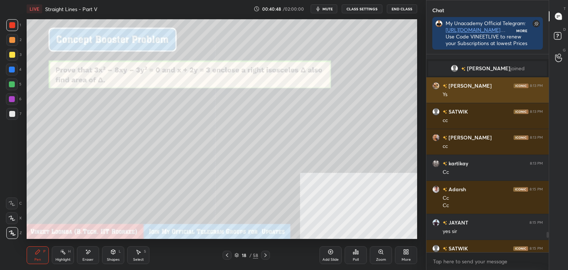
scroll to position [2, 2]
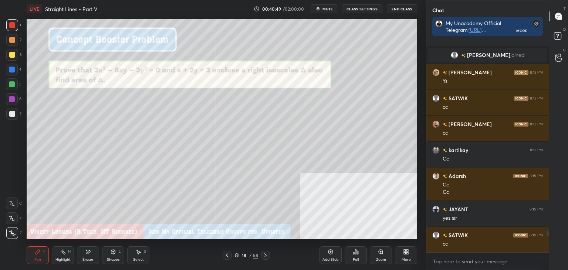
drag, startPoint x: 548, startPoint y: 237, endPoint x: 547, endPoint y: 247, distance: 10.0
click at [548, 247] on div at bounding box center [546, 146] width 4 height 211
drag, startPoint x: 547, startPoint y: 233, endPoint x: 548, endPoint y: 247, distance: 14.8
click at [548, 247] on div at bounding box center [547, 241] width 2 height 22
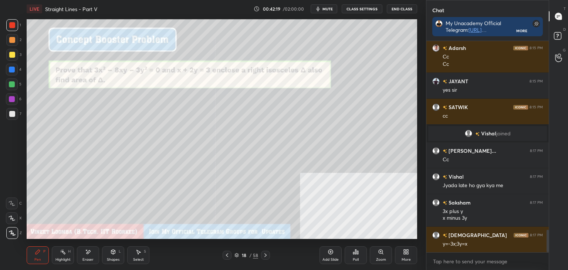
scroll to position [1765, 0]
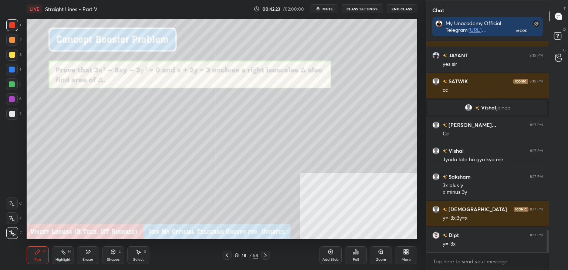
drag, startPoint x: 12, startPoint y: 113, endPoint x: 24, endPoint y: 100, distance: 18.0
click at [12, 113] on div at bounding box center [12, 114] width 6 height 6
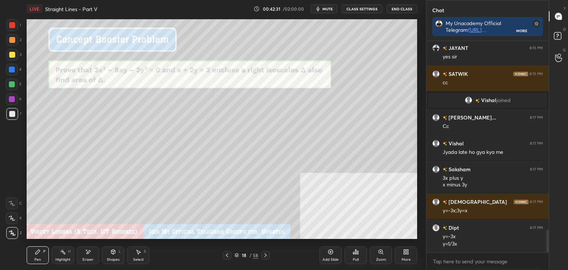
click at [13, 54] on div at bounding box center [12, 55] width 6 height 6
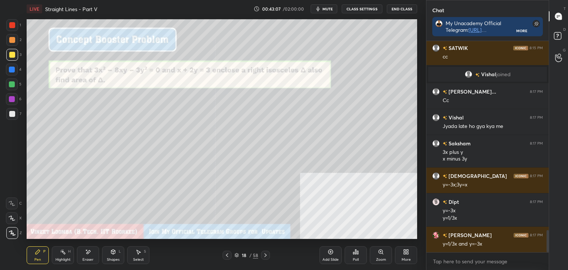
scroll to position [1824, 0]
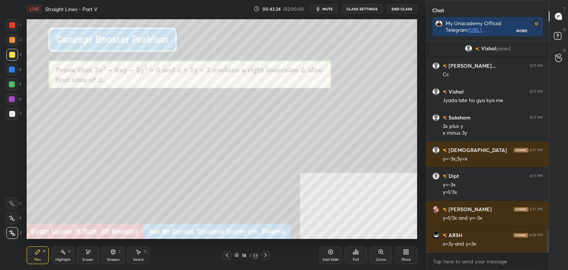
click at [13, 27] on div at bounding box center [12, 25] width 6 height 6
click at [266, 257] on icon at bounding box center [265, 255] width 6 height 6
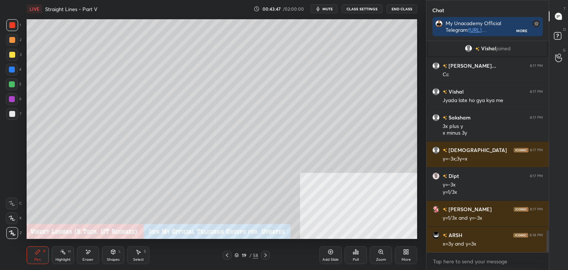
drag, startPoint x: 229, startPoint y: 253, endPoint x: 239, endPoint y: 253, distance: 10.0
click at [229, 253] on icon at bounding box center [227, 255] width 6 height 6
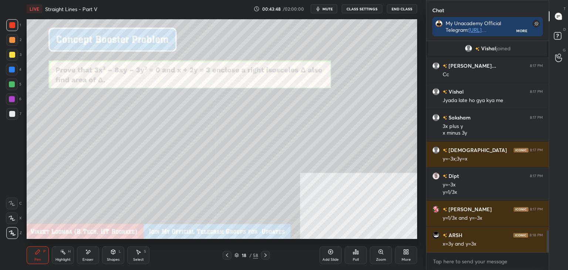
click at [267, 255] on icon at bounding box center [265, 255] width 6 height 6
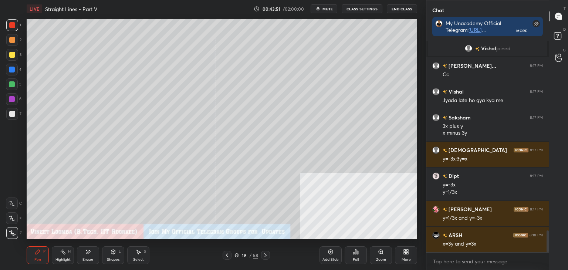
click at [228, 257] on icon at bounding box center [227, 255] width 6 height 6
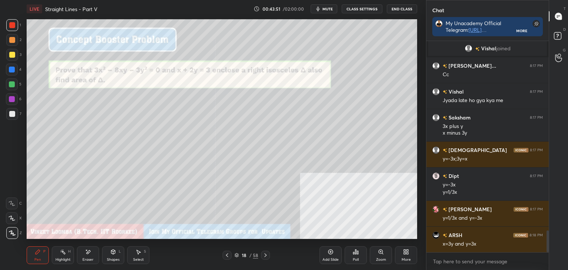
click at [266, 253] on icon at bounding box center [265, 255] width 6 height 6
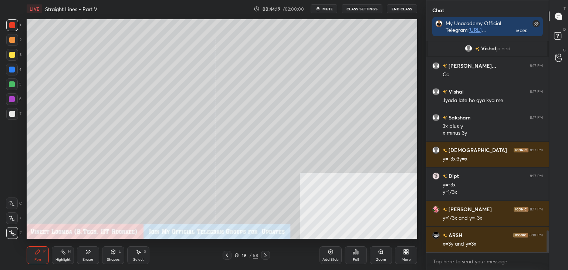
drag, startPoint x: 228, startPoint y: 256, endPoint x: 227, endPoint y: 240, distance: 15.9
click at [228, 255] on icon at bounding box center [227, 255] width 6 height 6
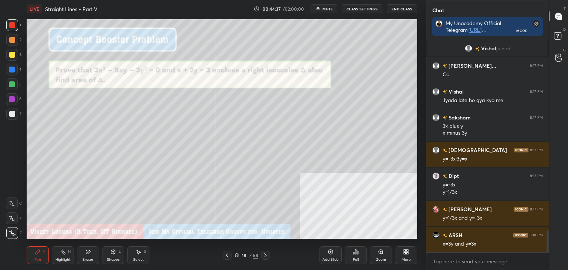
click at [267, 254] on icon at bounding box center [265, 255] width 6 height 6
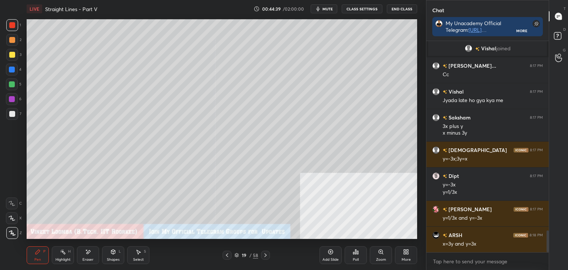
click at [228, 254] on icon at bounding box center [227, 255] width 2 height 4
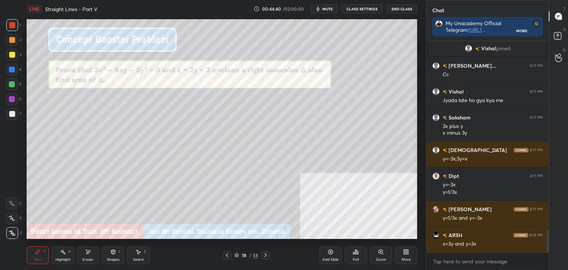
click at [331, 251] on icon at bounding box center [331, 252] width 6 height 6
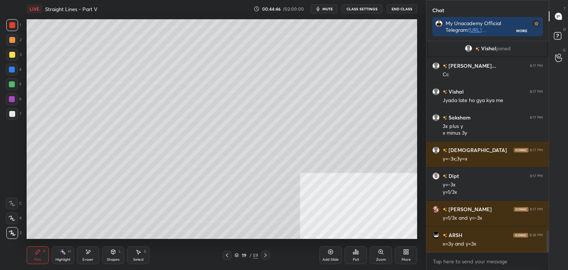
click at [227, 253] on icon at bounding box center [227, 255] width 6 height 6
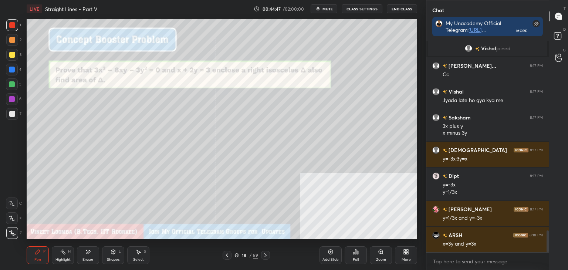
click at [265, 253] on icon at bounding box center [265, 255] width 2 height 4
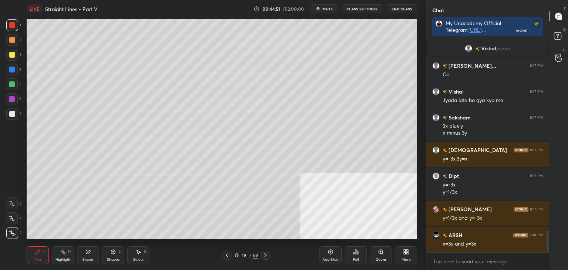
drag, startPoint x: 228, startPoint y: 256, endPoint x: 234, endPoint y: 255, distance: 6.1
click at [229, 255] on icon at bounding box center [227, 255] width 6 height 6
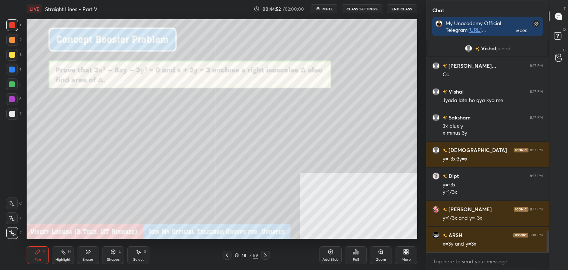
drag, startPoint x: 262, startPoint y: 253, endPoint x: 261, endPoint y: 241, distance: 11.9
click at [262, 252] on div at bounding box center [265, 255] width 9 height 9
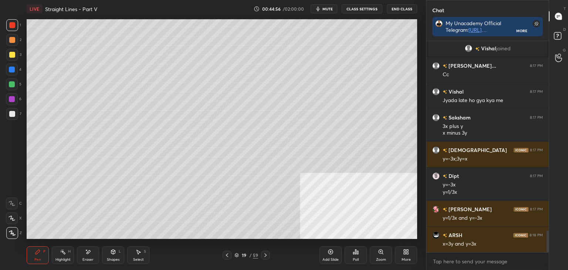
drag, startPoint x: 228, startPoint y: 254, endPoint x: 246, endPoint y: 253, distance: 18.5
click at [228, 254] on icon at bounding box center [227, 255] width 6 height 6
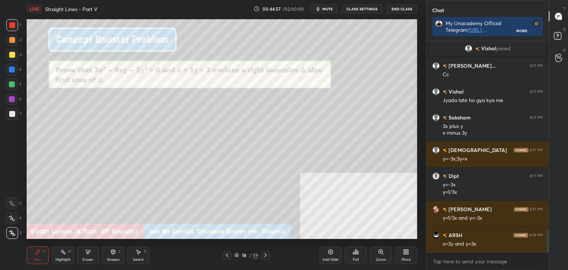
click at [265, 254] on icon at bounding box center [265, 255] width 6 height 6
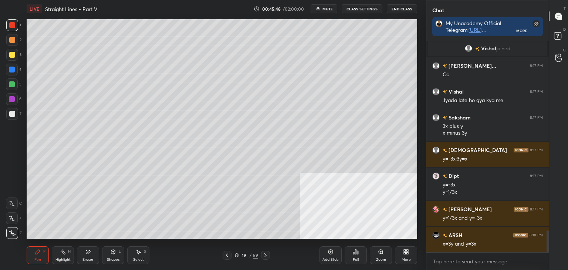
click at [63, 255] on div "Highlight H" at bounding box center [63, 255] width 22 height 18
click at [26, 262] on div "LIVE Straight Lines - Part V 00:45:51 / 02:00:00 mute CLASS SETTINGS End Class …" at bounding box center [222, 135] width 396 height 270
click at [32, 259] on div "Pen P" at bounding box center [38, 255] width 22 height 18
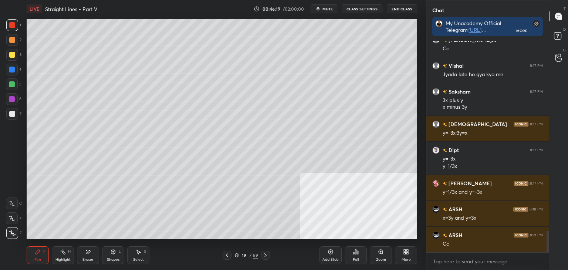
scroll to position [1876, 0]
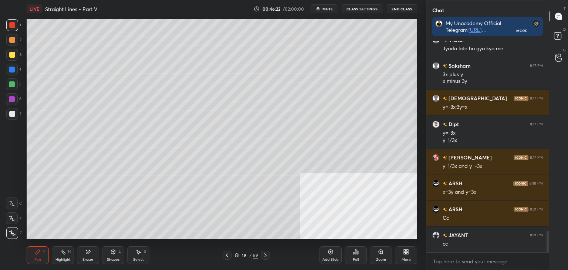
click at [329, 254] on icon at bounding box center [331, 252] width 6 height 6
drag, startPoint x: 106, startPoint y: 257, endPoint x: 101, endPoint y: 253, distance: 6.6
click at [106, 256] on div "Shapes L" at bounding box center [113, 255] width 22 height 18
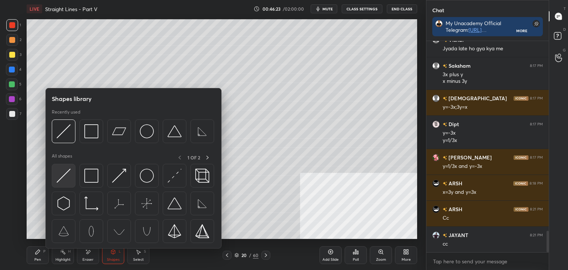
click at [65, 181] on img at bounding box center [64, 176] width 14 height 14
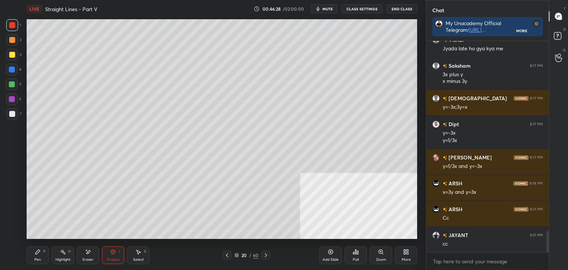
click at [36, 252] on icon at bounding box center [37, 252] width 4 height 4
drag, startPoint x: 14, startPoint y: 54, endPoint x: 24, endPoint y: 50, distance: 10.5
click at [15, 54] on div at bounding box center [12, 55] width 12 height 12
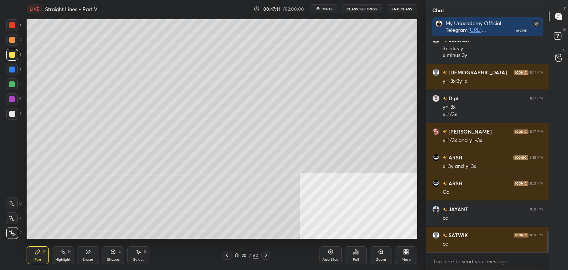
click at [227, 252] on div at bounding box center [227, 255] width 9 height 9
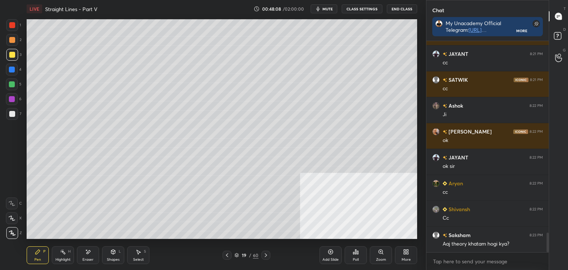
scroll to position [2083, 0]
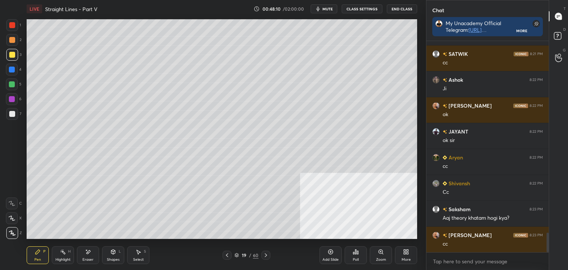
click at [263, 254] on icon at bounding box center [266, 255] width 6 height 6
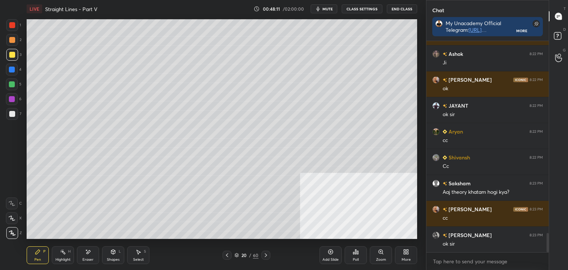
click at [266, 254] on icon at bounding box center [266, 255] width 6 height 6
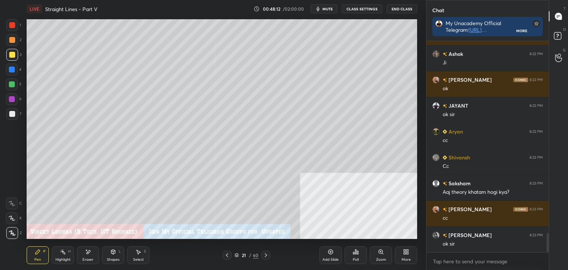
click at [265, 255] on icon at bounding box center [266, 255] width 6 height 6
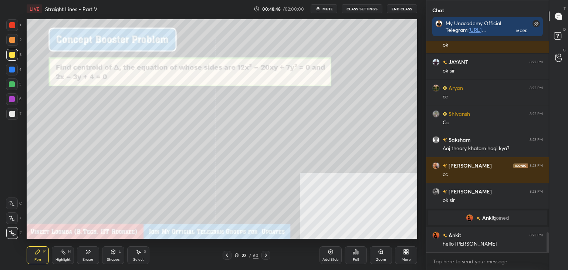
scroll to position [2070, 0]
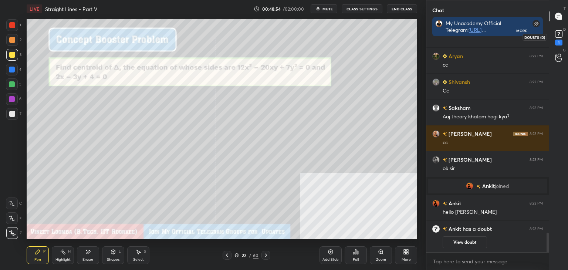
click at [557, 31] on rect at bounding box center [558, 34] width 7 height 7
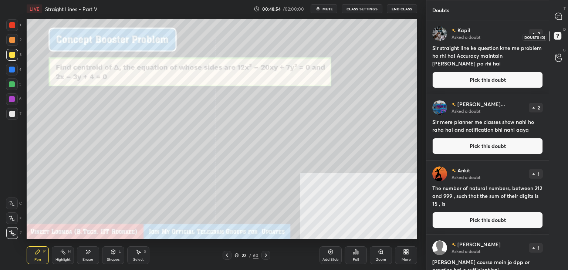
scroll to position [247, 120]
click at [555, 14] on icon at bounding box center [559, 17] width 8 height 8
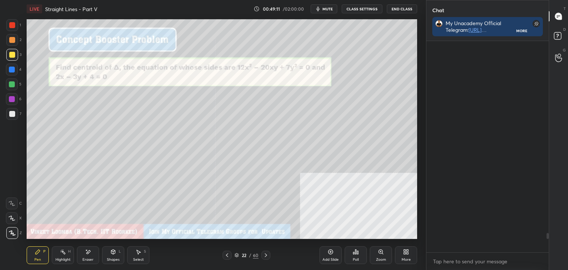
scroll to position [209, 120]
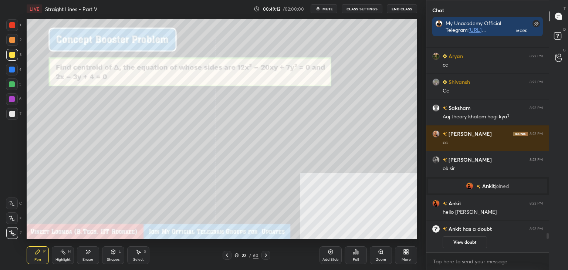
click at [568, 33] on div "D Doubts (D)" at bounding box center [558, 37] width 19 height 21
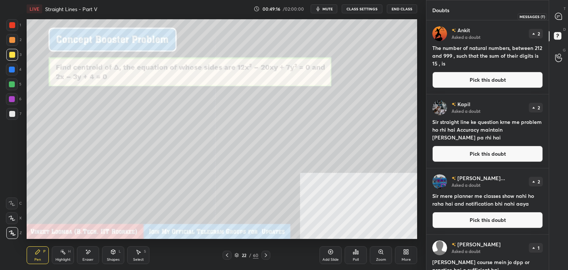
click at [559, 17] on icon at bounding box center [558, 16] width 7 height 7
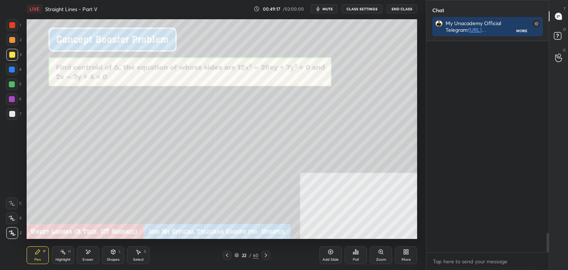
scroll to position [209, 120]
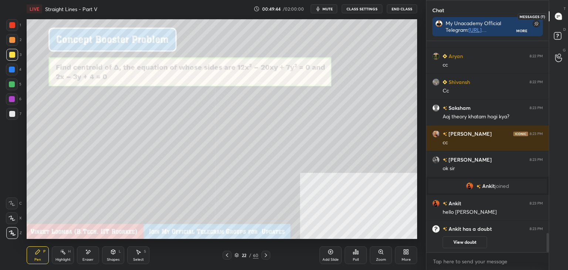
click at [562, 17] on icon at bounding box center [558, 16] width 7 height 7
click at [561, 31] on icon at bounding box center [558, 36] width 13 height 13
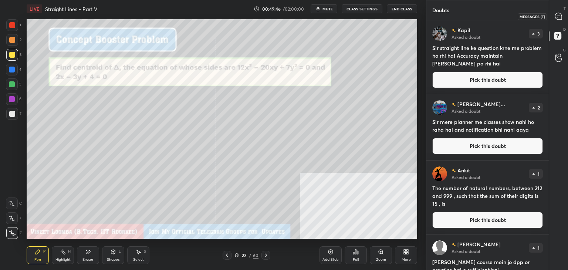
click at [560, 13] on icon at bounding box center [558, 16] width 7 height 7
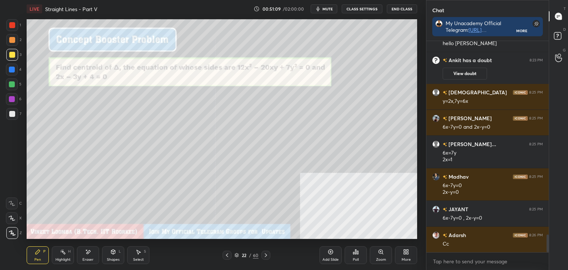
scroll to position [2306, 0]
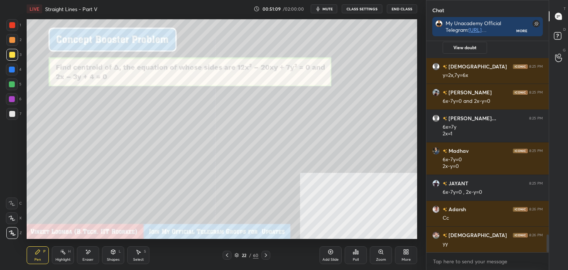
click at [13, 115] on div at bounding box center [12, 114] width 6 height 6
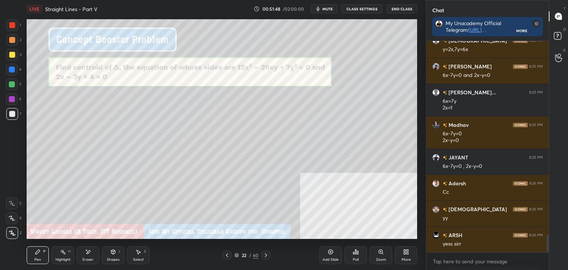
drag, startPoint x: 82, startPoint y: 255, endPoint x: 85, endPoint y: 245, distance: 10.0
click at [82, 253] on div "Eraser" at bounding box center [88, 255] width 22 height 18
drag, startPoint x: 41, startPoint y: 260, endPoint x: 51, endPoint y: 243, distance: 19.8
click at [41, 258] on div "Pen P" at bounding box center [38, 255] width 22 height 18
click at [87, 257] on div "Eraser" at bounding box center [88, 255] width 22 height 18
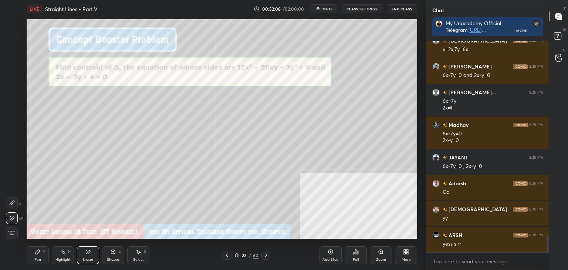
click at [32, 256] on div "Pen P" at bounding box center [38, 255] width 22 height 18
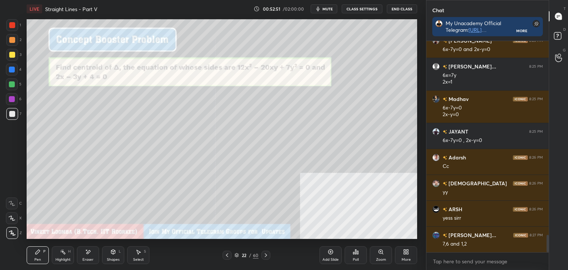
click at [11, 24] on div at bounding box center [12, 25] width 6 height 6
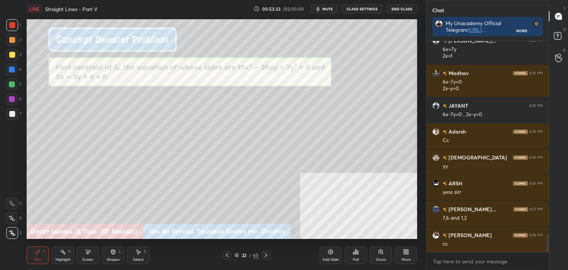
scroll to position [2410, 0]
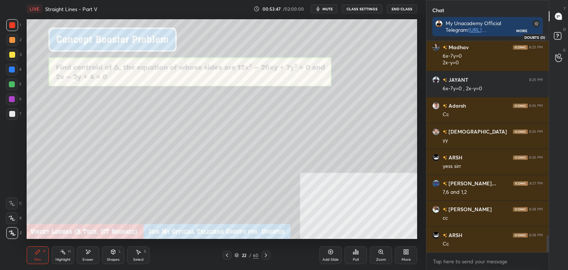
click at [551, 36] on div at bounding box center [558, 36] width 15 height 13
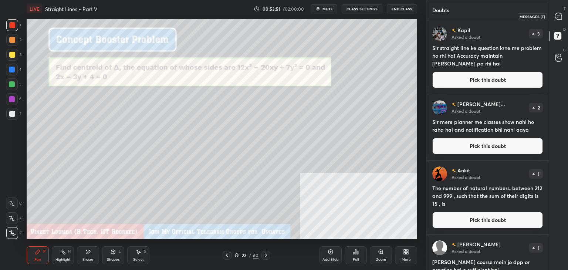
click at [561, 17] on icon at bounding box center [558, 16] width 7 height 7
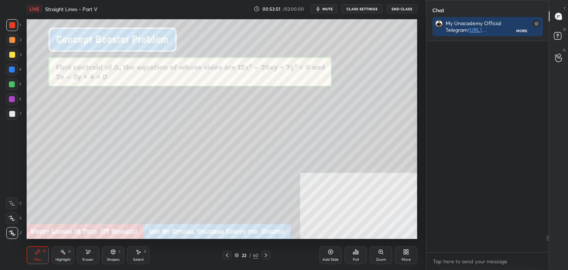
scroll to position [209, 120]
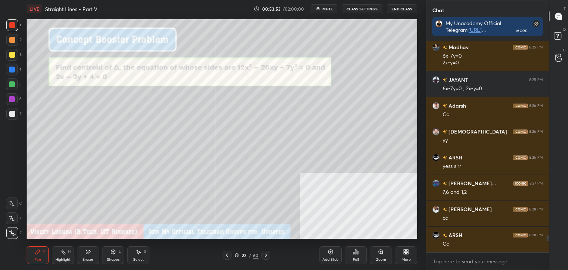
click at [266, 254] on icon at bounding box center [266, 255] width 6 height 6
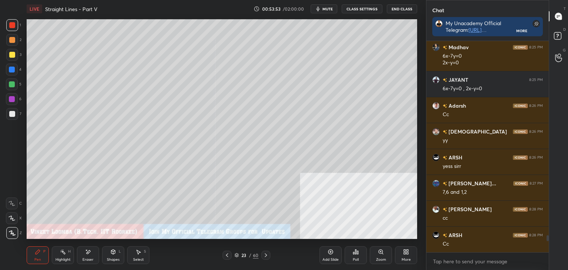
click at [268, 255] on div at bounding box center [265, 255] width 9 height 9
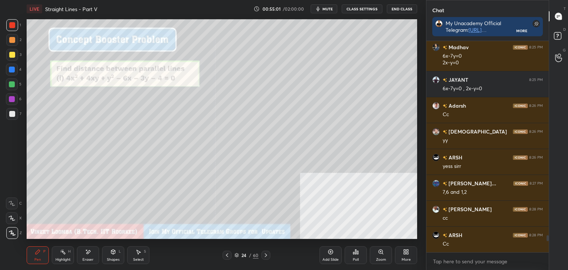
click at [18, 114] on div "7" at bounding box center [13, 114] width 15 height 12
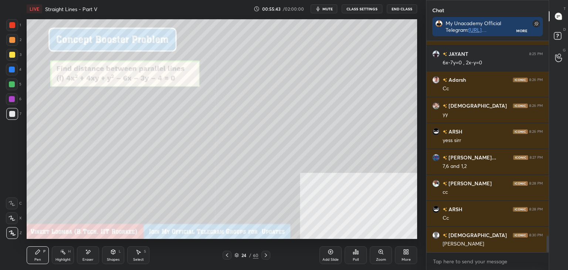
scroll to position [2462, 0]
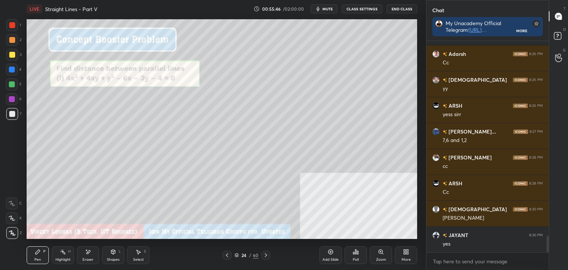
click at [8, 28] on div at bounding box center [12, 25] width 12 height 12
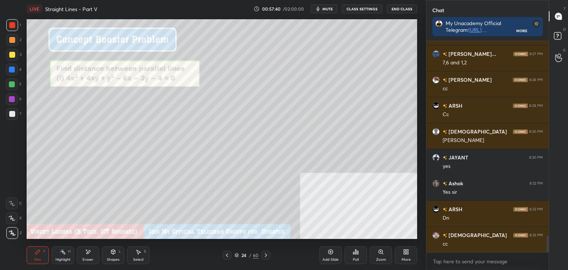
scroll to position [2565, 0]
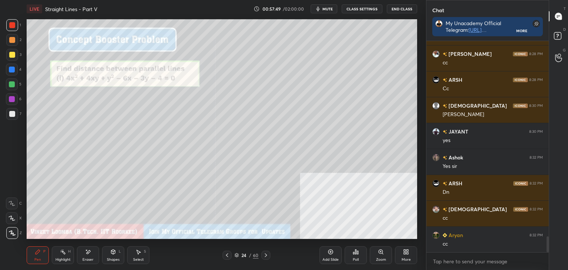
click at [266, 256] on icon at bounding box center [266, 255] width 6 height 6
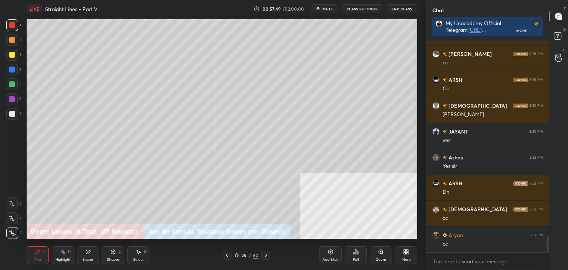
click at [266, 256] on icon at bounding box center [266, 255] width 2 height 4
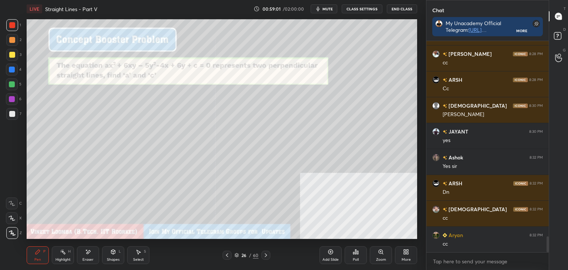
scroll to position [2, 2]
drag, startPoint x: 136, startPoint y: 256, endPoint x: 137, endPoint y: 239, distance: 17.0
click at [137, 254] on div "Select S" at bounding box center [138, 255] width 22 height 18
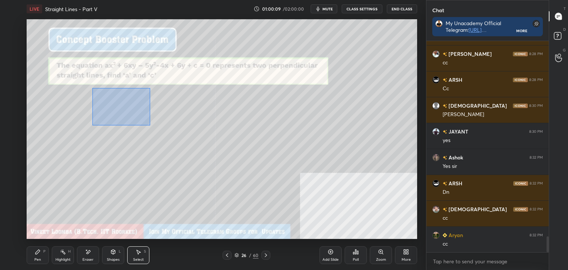
drag, startPoint x: 120, startPoint y: 111, endPoint x: 217, endPoint y: 163, distance: 110.5
click at [241, 180] on div "0 ° Undo Copy Paste here Duplicate Duplicate to new slide Delete" at bounding box center [222, 129] width 390 height 220
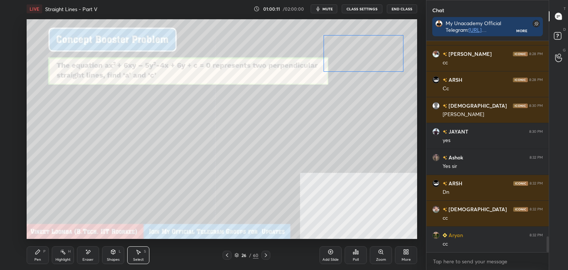
drag, startPoint x: 125, startPoint y: 125, endPoint x: 365, endPoint y: 52, distance: 251.1
click at [360, 51] on div "0 ° Undo Copy Paste here Duplicate Duplicate to new slide Delete" at bounding box center [222, 129] width 390 height 220
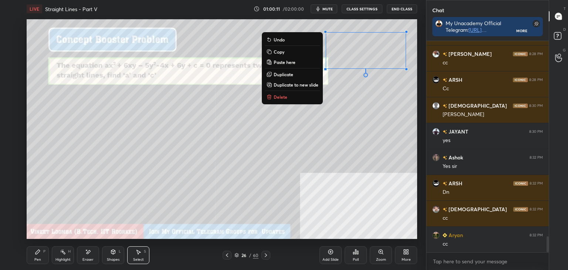
click at [341, 113] on div "0 ° Undo Copy Paste here Duplicate Duplicate to new slide Delete" at bounding box center [222, 129] width 390 height 220
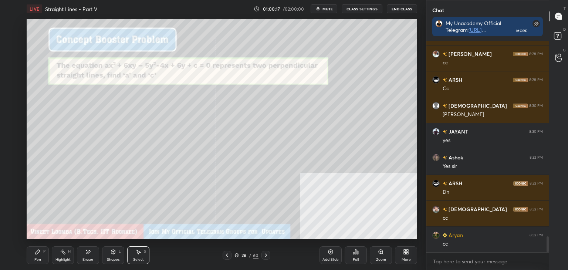
click at [34, 249] on div "Pen P" at bounding box center [38, 255] width 22 height 18
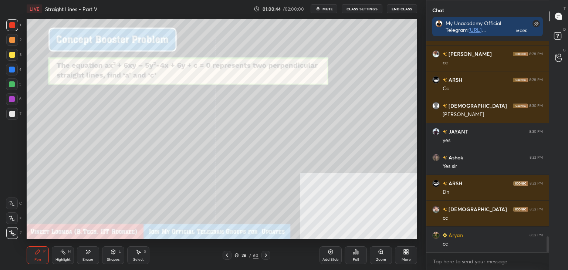
click at [87, 261] on div "Eraser" at bounding box center [88, 255] width 22 height 18
click at [39, 258] on div "Pen" at bounding box center [37, 260] width 7 height 4
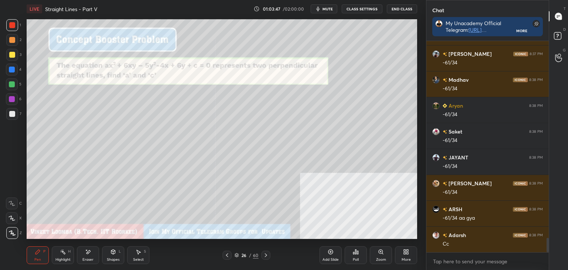
scroll to position [2902, 0]
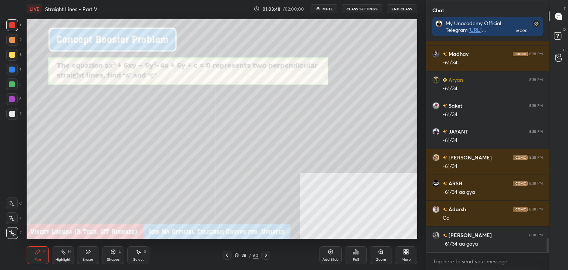
click at [265, 256] on icon at bounding box center [266, 255] width 6 height 6
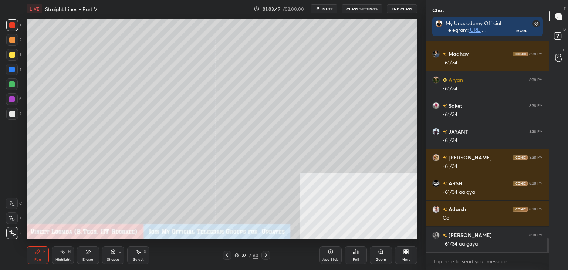
click at [267, 255] on icon at bounding box center [266, 255] width 6 height 6
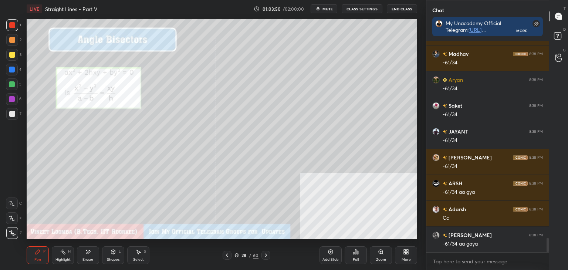
scroll to position [2927, 0]
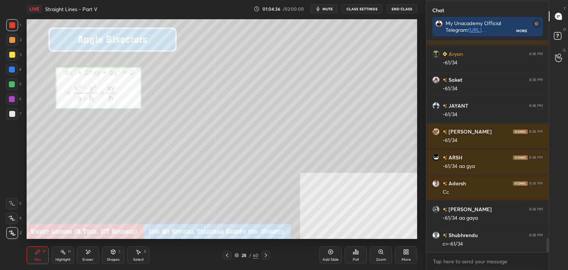
click at [13, 98] on div at bounding box center [12, 99] width 6 height 6
click at [10, 115] on div at bounding box center [12, 114] width 6 height 6
drag, startPoint x: 14, startPoint y: 86, endPoint x: 26, endPoint y: 86, distance: 11.5
click at [13, 85] on div at bounding box center [12, 84] width 6 height 6
click at [93, 261] on div "Eraser" at bounding box center [88, 255] width 22 height 18
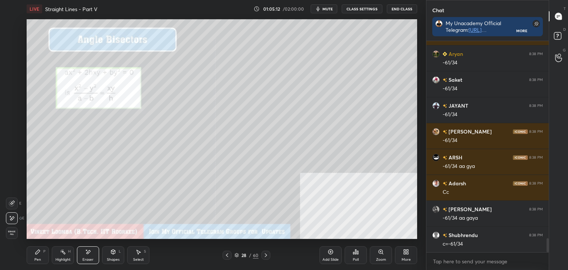
click at [121, 258] on div "Shapes L" at bounding box center [113, 255] width 22 height 18
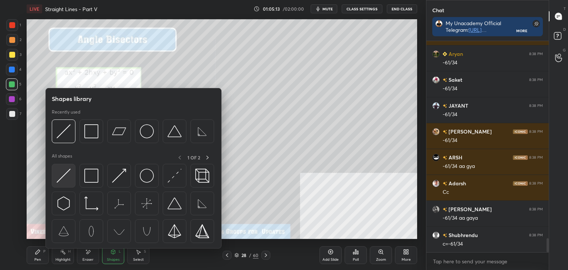
click at [63, 177] on img at bounding box center [64, 176] width 14 height 14
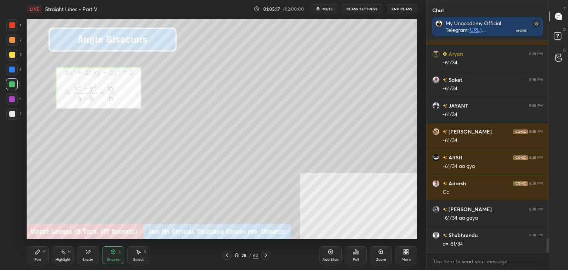
click at [12, 39] on div at bounding box center [12, 40] width 6 height 6
click at [121, 255] on div "Shapes L" at bounding box center [113, 255] width 22 height 18
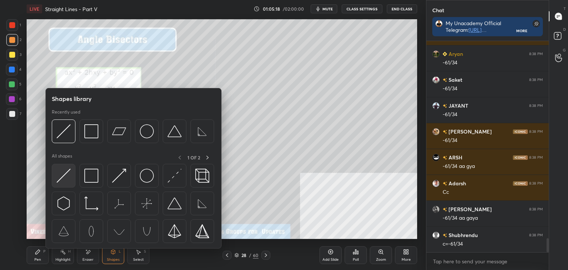
click at [64, 175] on img at bounding box center [64, 176] width 14 height 14
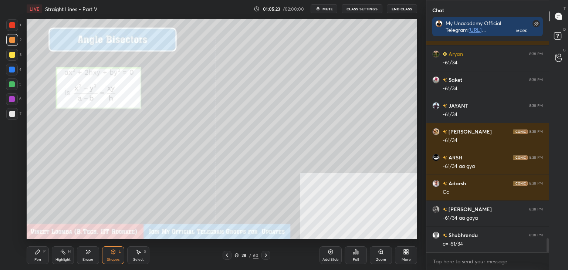
drag, startPoint x: 12, startPoint y: 114, endPoint x: 26, endPoint y: 116, distance: 13.8
click at [12, 114] on div at bounding box center [12, 114] width 6 height 6
click at [41, 256] on div "Pen P" at bounding box center [38, 255] width 22 height 18
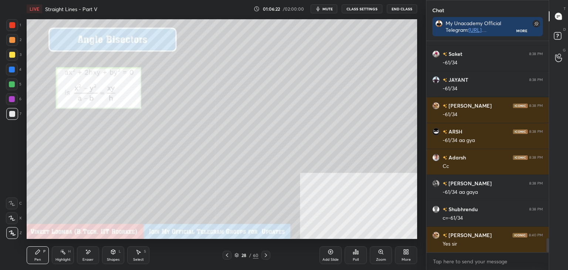
drag, startPoint x: 38, startPoint y: 261, endPoint x: 38, endPoint y: 256, distance: 5.2
click at [38, 261] on div "Pen" at bounding box center [37, 260] width 7 height 4
drag, startPoint x: 88, startPoint y: 254, endPoint x: 84, endPoint y: 239, distance: 15.4
click at [86, 251] on icon at bounding box center [88, 252] width 6 height 6
click at [43, 260] on div "Pen P" at bounding box center [38, 255] width 22 height 18
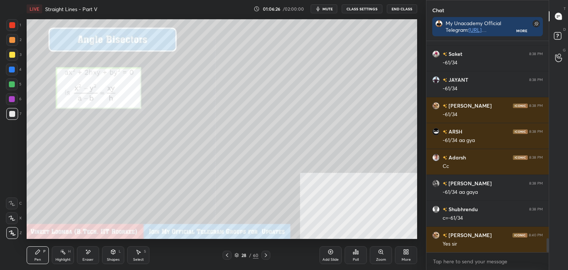
click at [14, 85] on div at bounding box center [12, 84] width 6 height 6
click at [139, 254] on div "Select S" at bounding box center [138, 255] width 22 height 18
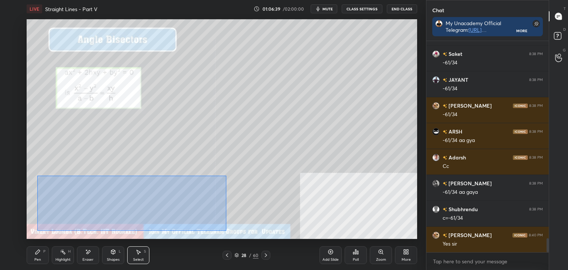
drag, startPoint x: 37, startPoint y: 176, endPoint x: 221, endPoint y: 227, distance: 190.7
click at [225, 230] on div "0 ° Undo Copy Paste here Duplicate Duplicate to new slide Delete" at bounding box center [222, 129] width 390 height 220
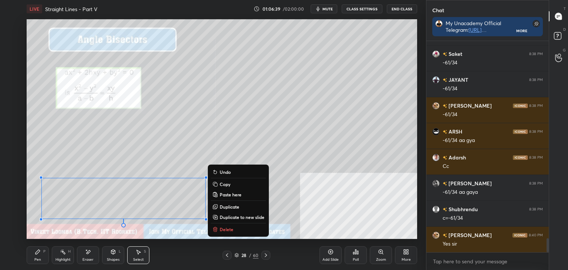
click at [240, 216] on p "Duplicate to new slide" at bounding box center [242, 217] width 45 height 6
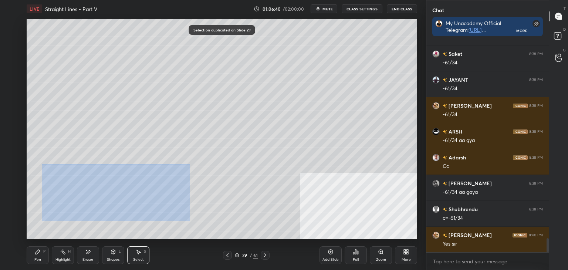
drag, startPoint x: 41, startPoint y: 165, endPoint x: 205, endPoint y: 221, distance: 173.3
click at [240, 236] on div "0 ° Undo Copy Paste here Duplicate Duplicate to new slide Delete" at bounding box center [222, 129] width 390 height 220
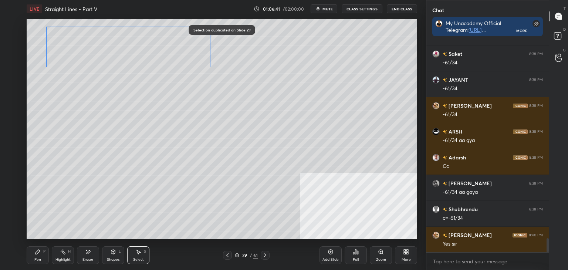
drag, startPoint x: 157, startPoint y: 192, endPoint x: 166, endPoint y: 77, distance: 114.9
click at [167, 62] on div "0 ° Undo Copy Paste here Duplicate Duplicate to new slide Delete" at bounding box center [222, 129] width 390 height 220
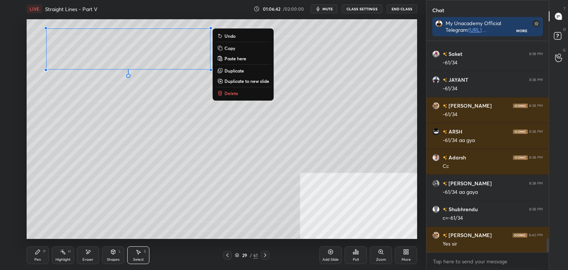
click at [37, 256] on div "Pen P" at bounding box center [38, 255] width 22 height 18
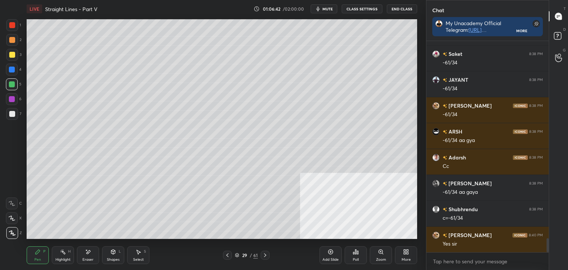
click at [107, 254] on div "Shapes L" at bounding box center [113, 255] width 22 height 18
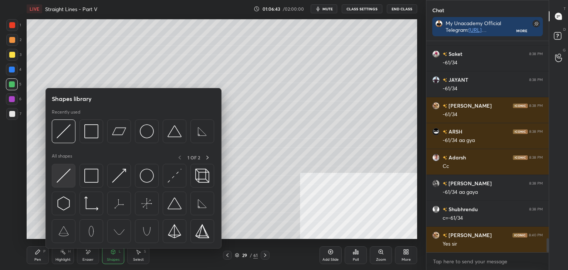
click at [73, 176] on div at bounding box center [64, 176] width 24 height 24
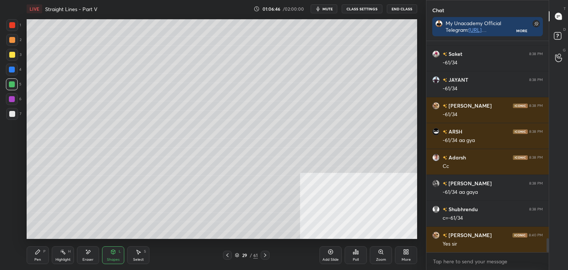
click at [15, 116] on div at bounding box center [12, 114] width 6 height 6
click at [114, 256] on div "Shapes L" at bounding box center [113, 255] width 22 height 18
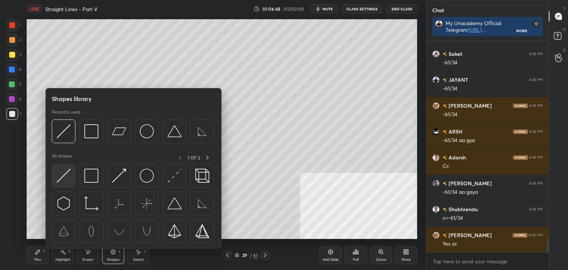
click at [67, 176] on img at bounding box center [64, 176] width 14 height 14
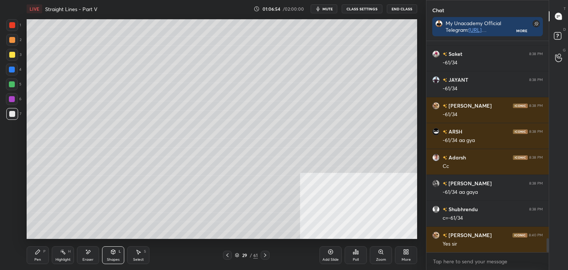
click at [40, 258] on div "Pen" at bounding box center [37, 260] width 7 height 4
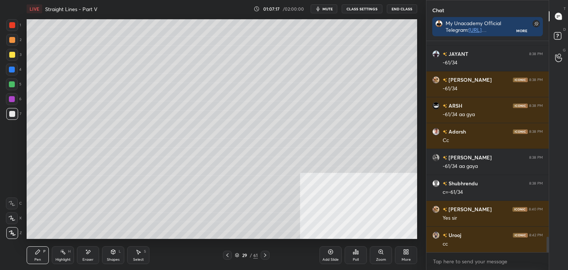
click at [226, 254] on icon at bounding box center [227, 255] width 6 height 6
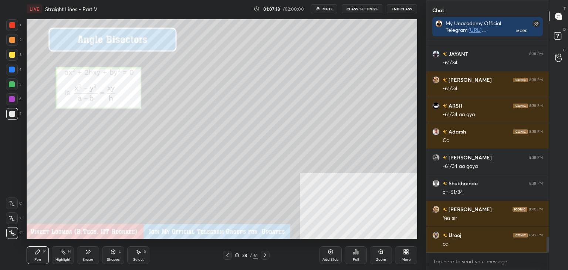
click at [264, 253] on icon at bounding box center [265, 255] width 6 height 6
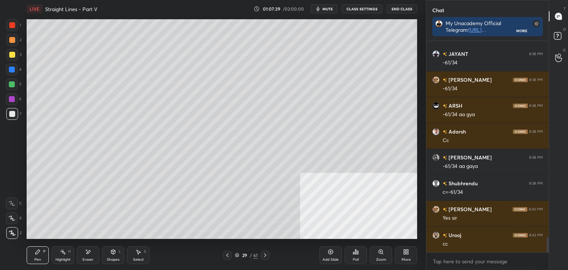
click at [226, 255] on icon at bounding box center [227, 255] width 6 height 6
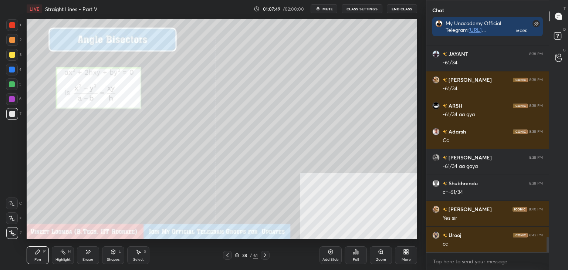
click at [262, 255] on icon at bounding box center [265, 255] width 6 height 6
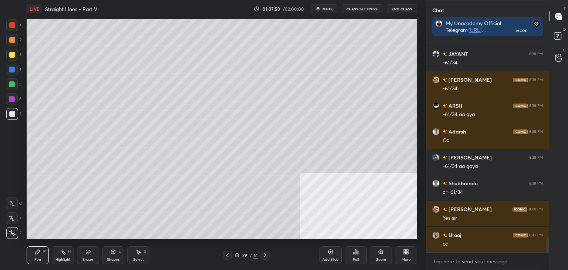
click at [265, 256] on icon at bounding box center [265, 255] width 6 height 6
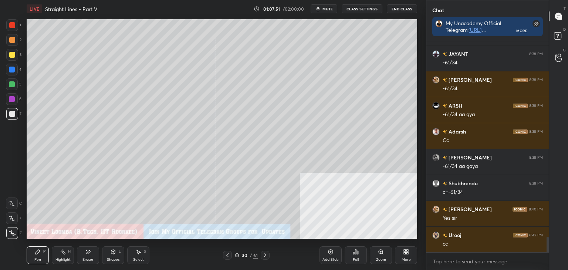
click at [268, 256] on icon at bounding box center [265, 255] width 6 height 6
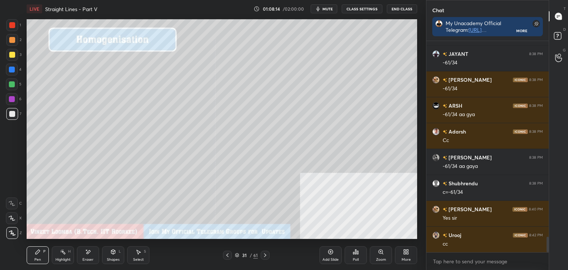
scroll to position [2686, 0]
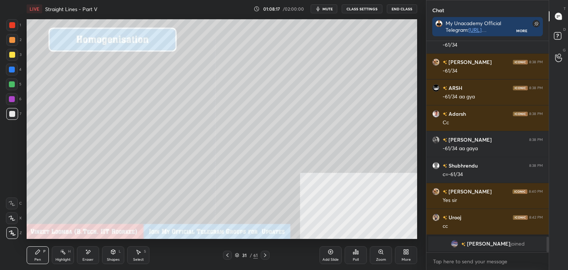
click at [16, 52] on div at bounding box center [12, 55] width 12 height 12
click at [14, 25] on div at bounding box center [12, 25] width 6 height 6
click at [94, 254] on div "Eraser" at bounding box center [88, 255] width 22 height 18
click at [28, 264] on div "Pen P Highlight H Eraser Shapes L Select S 31 / 61 Add Slide Poll Zoom More" at bounding box center [222, 255] width 390 height 30
drag, startPoint x: 37, startPoint y: 261, endPoint x: 40, endPoint y: 239, distance: 22.0
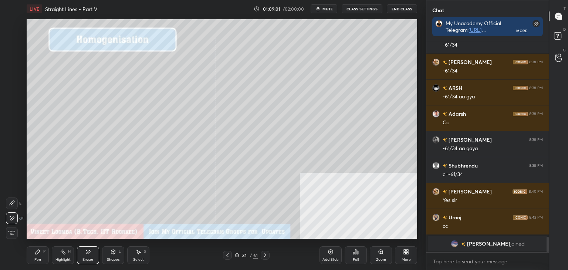
click at [37, 258] on div "Pen" at bounding box center [37, 260] width 7 height 4
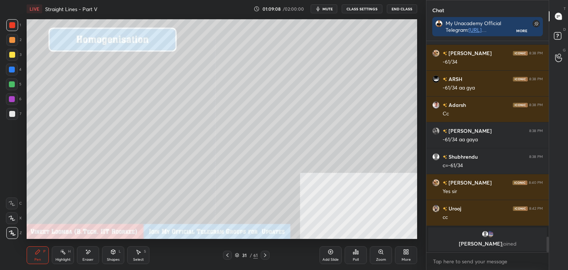
click at [11, 113] on div at bounding box center [12, 114] width 6 height 6
click at [66, 258] on div "Highlight" at bounding box center [62, 260] width 15 height 4
click at [41, 257] on div "Pen P" at bounding box center [38, 255] width 22 height 18
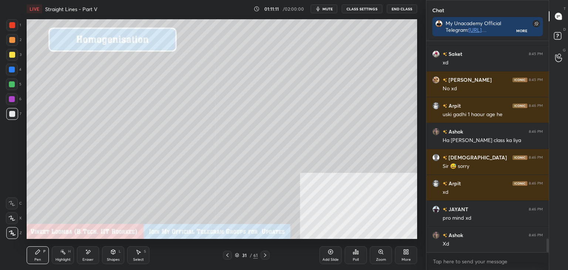
scroll to position [3061, 0]
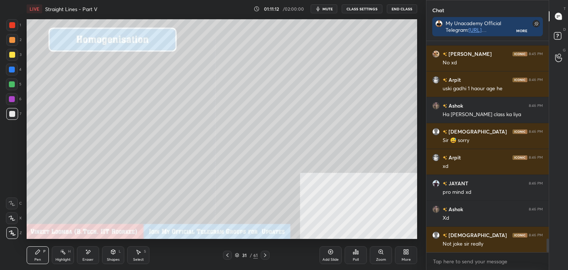
click at [40, 258] on div "Pen" at bounding box center [37, 260] width 7 height 4
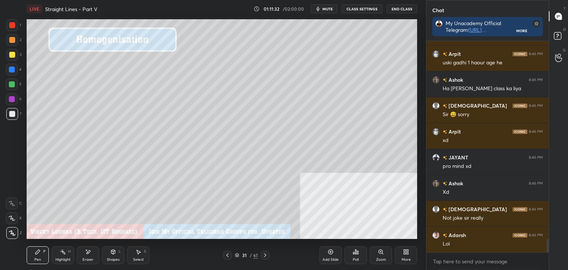
scroll to position [3112, 0]
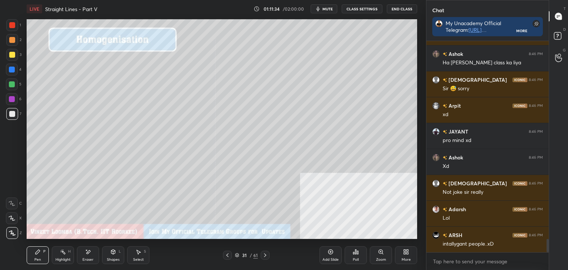
click at [35, 255] on div "Pen P" at bounding box center [38, 255] width 22 height 18
click at [13, 115] on div at bounding box center [12, 114] width 6 height 6
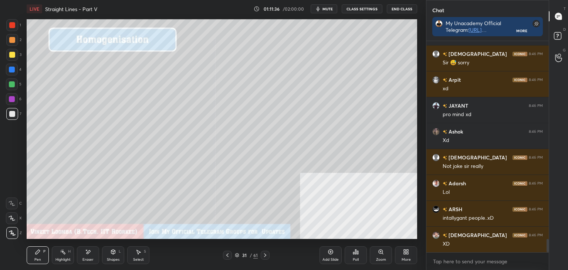
click at [13, 52] on div at bounding box center [12, 55] width 6 height 6
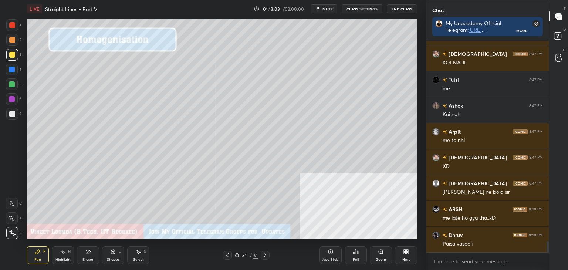
scroll to position [3850, 0]
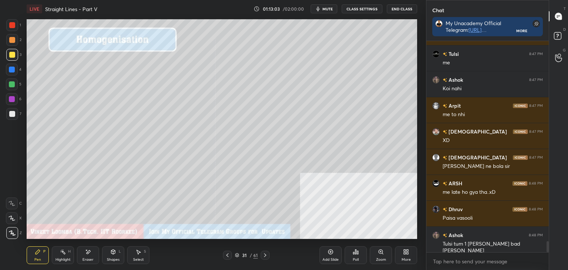
click at [35, 261] on div "Pen" at bounding box center [37, 260] width 7 height 4
click at [16, 116] on div at bounding box center [12, 114] width 12 height 12
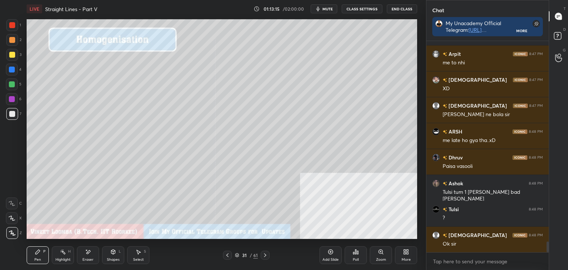
scroll to position [3928, 0]
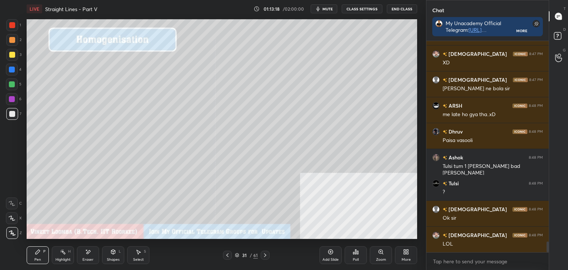
click at [43, 257] on div "Pen P" at bounding box center [38, 255] width 22 height 18
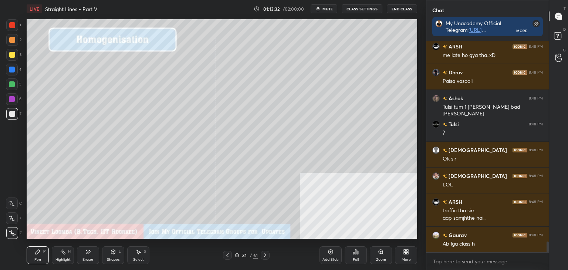
scroll to position [4020, 0]
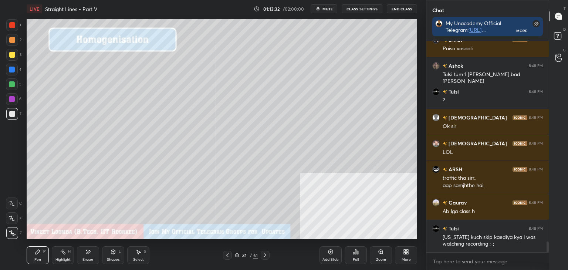
click at [66, 258] on div "Highlight" at bounding box center [62, 260] width 15 height 4
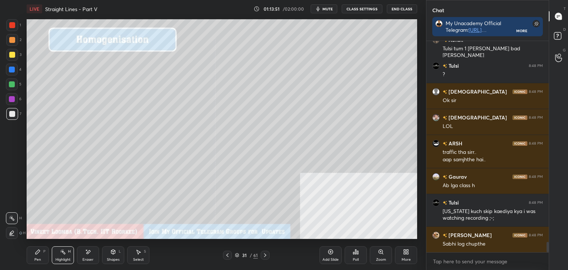
click at [33, 255] on div "Pen P" at bounding box center [38, 255] width 22 height 18
click at [41, 250] on div "Pen P" at bounding box center [38, 255] width 22 height 18
click at [11, 111] on div at bounding box center [12, 114] width 6 height 6
drag, startPoint x: 12, startPoint y: 55, endPoint x: 0, endPoint y: 73, distance: 21.3
click at [12, 54] on div at bounding box center [12, 55] width 6 height 6
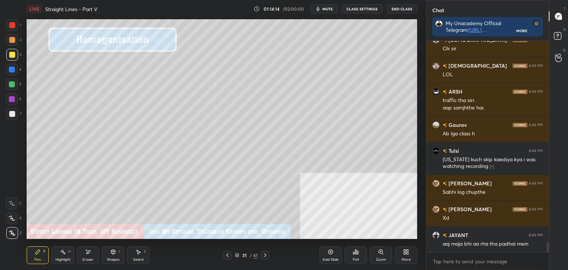
scroll to position [4123, 0]
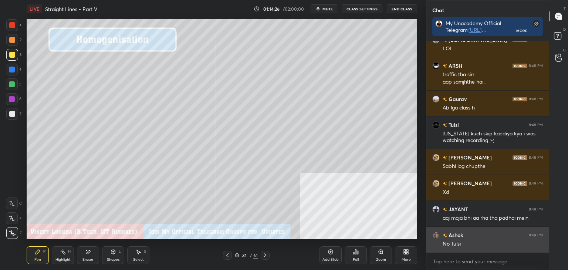
click at [438, 237] on div "grid" at bounding box center [437, 234] width 10 height 7
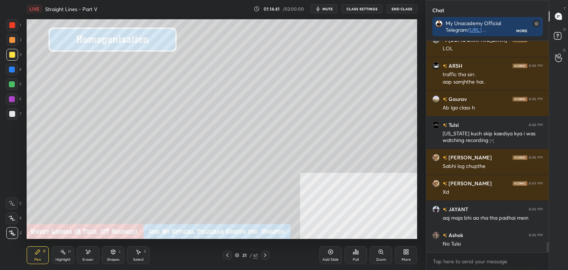
drag, startPoint x: 61, startPoint y: 256, endPoint x: 70, endPoint y: 241, distance: 17.6
click at [60, 255] on div "Highlight H" at bounding box center [63, 255] width 22 height 18
click at [37, 253] on icon at bounding box center [38, 252] width 6 height 6
click at [138, 258] on div "Select" at bounding box center [138, 260] width 11 height 4
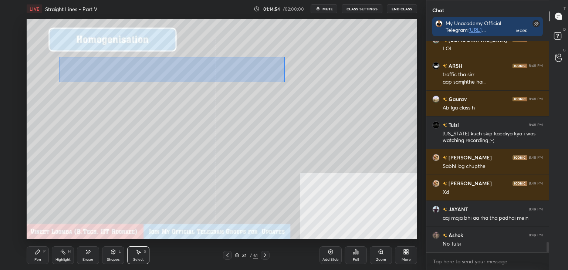
drag, startPoint x: 62, startPoint y: 58, endPoint x: 287, endPoint y: 82, distance: 226.5
click at [284, 82] on div "0 ° Undo Copy Paste here Duplicate Duplicate to new slide Delete" at bounding box center [222, 129] width 390 height 220
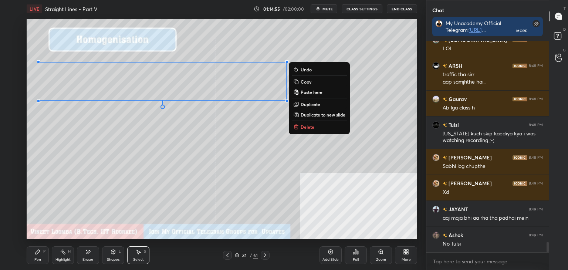
click at [317, 114] on p "Duplicate to new slide" at bounding box center [323, 115] width 45 height 6
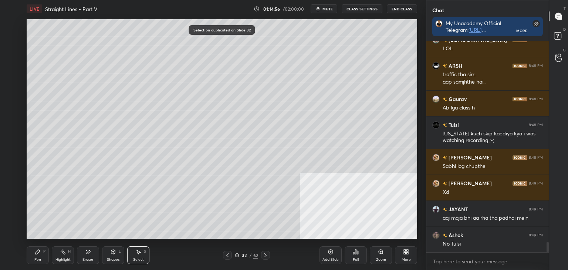
click at [80, 247] on div "Pen P Highlight H Eraser Shapes L Select S 32 / 62 Add Slide Poll Zoom More" at bounding box center [222, 255] width 390 height 30
click at [43, 82] on div "0 ° Undo Copy Paste here Duplicate Duplicate to new slide Delete" at bounding box center [222, 129] width 390 height 220
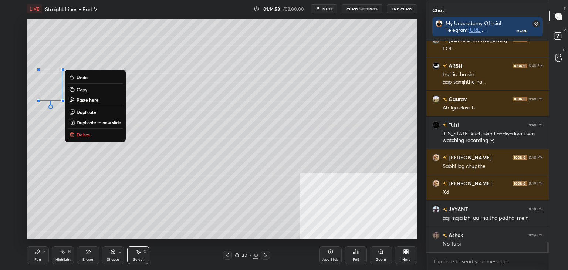
click at [87, 134] on p "Delete" at bounding box center [84, 135] width 14 height 6
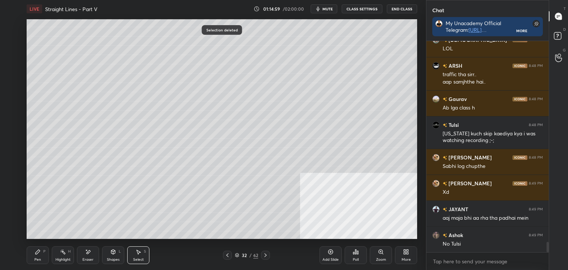
click at [225, 253] on icon at bounding box center [227, 255] width 6 height 6
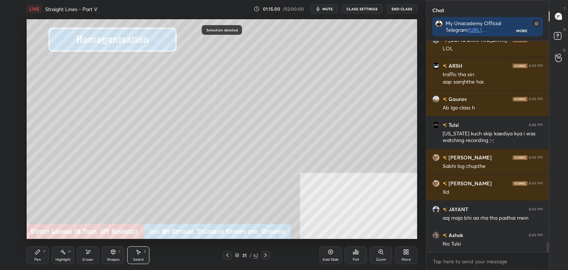
click at [145, 255] on div "Select S" at bounding box center [138, 255] width 22 height 18
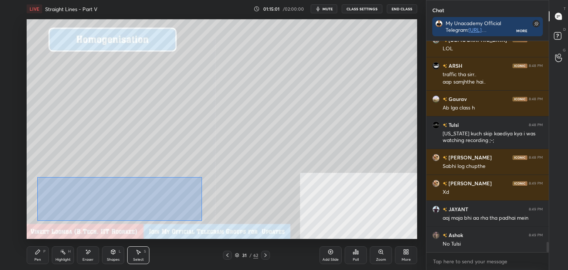
drag, startPoint x: 202, startPoint y: 221, endPoint x: 56, endPoint y: 179, distance: 151.8
click at [38, 176] on div "0 ° Undo Copy Paste here Duplicate Duplicate to new slide Delete" at bounding box center [222, 129] width 390 height 220
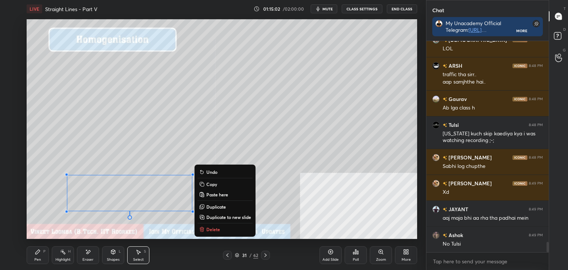
click at [213, 183] on p "Copy" at bounding box center [211, 184] width 11 height 6
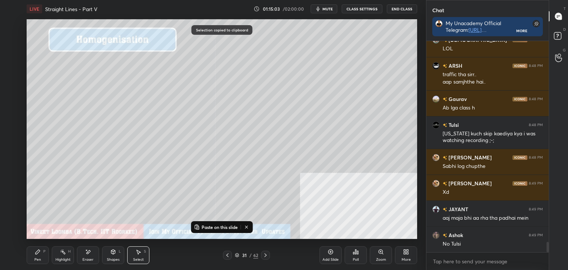
drag, startPoint x: 262, startPoint y: 256, endPoint x: 256, endPoint y: 255, distance: 5.7
click at [261, 256] on div at bounding box center [265, 255] width 9 height 9
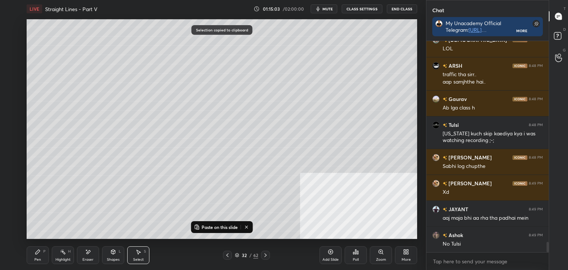
drag, startPoint x: 212, startPoint y: 228, endPoint x: 203, endPoint y: 225, distance: 9.0
click at [211, 228] on p "Paste on this slide" at bounding box center [219, 227] width 36 height 6
drag, startPoint x: 111, startPoint y: 196, endPoint x: 332, endPoint y: 61, distance: 259.0
click at [333, 51] on div "0 ° Undo Copy Paste here Duplicate Duplicate to new slide Delete" at bounding box center [222, 129] width 390 height 220
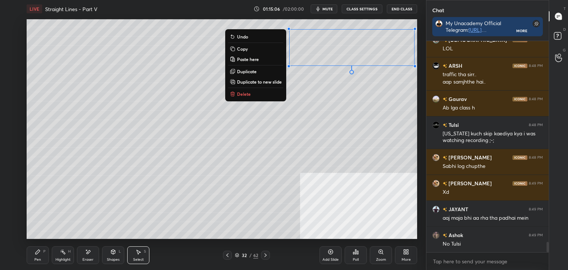
click at [305, 111] on div "0 ° Undo Copy Paste here Duplicate Duplicate to new slide Delete" at bounding box center [222, 129] width 390 height 220
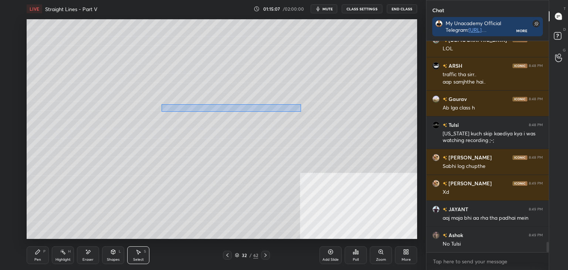
drag, startPoint x: 291, startPoint y: 109, endPoint x: 123, endPoint y: 103, distance: 168.0
click at [125, 104] on div "0 ° Undo Copy Paste here Duplicate Duplicate to new slide Delete" at bounding box center [222, 129] width 390 height 220
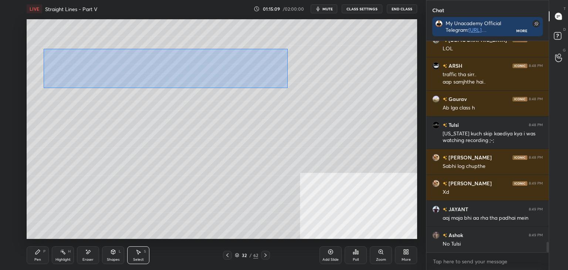
drag, startPoint x: 278, startPoint y: 84, endPoint x: 64, endPoint y: 51, distance: 216.7
click at [45, 48] on div "0 ° Undo Copy Paste here Duplicate Duplicate to new slide Delete" at bounding box center [222, 129] width 390 height 220
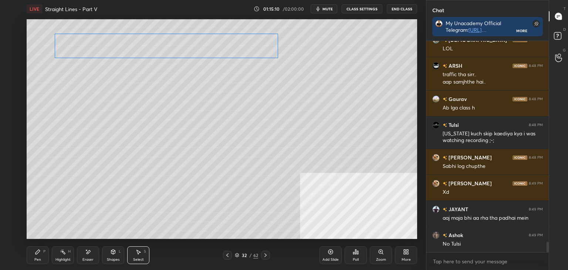
drag, startPoint x: 93, startPoint y: 67, endPoint x: 85, endPoint y: 39, distance: 28.9
click at [84, 38] on div "0 ° Undo Copy Paste here Duplicate Duplicate to new slide Delete" at bounding box center [222, 129] width 390 height 220
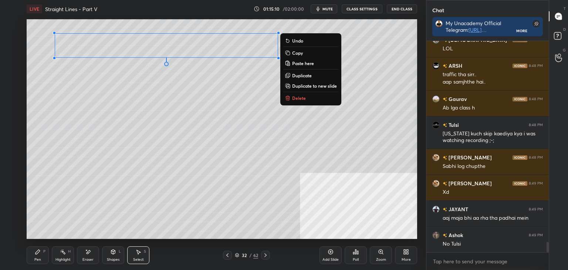
click at [84, 79] on div "0 ° Undo Copy Paste here Duplicate Duplicate to new slide Delete" at bounding box center [222, 129] width 390 height 220
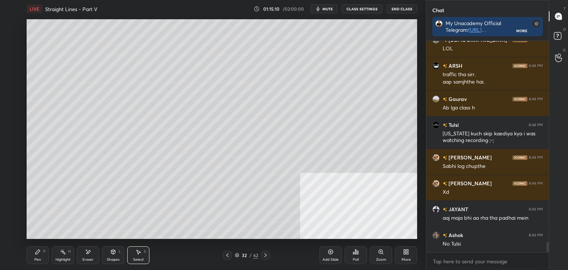
click at [43, 257] on div "Pen P" at bounding box center [38, 255] width 22 height 18
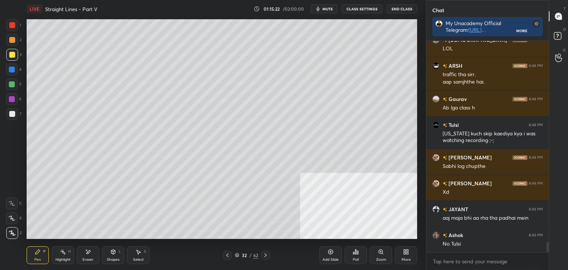
scroll to position [4149, 0]
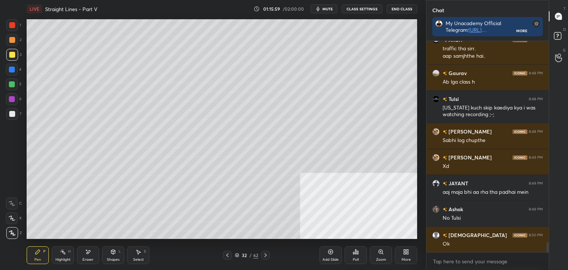
click at [67, 256] on div "Highlight H" at bounding box center [63, 255] width 22 height 18
drag, startPoint x: 33, startPoint y: 250, endPoint x: 38, endPoint y: 239, distance: 12.6
click at [33, 248] on div "Pen P" at bounding box center [38, 255] width 22 height 18
click at [225, 252] on icon at bounding box center [227, 255] width 6 height 6
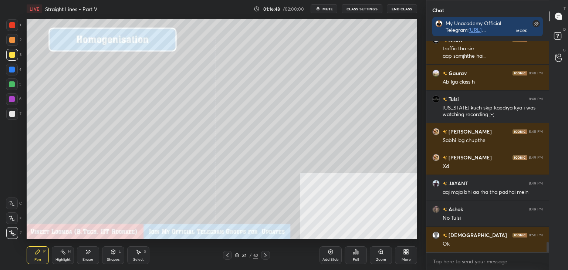
click at [264, 255] on icon at bounding box center [265, 255] width 6 height 6
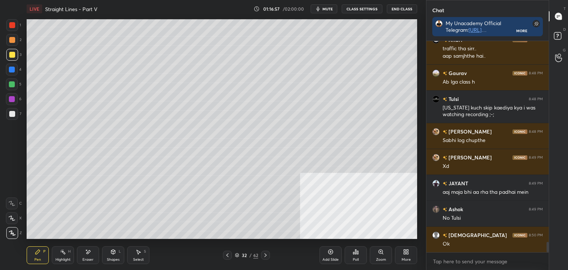
scroll to position [4175, 0]
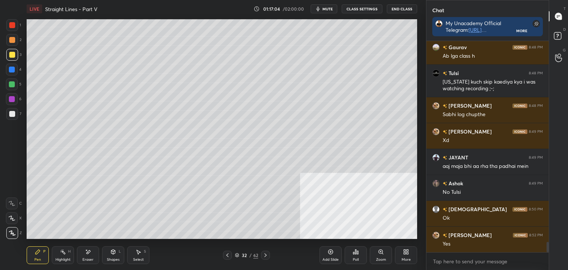
click at [262, 254] on icon at bounding box center [265, 255] width 6 height 6
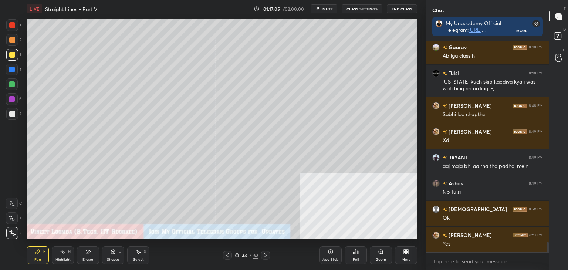
click at [262, 255] on icon at bounding box center [265, 255] width 6 height 6
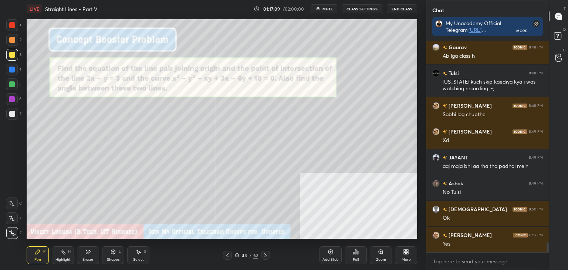
scroll to position [4193, 0]
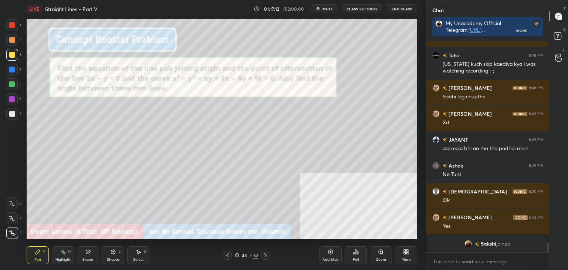
drag, startPoint x: 33, startPoint y: 261, endPoint x: 24, endPoint y: 255, distance: 10.1
click at [32, 260] on div "Pen P" at bounding box center [38, 255] width 22 height 18
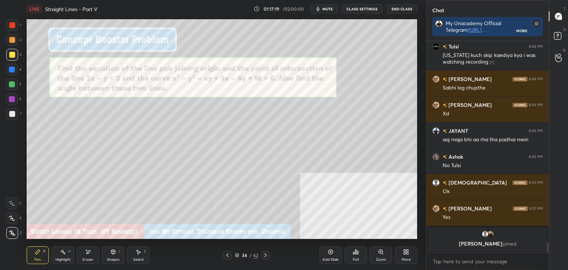
drag, startPoint x: 85, startPoint y: 253, endPoint x: 83, endPoint y: 241, distance: 11.7
click at [85, 251] on icon at bounding box center [88, 252] width 6 height 6
click at [41, 258] on div "Pen P" at bounding box center [38, 255] width 22 height 18
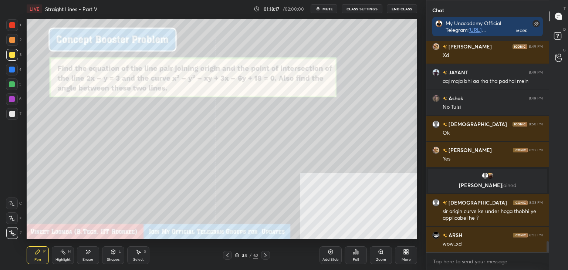
scroll to position [3844, 0]
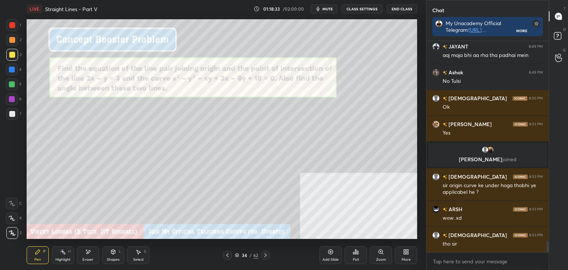
click at [225, 253] on icon at bounding box center [227, 255] width 6 height 6
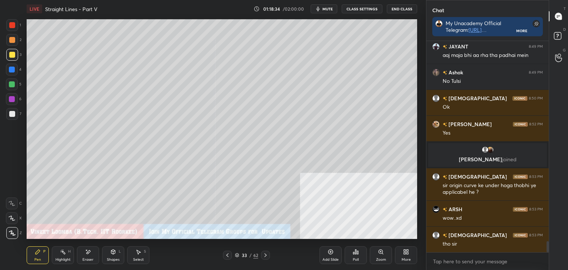
click at [226, 256] on icon at bounding box center [227, 255] width 6 height 6
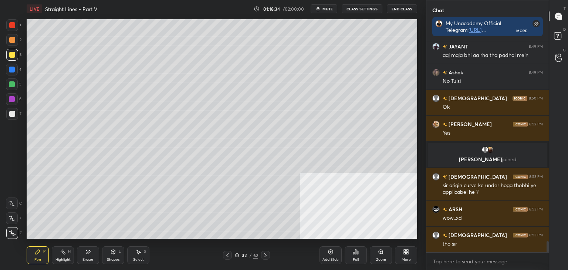
click at [226, 257] on icon at bounding box center [227, 255] width 6 height 6
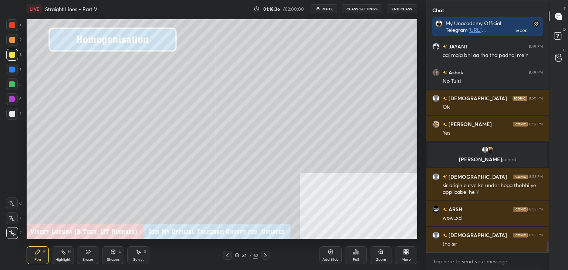
click at [64, 255] on icon at bounding box center [63, 252] width 6 height 6
click at [264, 254] on icon at bounding box center [265, 255] width 6 height 6
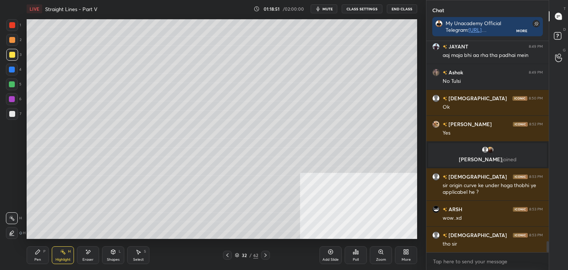
click at [265, 255] on icon at bounding box center [265, 255] width 6 height 6
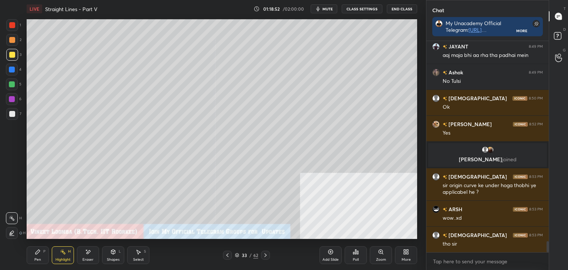
click at [264, 255] on icon at bounding box center [265, 255] width 6 height 6
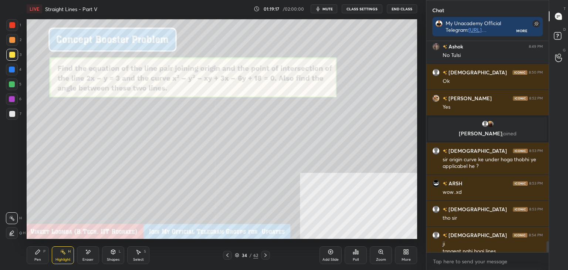
scroll to position [3877, 0]
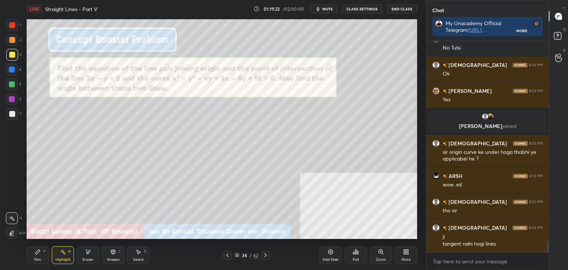
click at [227, 256] on icon at bounding box center [227, 255] width 6 height 6
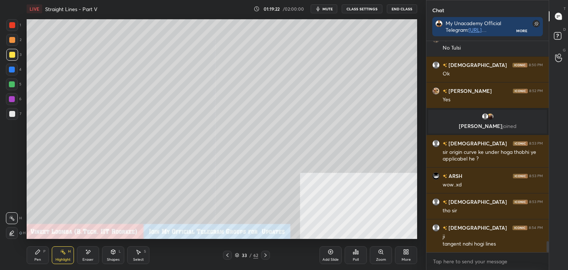
click at [229, 255] on icon at bounding box center [227, 255] width 6 height 6
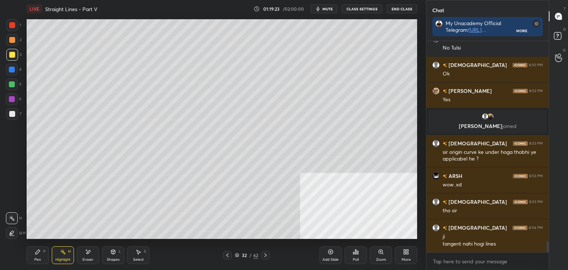
click at [229, 255] on icon at bounding box center [227, 255] width 6 height 6
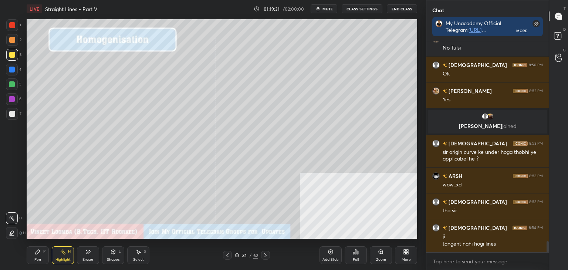
click at [263, 257] on icon at bounding box center [265, 255] width 6 height 6
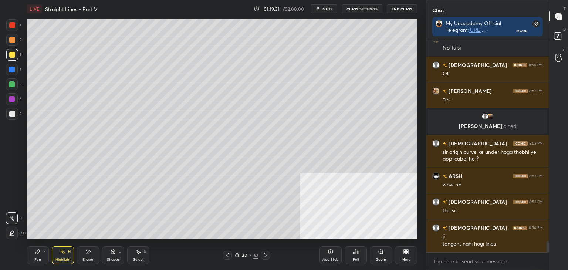
click at [263, 255] on icon at bounding box center [265, 255] width 6 height 6
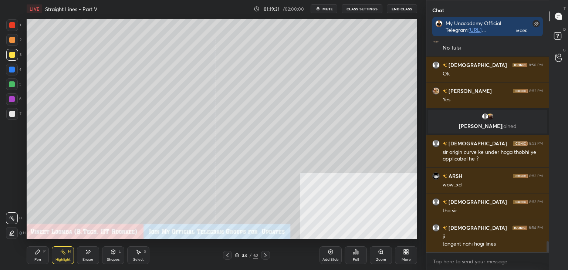
click at [263, 255] on icon at bounding box center [265, 255] width 6 height 6
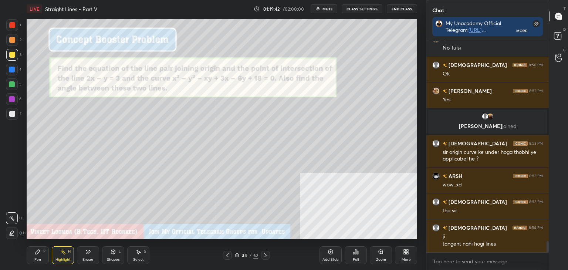
drag, startPoint x: 41, startPoint y: 256, endPoint x: 24, endPoint y: 253, distance: 17.8
click at [40, 257] on div "Pen P" at bounding box center [38, 255] width 22 height 18
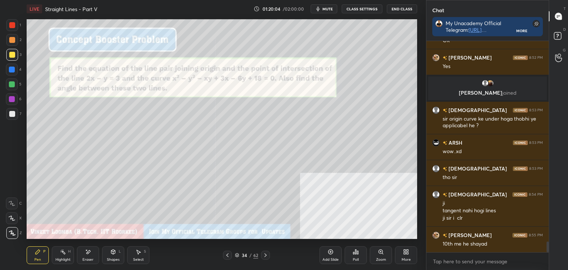
scroll to position [3914, 0]
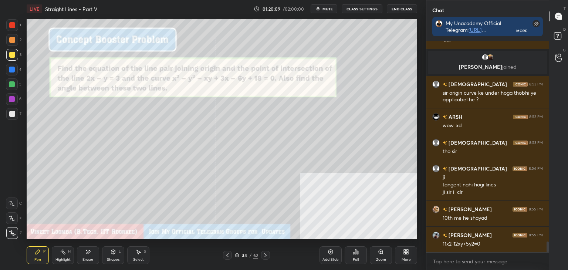
click at [37, 252] on icon at bounding box center [37, 252] width 4 height 4
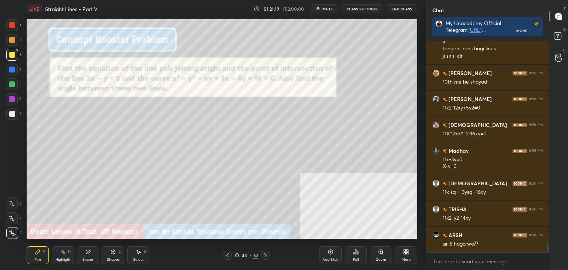
scroll to position [4076, 0]
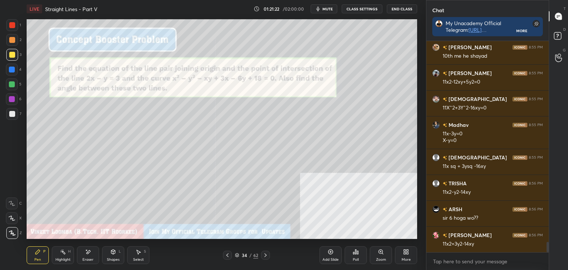
click at [80, 255] on div "Eraser" at bounding box center [88, 255] width 22 height 18
drag, startPoint x: 39, startPoint y: 257, endPoint x: 40, endPoint y: 250, distance: 7.1
click at [39, 255] on div "Pen P" at bounding box center [38, 255] width 22 height 18
click at [138, 258] on div "Select" at bounding box center [138, 260] width 11 height 4
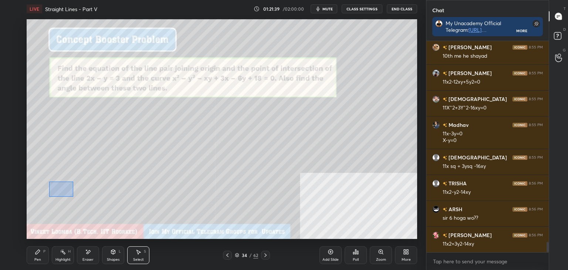
drag, startPoint x: 73, startPoint y: 182, endPoint x: 70, endPoint y: 195, distance: 13.7
click at [50, 196] on div "0 ° Undo Copy Paste here Duplicate Duplicate to new slide Delete" at bounding box center [222, 129] width 390 height 220
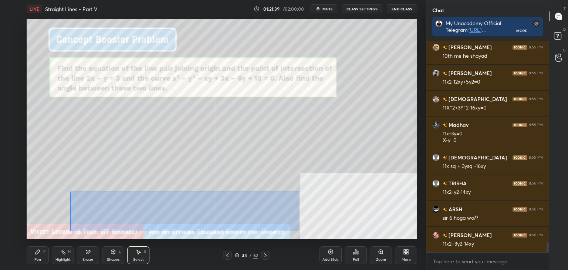
drag, startPoint x: 70, startPoint y: 192, endPoint x: 296, endPoint y: 228, distance: 228.4
click at [300, 230] on div "0 ° Undo Copy Paste here Duplicate Duplicate to new slide Delete" at bounding box center [222, 129] width 390 height 220
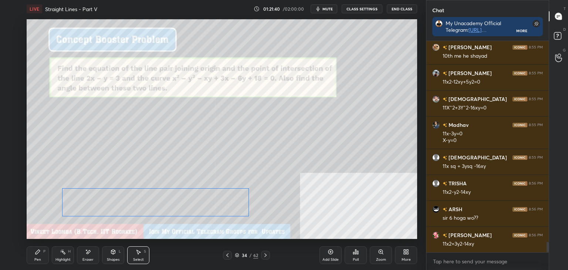
scroll to position [4102, 0]
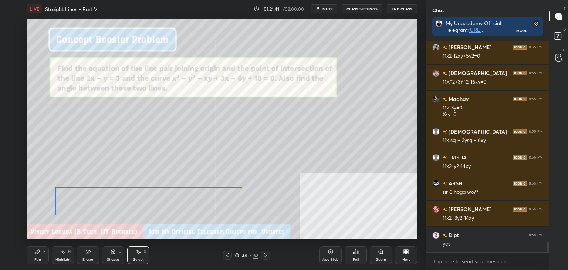
drag, startPoint x: 209, startPoint y: 209, endPoint x: 189, endPoint y: 209, distance: 19.6
click at [195, 207] on div "0 ° Undo Copy Paste here Duplicate Duplicate to new slide Delete" at bounding box center [222, 129] width 390 height 220
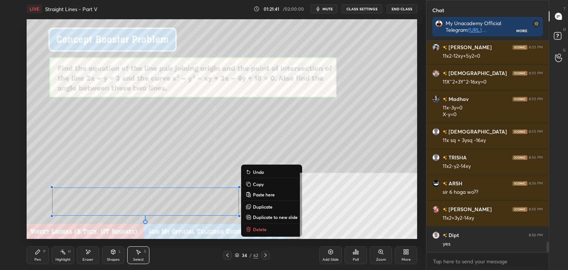
click at [141, 227] on div "0 ° Undo Copy Paste here Duplicate Duplicate to new slide Delete" at bounding box center [222, 129] width 390 height 220
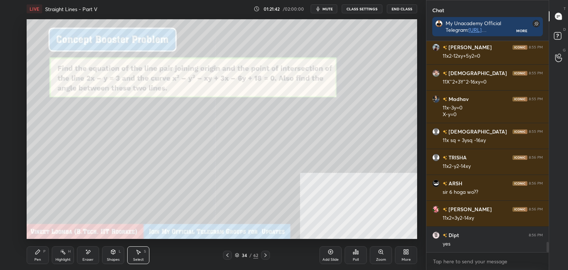
click at [39, 255] on div "Pen P" at bounding box center [38, 255] width 22 height 18
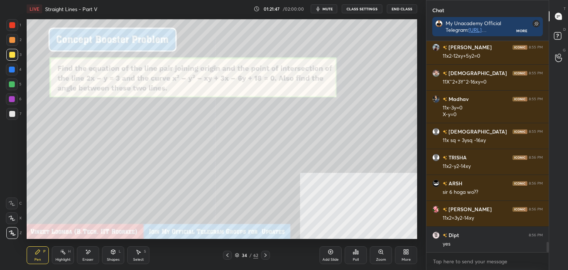
scroll to position [4128, 0]
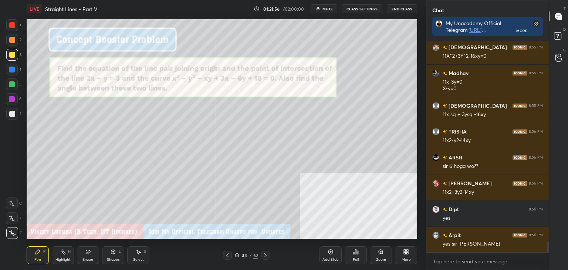
click at [86, 252] on icon at bounding box center [88, 252] width 6 height 6
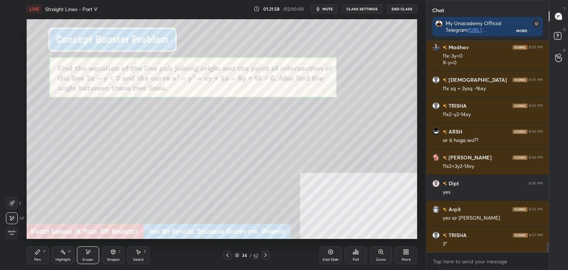
click at [39, 255] on div "Pen P" at bounding box center [38, 255] width 22 height 18
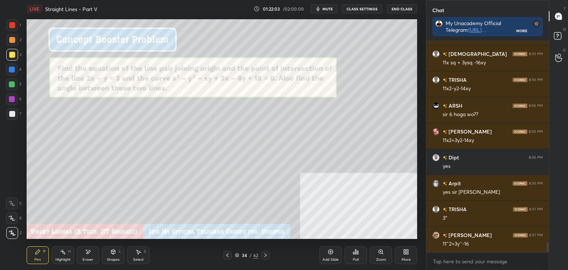
scroll to position [4205, 0]
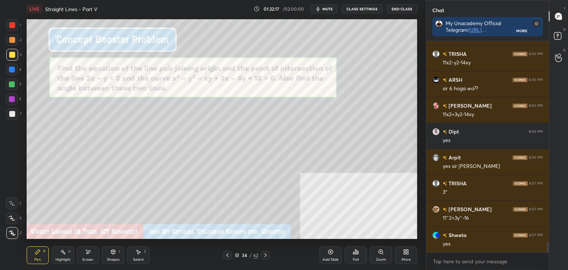
drag, startPoint x: 90, startPoint y: 258, endPoint x: 97, endPoint y: 241, distance: 17.9
click at [91, 256] on div "Eraser" at bounding box center [88, 255] width 22 height 18
click at [41, 252] on div "Pen P" at bounding box center [38, 255] width 22 height 18
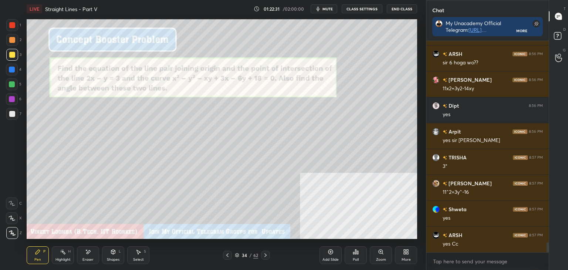
scroll to position [4257, 0]
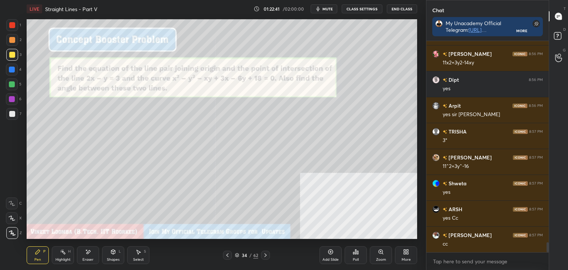
click at [270, 256] on div at bounding box center [265, 255] width 9 height 9
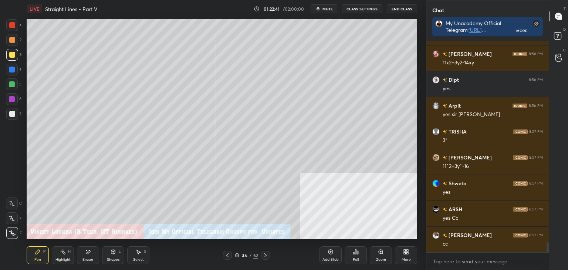
click at [268, 254] on div at bounding box center [265, 255] width 9 height 9
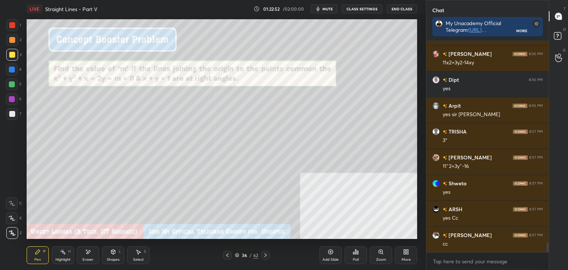
click at [11, 23] on div at bounding box center [12, 25] width 6 height 6
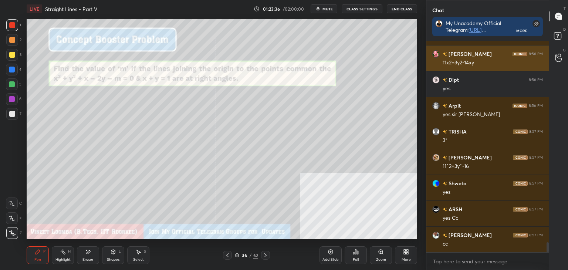
click at [453, 64] on div "11x2+3y2-14xy" at bounding box center [493, 62] width 100 height 7
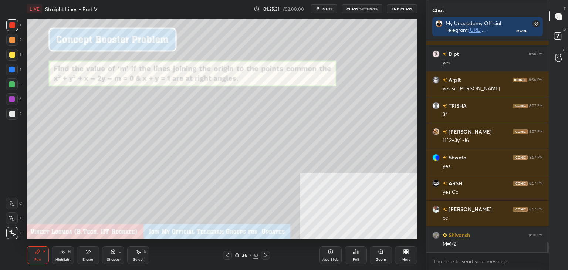
scroll to position [4309, 0]
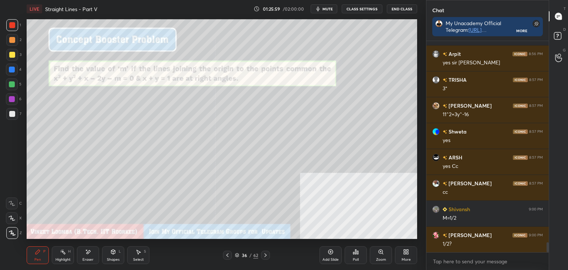
click at [95, 253] on div "Eraser" at bounding box center [88, 255] width 22 height 18
click at [43, 257] on div "Pen P" at bounding box center [38, 255] width 22 height 18
click at [19, 111] on div "7" at bounding box center [13, 114] width 15 height 12
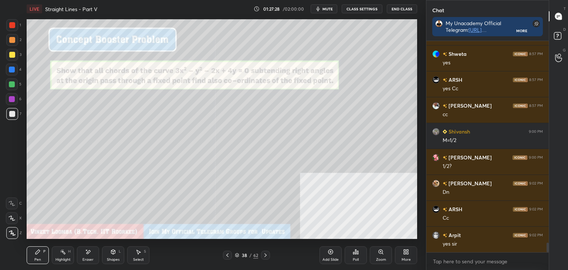
scroll to position [4412, 0]
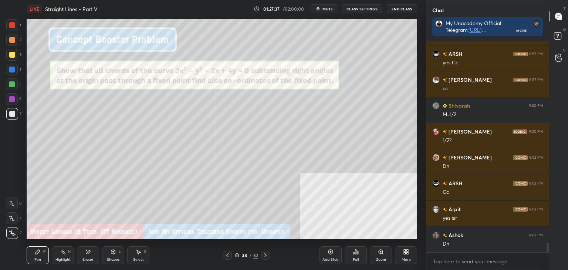
drag, startPoint x: 96, startPoint y: 252, endPoint x: 96, endPoint y: 239, distance: 12.9
click at [96, 250] on div "Eraser" at bounding box center [88, 255] width 22 height 18
click at [40, 254] on icon at bounding box center [38, 252] width 6 height 6
click at [10, 50] on div at bounding box center [12, 55] width 12 height 12
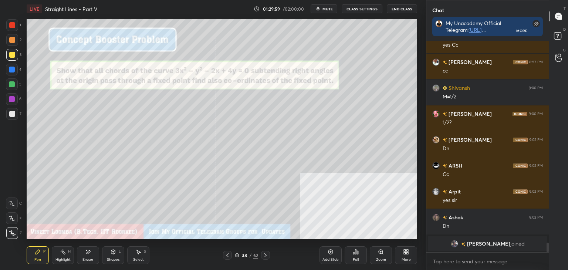
scroll to position [4264, 0]
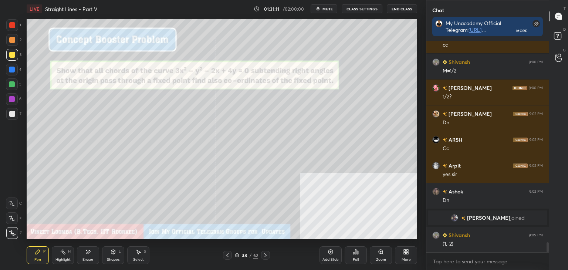
click at [467, 218] on div "grid" at bounding box center [464, 218] width 6 height 8
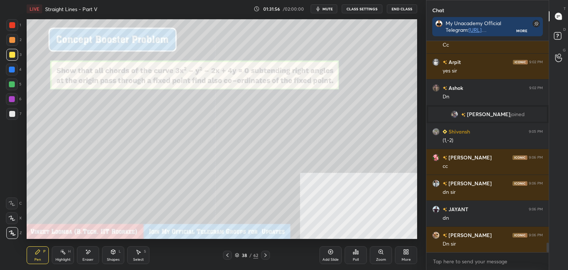
scroll to position [4386, 0]
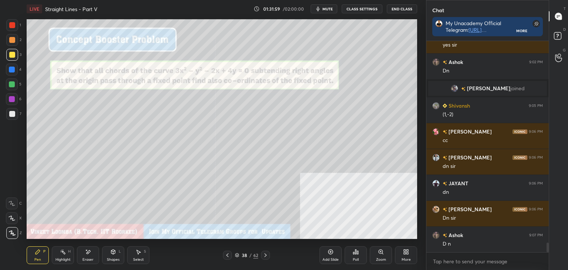
click at [267, 255] on icon at bounding box center [265, 255] width 6 height 6
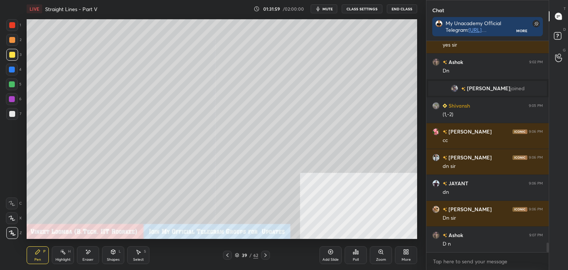
click at [266, 255] on icon at bounding box center [265, 255] width 6 height 6
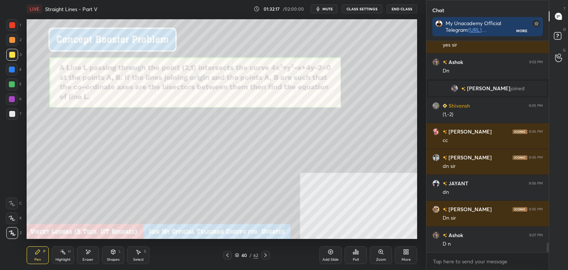
click at [13, 25] on div at bounding box center [12, 25] width 6 height 6
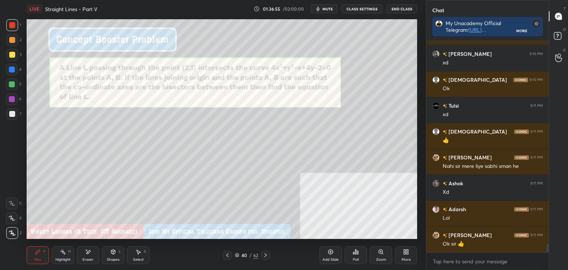
scroll to position [5059, 0]
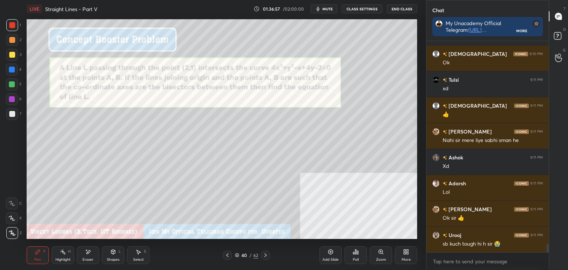
click at [92, 262] on div "Eraser" at bounding box center [88, 255] width 22 height 18
click at [38, 252] on icon at bounding box center [37, 252] width 4 height 4
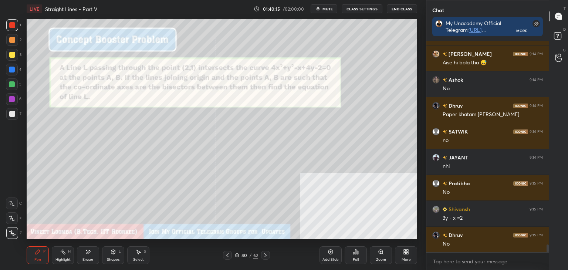
scroll to position [5480, 0]
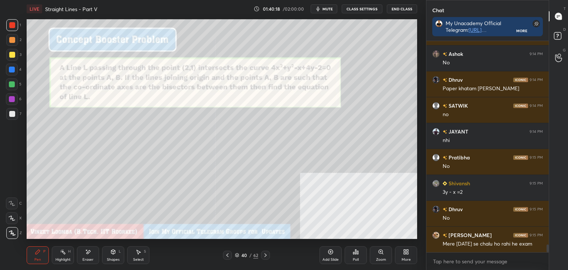
click at [88, 258] on div "Eraser" at bounding box center [87, 260] width 11 height 4
click at [37, 259] on div "Pen" at bounding box center [37, 260] width 7 height 4
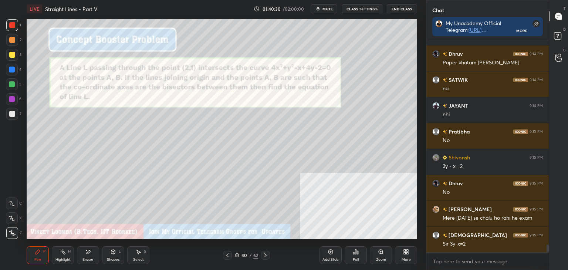
drag, startPoint x: 40, startPoint y: 256, endPoint x: 9, endPoint y: 212, distance: 54.6
click at [40, 254] on div "Pen P" at bounding box center [38, 255] width 22 height 18
click at [11, 117] on div at bounding box center [12, 114] width 12 height 12
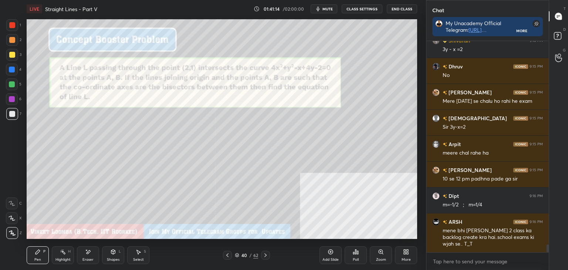
scroll to position [5516, 0]
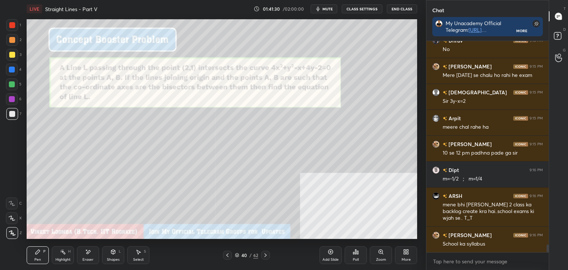
click at [139, 258] on div "Select" at bounding box center [138, 260] width 11 height 4
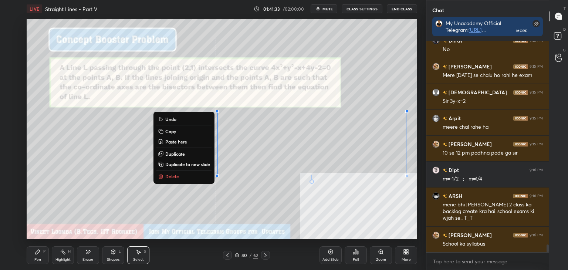
drag, startPoint x: 214, startPoint y: 107, endPoint x: 380, endPoint y: 172, distance: 178.1
click at [413, 172] on div "0 ° Undo Copy Paste here Duplicate Duplicate to new slide Delete" at bounding box center [222, 129] width 390 height 220
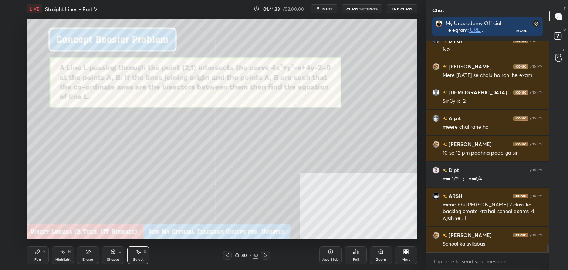
drag, startPoint x: 387, startPoint y: 194, endPoint x: 400, endPoint y: 186, distance: 14.9
click at [388, 193] on div "0 ° Undo Copy Paste here Duplicate Duplicate to new slide Delete" at bounding box center [222, 129] width 390 height 220
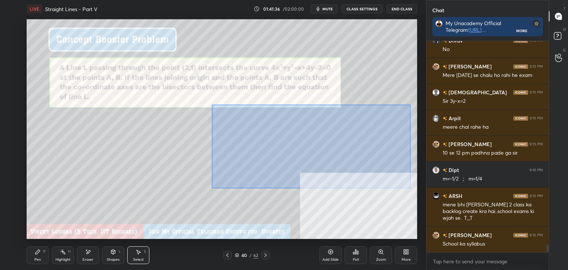
drag, startPoint x: 410, startPoint y: 188, endPoint x: 214, endPoint y: 104, distance: 213.7
click at [212, 105] on div "0 ° Undo Copy Paste here Duplicate Duplicate to new slide Delete" at bounding box center [222, 129] width 390 height 220
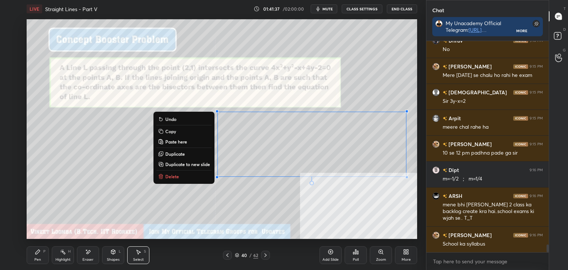
click at [197, 166] on p "Duplicate to new slide" at bounding box center [187, 164] width 45 height 6
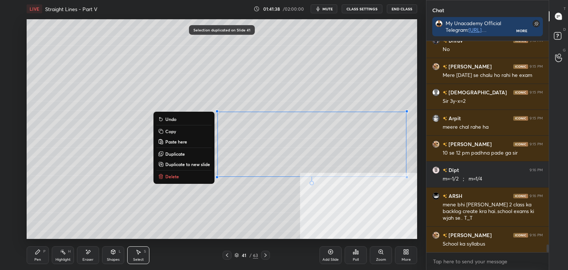
drag, startPoint x: 200, startPoint y: 99, endPoint x: 408, endPoint y: 173, distance: 220.9
click at [427, 186] on div "1 2 3 4 5 6 7 C X Z E E Erase all H H LIVE Straight Lines - Part V 01:41:38 / 0…" at bounding box center [284, 135] width 568 height 270
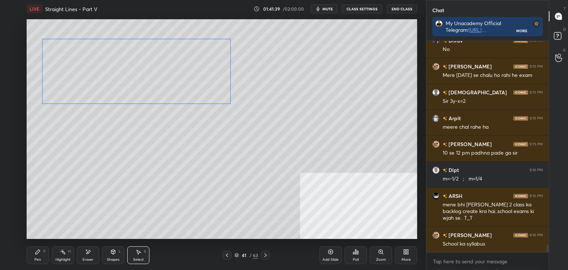
drag, startPoint x: 370, startPoint y: 160, endPoint x: 195, endPoint y: 87, distance: 189.8
click at [195, 87] on div "0 ° Undo Copy Paste here Duplicate Duplicate to new slide Delete" at bounding box center [222, 129] width 390 height 220
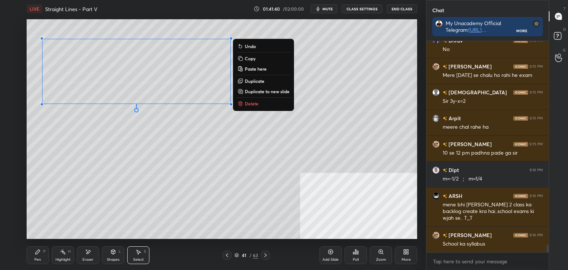
click at [203, 133] on div "0 ° Undo Copy Paste here Duplicate Duplicate to new slide Delete" at bounding box center [222, 129] width 390 height 220
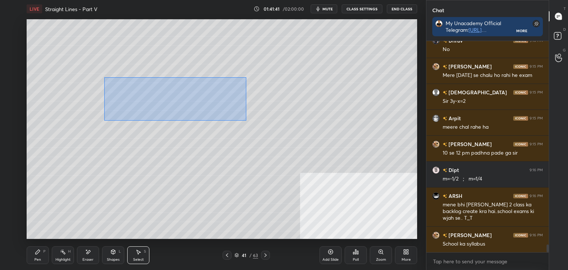
drag, startPoint x: 238, startPoint y: 119, endPoint x: 115, endPoint y: 77, distance: 129.5
click at [104, 77] on div "0 ° Undo Copy Paste here Duplicate Duplicate to new slide Delete" at bounding box center [222, 129] width 390 height 220
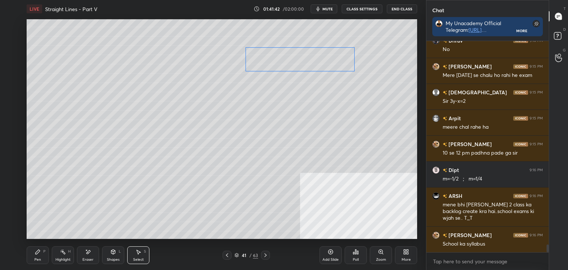
drag, startPoint x: 210, startPoint y: 98, endPoint x: 281, endPoint y: 60, distance: 80.9
click at [282, 60] on div "0 ° Undo Copy Paste here Duplicate Duplicate to new slide Delete" at bounding box center [222, 129] width 390 height 220
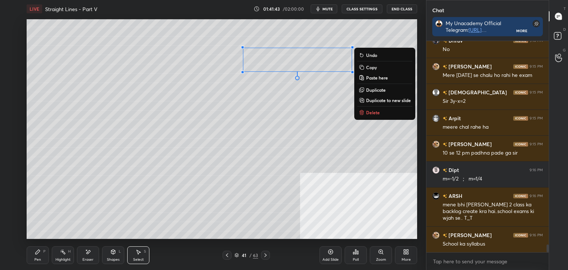
scroll to position [5524, 0]
click at [273, 113] on div "0 ° Undo Copy Paste here Duplicate Duplicate to new slide Delete" at bounding box center [222, 129] width 390 height 220
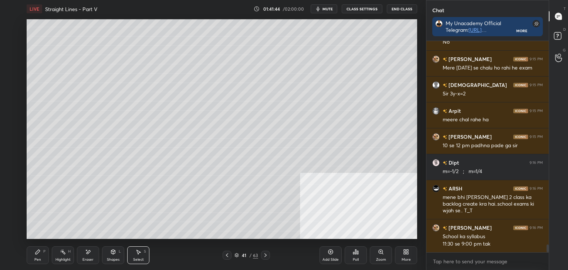
click at [40, 252] on icon at bounding box center [38, 252] width 6 height 6
click at [16, 113] on div at bounding box center [12, 114] width 12 height 12
click at [228, 252] on icon at bounding box center [227, 255] width 6 height 6
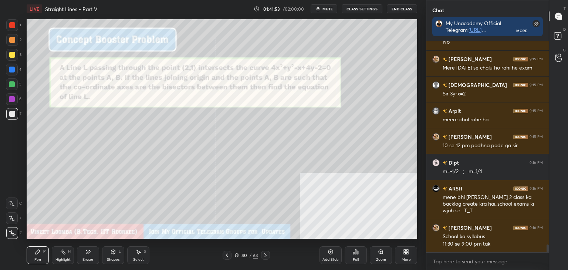
scroll to position [5549, 0]
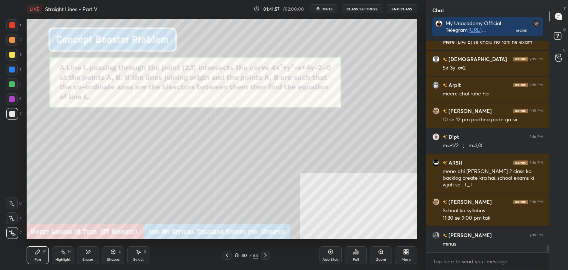
click at [266, 255] on icon at bounding box center [265, 255] width 2 height 4
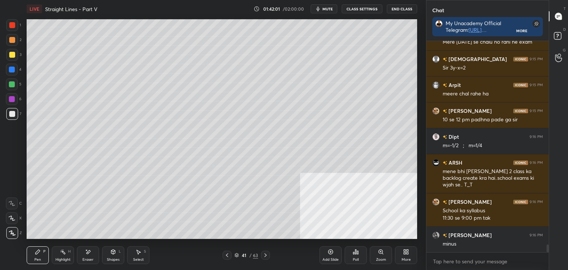
click at [89, 257] on div "Eraser" at bounding box center [88, 255] width 22 height 18
drag, startPoint x: 36, startPoint y: 253, endPoint x: 35, endPoint y: 241, distance: 11.9
click at [35, 252] on icon at bounding box center [37, 252] width 4 height 4
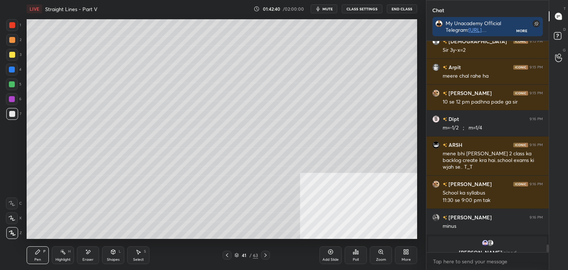
scroll to position [5576, 0]
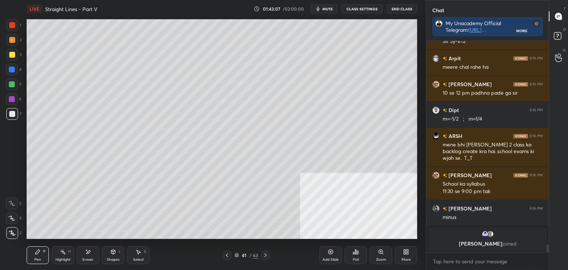
drag, startPoint x: 331, startPoint y: 248, endPoint x: 312, endPoint y: 240, distance: 20.9
click at [329, 247] on div "Add Slide" at bounding box center [330, 255] width 22 height 18
click at [227, 256] on icon at bounding box center [227, 255] width 2 height 4
click at [226, 255] on icon at bounding box center [227, 255] width 6 height 6
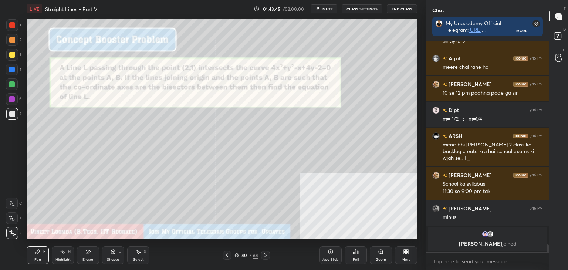
click at [264, 256] on icon at bounding box center [265, 255] width 6 height 6
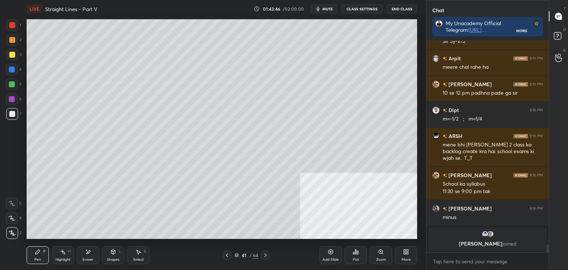
click at [266, 255] on icon at bounding box center [265, 255] width 2 height 4
click at [138, 257] on div "Select S" at bounding box center [138, 255] width 22 height 18
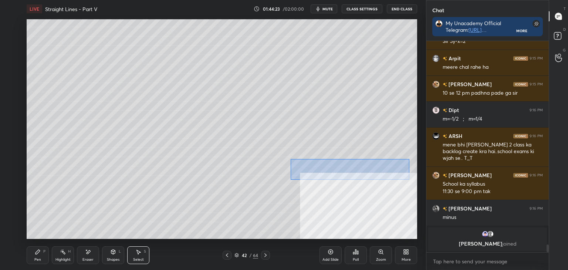
drag, startPoint x: 293, startPoint y: 159, endPoint x: 394, endPoint y: 176, distance: 102.7
click at [407, 179] on div "0 ° Undo Copy Paste here Duplicate Duplicate to new slide Delete" at bounding box center [222, 129] width 390 height 220
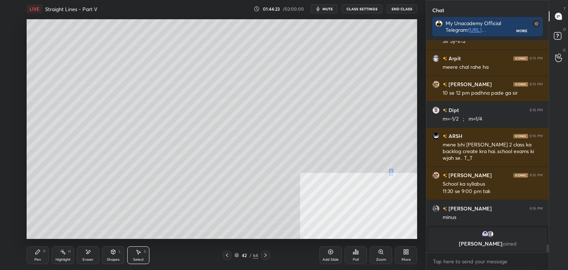
click at [389, 171] on div "0 ° Undo Copy Paste here Duplicate Duplicate to new slide Delete" at bounding box center [222, 129] width 390 height 220
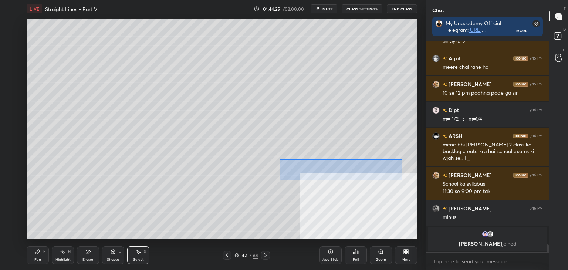
drag, startPoint x: 402, startPoint y: 180, endPoint x: 291, endPoint y: 162, distance: 112.1
click at [279, 159] on div "0 ° Undo Copy Paste here Duplicate Duplicate to new slide Delete" at bounding box center [222, 129] width 390 height 220
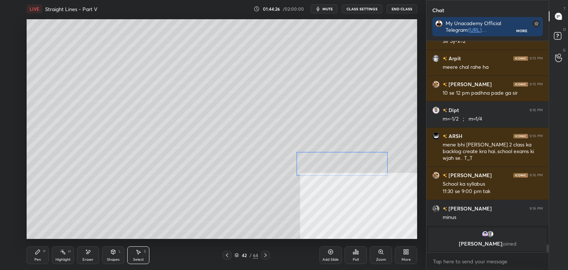
drag, startPoint x: 317, startPoint y: 169, endPoint x: 313, endPoint y: 163, distance: 7.5
click at [314, 163] on div "0 ° Undo Copy Paste here Duplicate Duplicate to new slide Delete" at bounding box center [222, 129] width 390 height 220
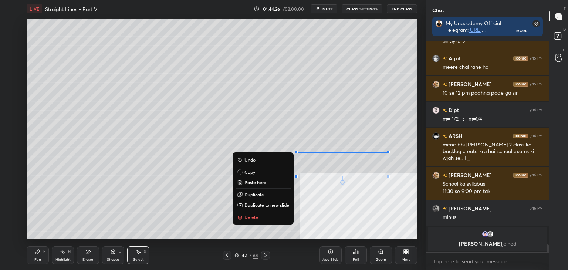
click at [263, 134] on div "0 ° Undo Copy Paste here Duplicate Duplicate to new slide Delete" at bounding box center [222, 129] width 390 height 220
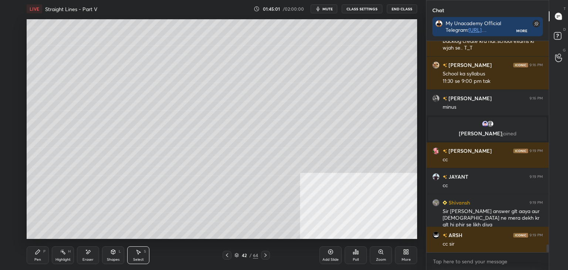
scroll to position [5662, 0]
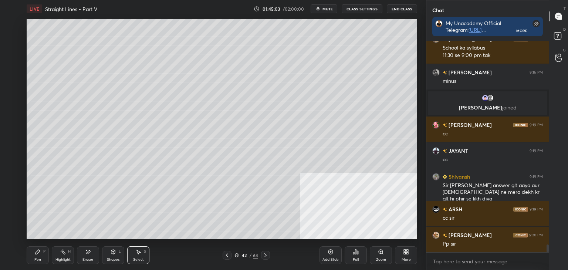
click at [225, 255] on icon at bounding box center [227, 255] width 6 height 6
click at [228, 255] on icon at bounding box center [227, 255] width 6 height 6
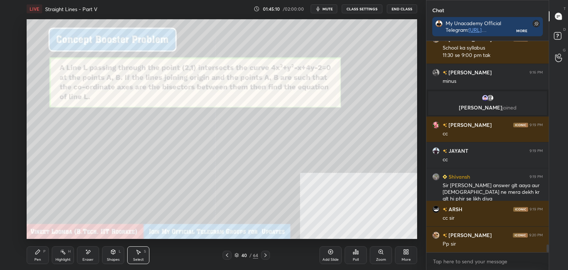
click at [265, 253] on icon at bounding box center [265, 255] width 6 height 6
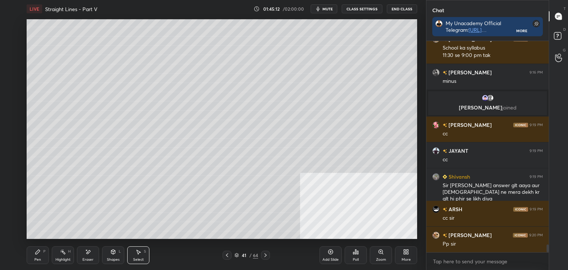
click at [266, 255] on icon at bounding box center [265, 255] width 6 height 6
click at [266, 258] on icon at bounding box center [265, 255] width 6 height 6
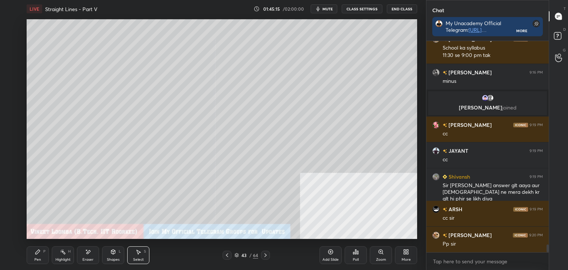
click at [266, 255] on icon at bounding box center [265, 255] width 2 height 4
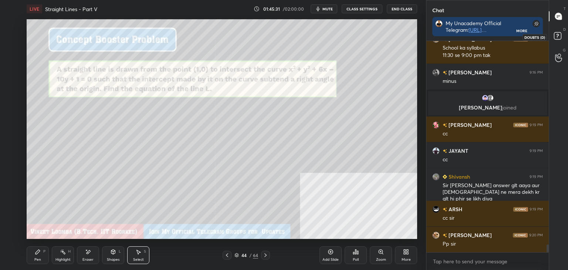
click at [559, 36] on rect at bounding box center [557, 36] width 7 height 7
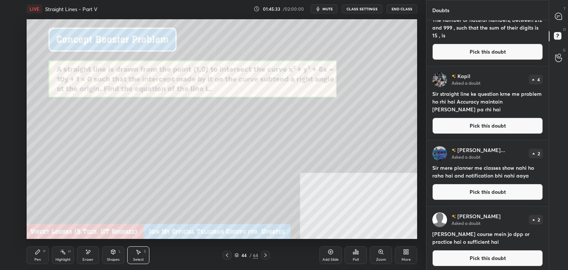
scroll to position [30, 0]
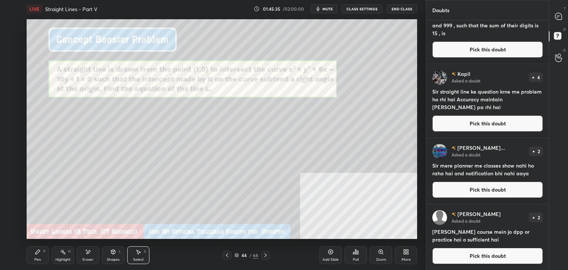
click at [454, 180] on div "[PERSON_NAME]... Asked a doubt 2 Sir mere planner me classes show nahi ho raha …" at bounding box center [487, 171] width 122 height 66
click at [451, 186] on button "Pick this doubt" at bounding box center [487, 190] width 111 height 16
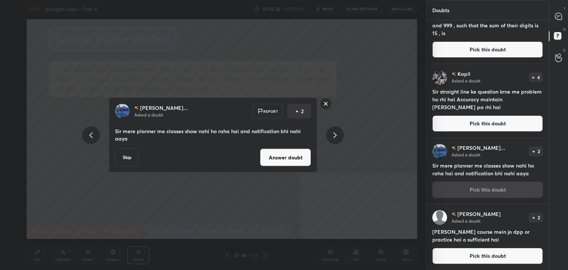
click at [278, 157] on button "Answer doubt" at bounding box center [285, 158] width 51 height 18
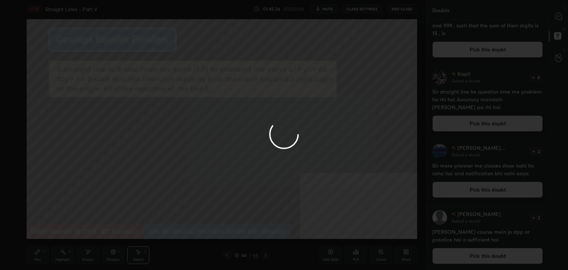
scroll to position [0, 0]
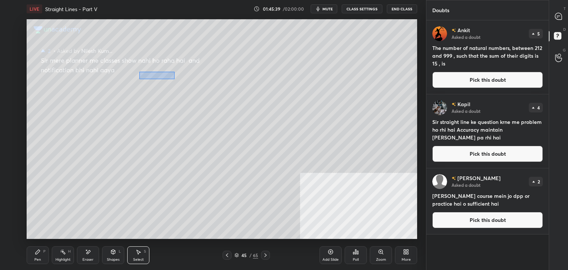
drag, startPoint x: 153, startPoint y: 78, endPoint x: 170, endPoint y: 73, distance: 17.3
click at [176, 71] on div "0 ° Undo Copy Paste here Duplicate Duplicate to new slide Delete" at bounding box center [222, 129] width 390 height 220
drag, startPoint x: 179, startPoint y: 77, endPoint x: 159, endPoint y: 73, distance: 20.2
click at [198, 71] on div "0 ° Undo Copy Paste here Duplicate Duplicate to new slide Delete" at bounding box center [222, 129] width 390 height 220
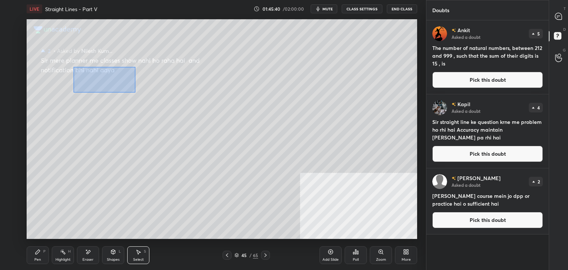
drag, startPoint x: 91, startPoint y: 84, endPoint x: 138, endPoint y: 65, distance: 51.4
click at [143, 65] on div "0 ° Undo Copy Paste here Duplicate Duplicate to new slide Delete" at bounding box center [222, 129] width 390 height 220
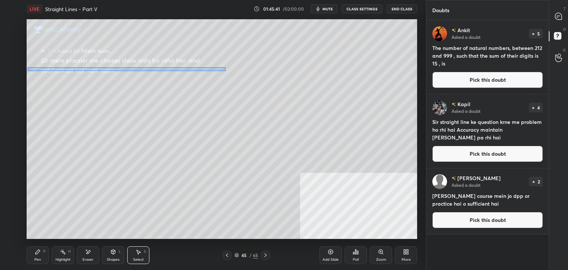
drag, startPoint x: 28, startPoint y: 71, endPoint x: 231, endPoint y: 67, distance: 203.7
click at [227, 68] on div "0 ° Undo Copy Paste here Duplicate Duplicate to new slide Delete" at bounding box center [222, 129] width 390 height 220
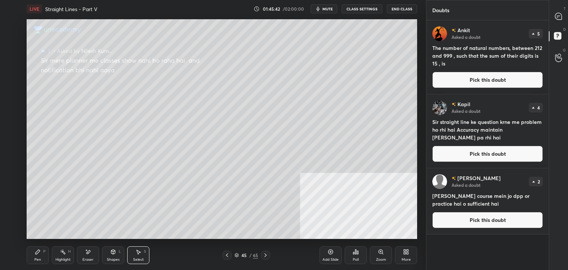
click at [229, 48] on div "0 ° Undo Copy Paste here Duplicate Duplicate to new slide Delete" at bounding box center [222, 129] width 390 height 220
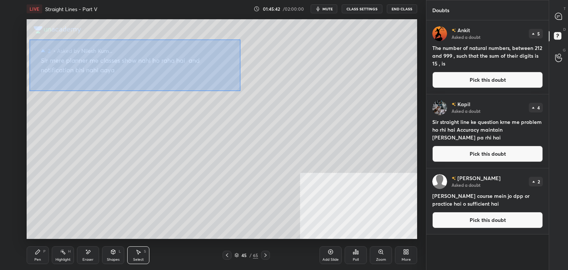
drag, startPoint x: 187, startPoint y: 46, endPoint x: 30, endPoint y: 85, distance: 161.9
click at [31, 90] on div "0 ° Undo Copy Paste here Duplicate Duplicate to new slide Delete" at bounding box center [222, 129] width 390 height 220
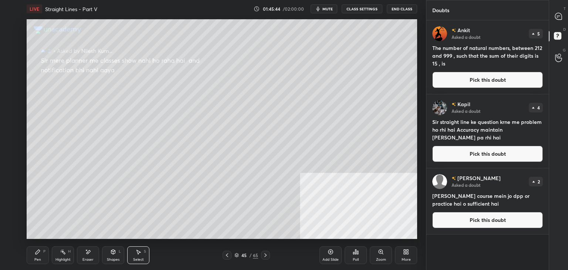
click at [227, 255] on icon at bounding box center [227, 255] width 6 height 6
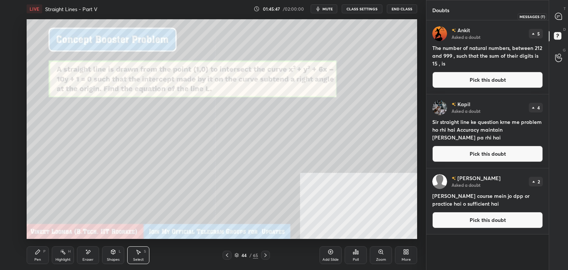
click at [559, 17] on icon at bounding box center [558, 16] width 7 height 7
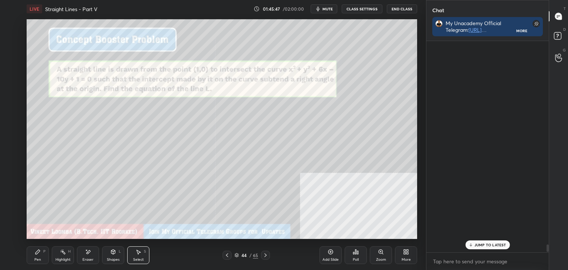
scroll to position [209, 120]
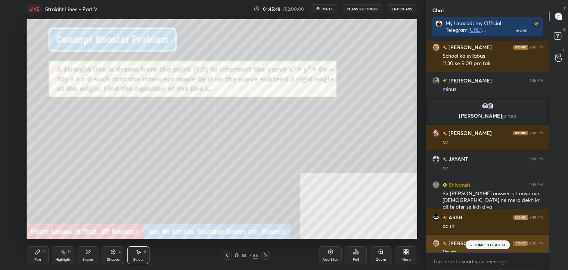
click at [493, 244] on p "JUMP TO LATEST" at bounding box center [490, 245] width 32 height 4
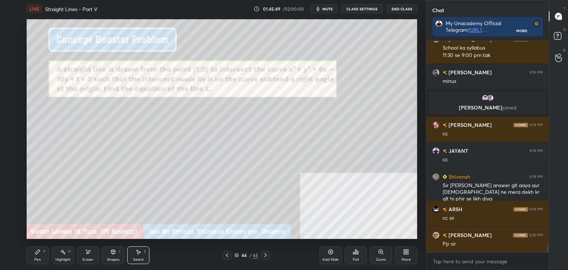
click at [332, 165] on div "0 ° Undo Copy Paste here Duplicate Duplicate to new slide Delete" at bounding box center [222, 129] width 390 height 220
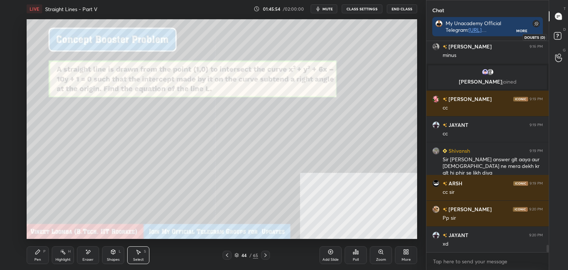
drag, startPoint x: 557, startPoint y: 39, endPoint x: 551, endPoint y: 45, distance: 8.4
click at [557, 39] on rect at bounding box center [557, 36] width 7 height 7
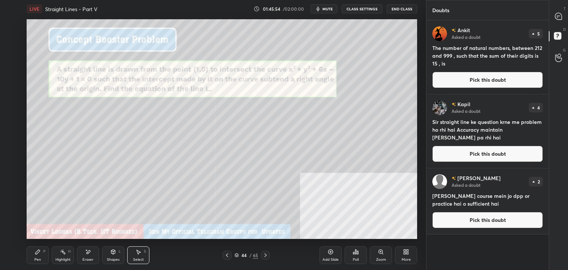
click at [507, 84] on button "Pick this doubt" at bounding box center [487, 80] width 111 height 16
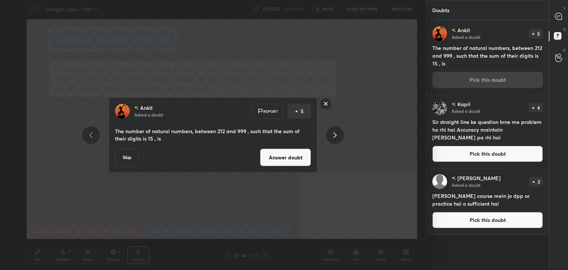
click at [297, 160] on button "Answer doubt" at bounding box center [285, 158] width 51 height 18
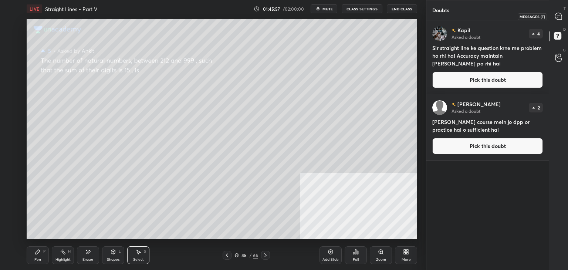
click at [558, 17] on icon at bounding box center [558, 16] width 7 height 7
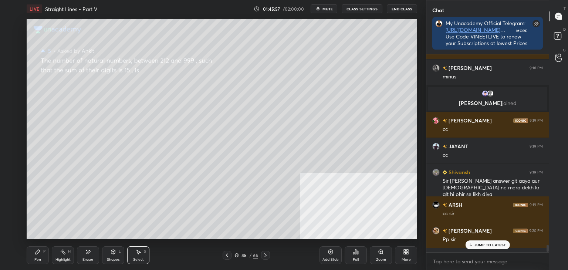
scroll to position [2, 2]
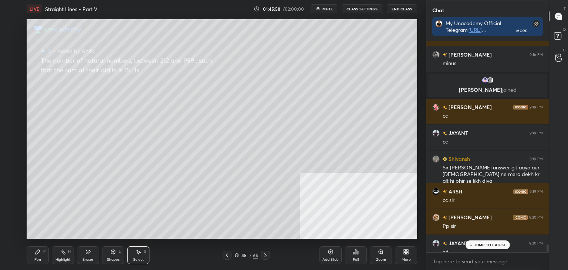
click at [38, 256] on div "Pen P" at bounding box center [38, 255] width 22 height 18
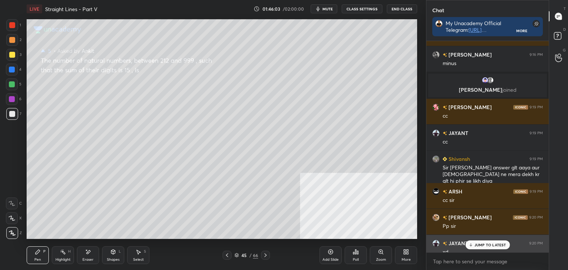
drag, startPoint x: 476, startPoint y: 244, endPoint x: 471, endPoint y: 244, distance: 4.8
click at [475, 244] on p "JUMP TO LATEST" at bounding box center [490, 245] width 32 height 4
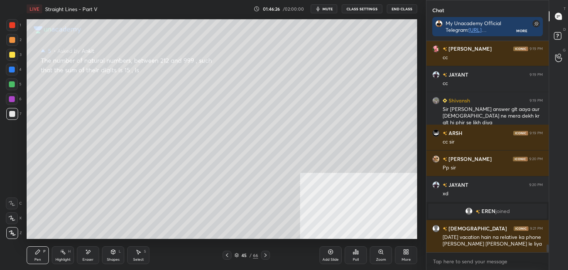
scroll to position [5660, 0]
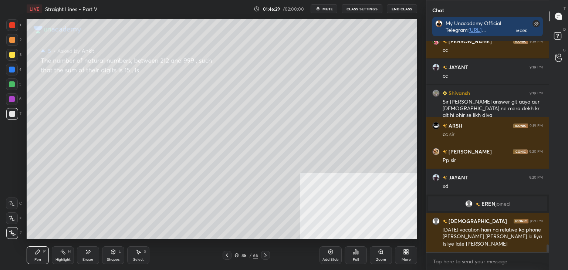
click at [227, 256] on icon at bounding box center [227, 255] width 6 height 6
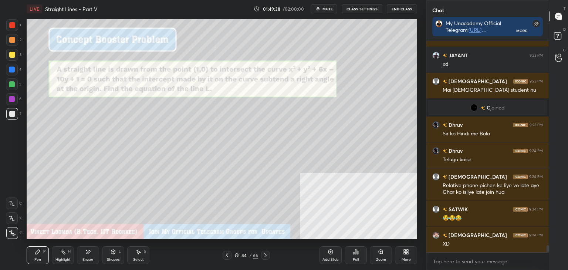
scroll to position [6117, 0]
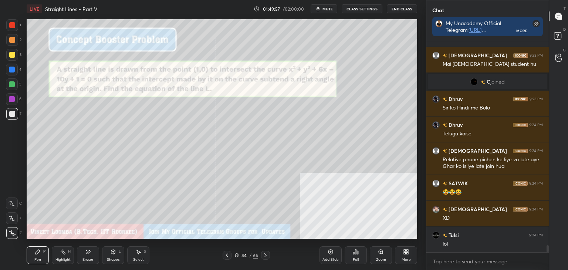
click at [490, 79] on span "joined" at bounding box center [497, 82] width 14 height 6
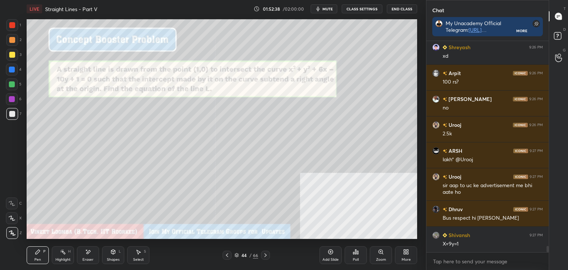
scroll to position [7076, 0]
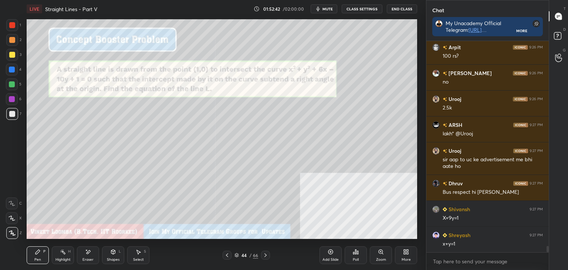
drag, startPoint x: 33, startPoint y: 262, endPoint x: 40, endPoint y: 240, distance: 22.9
click at [32, 261] on div "Pen P" at bounding box center [38, 255] width 22 height 18
drag, startPoint x: 9, startPoint y: 41, endPoint x: 7, endPoint y: 48, distance: 7.3
click at [9, 41] on div at bounding box center [12, 40] width 12 height 12
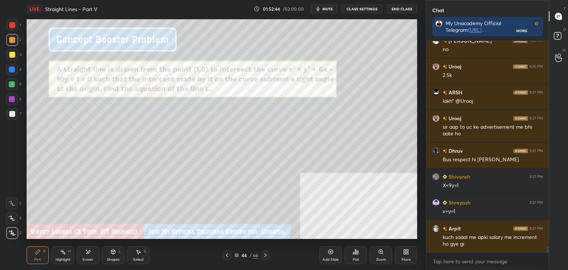
click at [89, 258] on div "Eraser" at bounding box center [87, 260] width 11 height 4
drag, startPoint x: 36, startPoint y: 258, endPoint x: 38, endPoint y: 244, distance: 13.9
click at [35, 258] on div "Pen" at bounding box center [37, 260] width 7 height 4
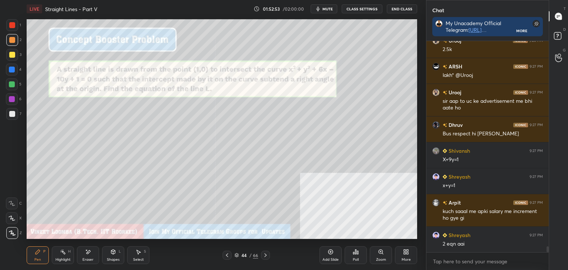
click at [34, 258] on div "Pen" at bounding box center [37, 260] width 7 height 4
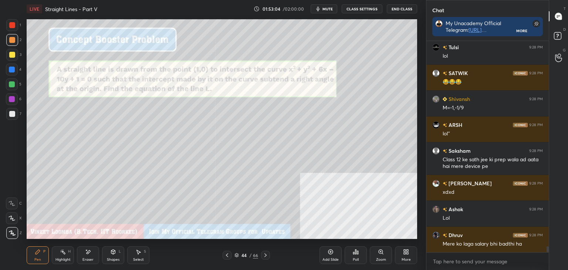
scroll to position [7425, 0]
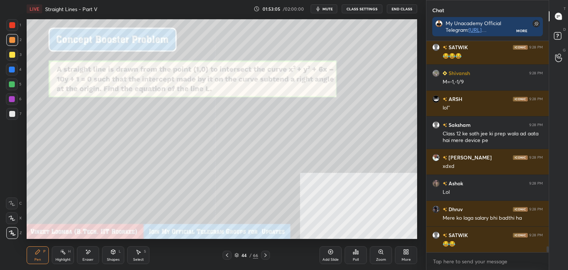
drag, startPoint x: 36, startPoint y: 260, endPoint x: 36, endPoint y: 251, distance: 8.5
click at [36, 259] on div "Pen" at bounding box center [37, 260] width 7 height 4
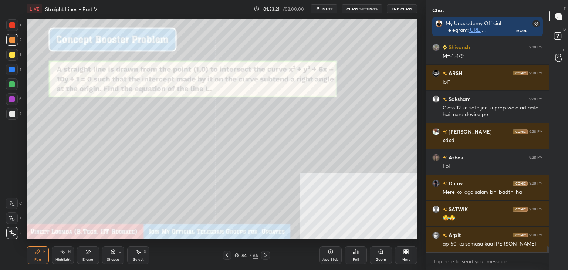
drag, startPoint x: 92, startPoint y: 255, endPoint x: 100, endPoint y: 240, distance: 17.1
click at [92, 253] on div "Eraser" at bounding box center [88, 255] width 22 height 18
click at [30, 260] on div "Pen P" at bounding box center [38, 255] width 22 height 18
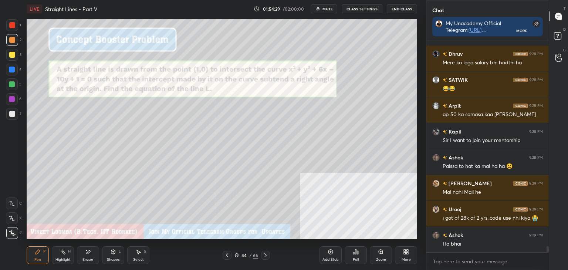
scroll to position [7118, 0]
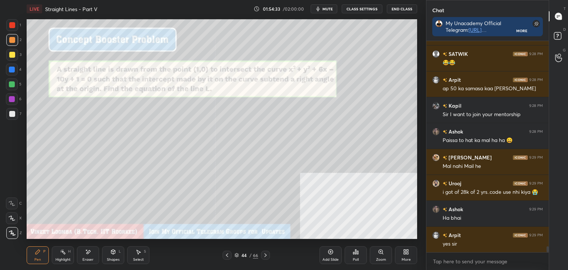
drag, startPoint x: 40, startPoint y: 249, endPoint x: 35, endPoint y: 240, distance: 10.1
click at [39, 248] on div "Pen P" at bounding box center [38, 255] width 22 height 18
drag, startPoint x: 11, startPoint y: 111, endPoint x: 6, endPoint y: 116, distance: 7.1
click at [11, 111] on div at bounding box center [12, 114] width 6 height 6
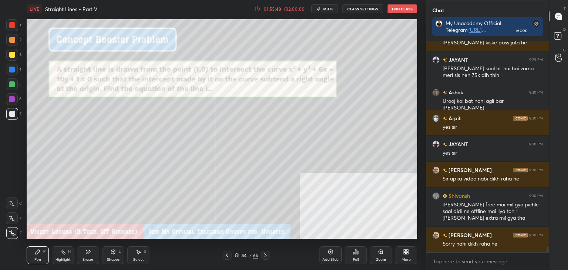
scroll to position [7403, 0]
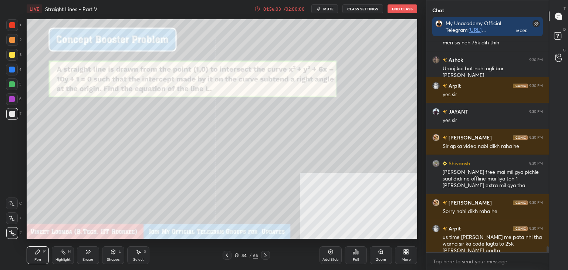
click at [262, 251] on div at bounding box center [265, 255] width 9 height 9
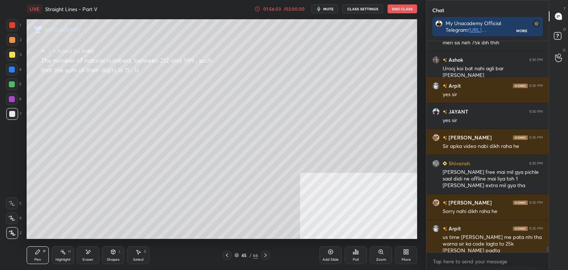
click at [264, 253] on div at bounding box center [265, 255] width 9 height 9
click at [265, 253] on icon at bounding box center [265, 255] width 2 height 4
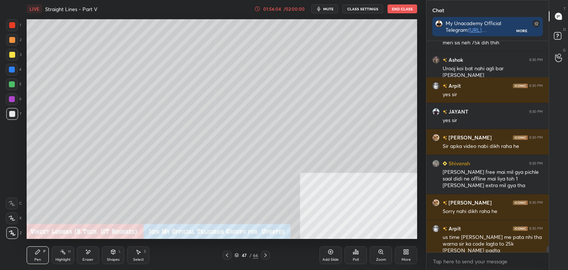
click at [265, 254] on icon at bounding box center [265, 255] width 6 height 6
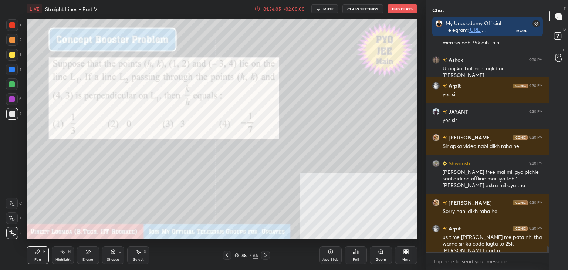
click at [227, 254] on icon at bounding box center [227, 255] width 2 height 4
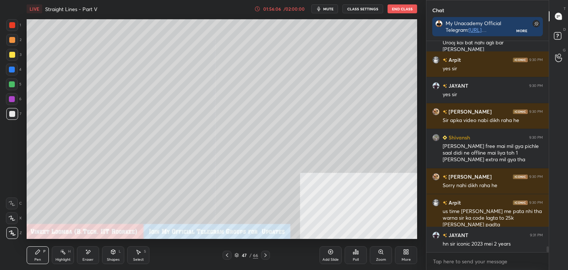
click at [227, 254] on icon at bounding box center [227, 255] width 2 height 4
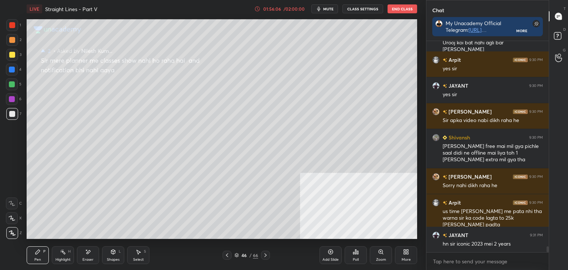
click at [227, 254] on icon at bounding box center [227, 255] width 2 height 4
click at [227, 253] on icon at bounding box center [227, 255] width 6 height 6
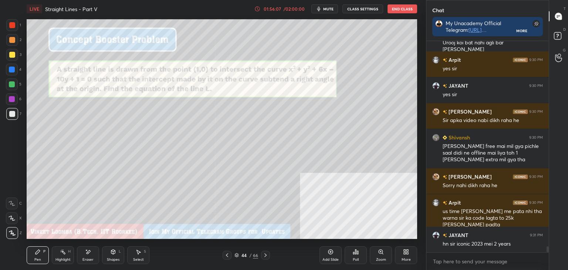
click at [228, 253] on icon at bounding box center [227, 255] width 6 height 6
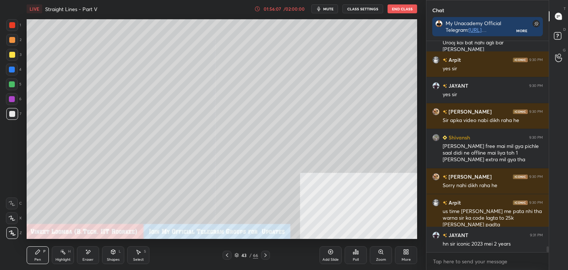
click at [263, 253] on icon at bounding box center [265, 255] width 6 height 6
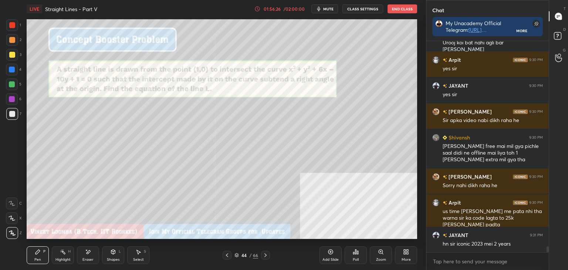
drag, startPoint x: 11, startPoint y: 28, endPoint x: 6, endPoint y: 34, distance: 8.0
click at [11, 28] on div at bounding box center [12, 25] width 12 height 12
drag, startPoint x: 331, startPoint y: 254, endPoint x: 317, endPoint y: 242, distance: 17.8
click at [329, 254] on icon at bounding box center [331, 252] width 6 height 6
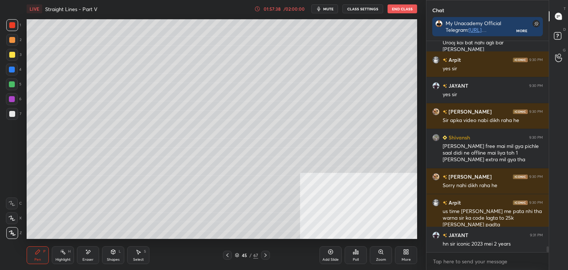
click at [230, 256] on icon at bounding box center [227, 255] width 6 height 6
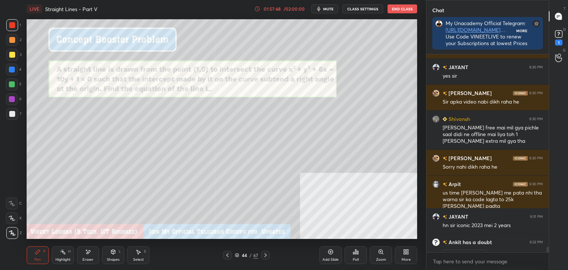
scroll to position [227, 120]
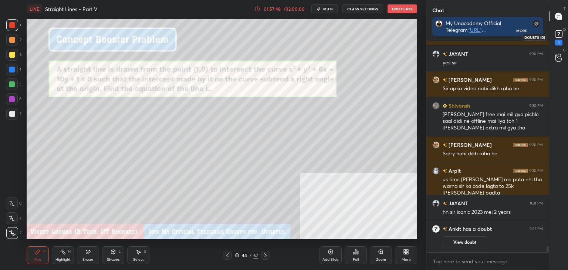
click at [559, 33] on icon at bounding box center [558, 33] width 11 height 11
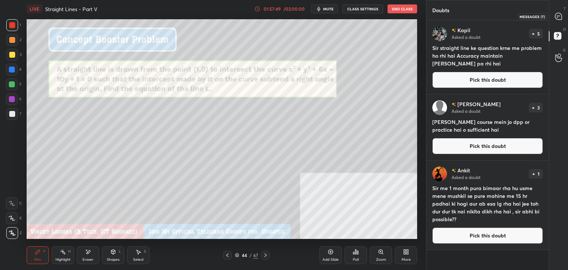
click at [562, 18] on div at bounding box center [558, 16] width 15 height 13
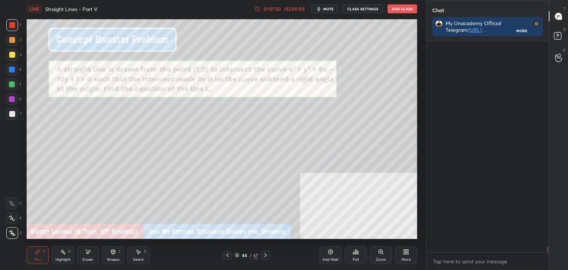
scroll to position [209, 120]
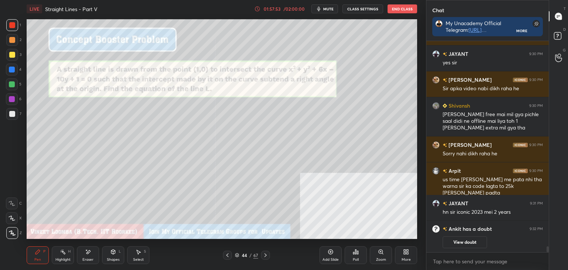
click at [268, 253] on div at bounding box center [265, 255] width 9 height 9
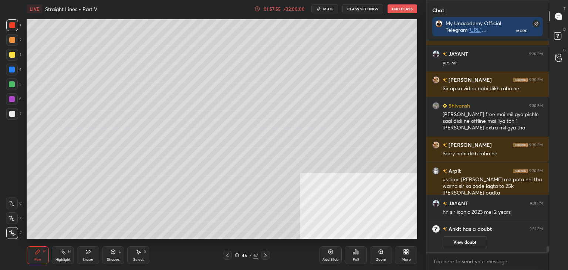
click at [225, 254] on icon at bounding box center [227, 255] width 6 height 6
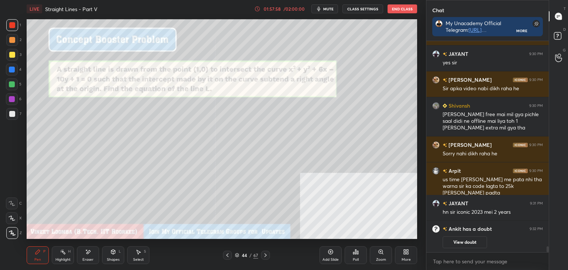
click at [267, 255] on icon at bounding box center [265, 255] width 6 height 6
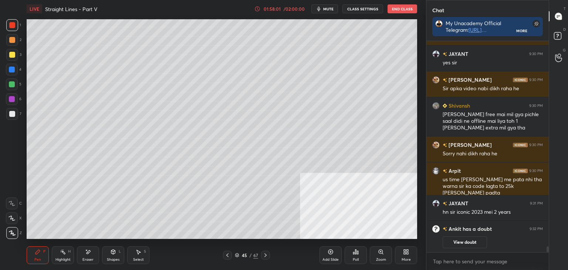
drag, startPoint x: 228, startPoint y: 257, endPoint x: 232, endPoint y: 256, distance: 4.0
click at [229, 257] on icon at bounding box center [227, 255] width 6 height 6
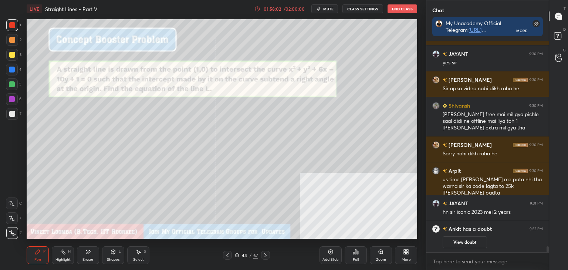
click at [268, 255] on icon at bounding box center [265, 255] width 6 height 6
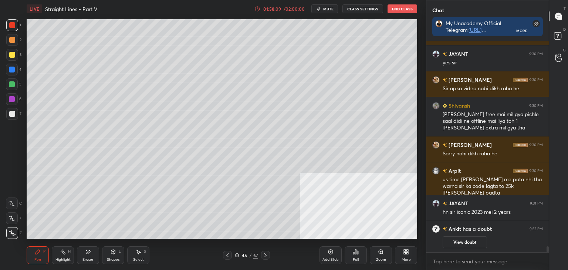
click at [226, 255] on icon at bounding box center [227, 255] width 2 height 4
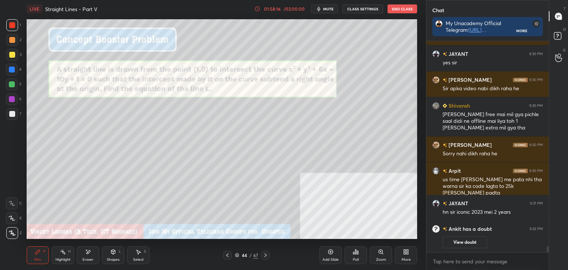
click at [266, 252] on div at bounding box center [265, 255] width 9 height 9
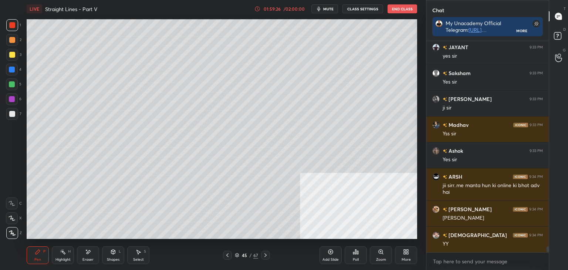
scroll to position [7573, 0]
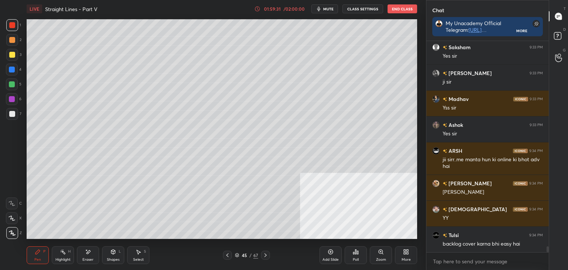
click at [17, 116] on div at bounding box center [12, 114] width 12 height 12
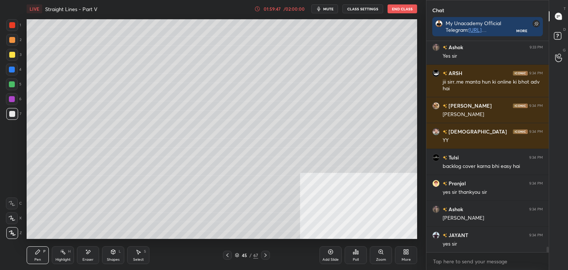
scroll to position [7638, 0]
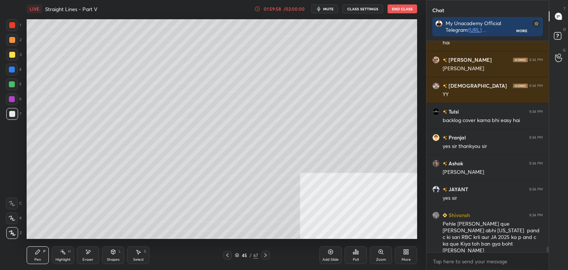
click at [265, 258] on icon at bounding box center [265, 255] width 6 height 6
drag, startPoint x: 225, startPoint y: 255, endPoint x: 237, endPoint y: 254, distance: 12.2
click at [226, 255] on icon at bounding box center [227, 255] width 6 height 6
click at [321, 253] on div "Add Slide" at bounding box center [330, 255] width 22 height 18
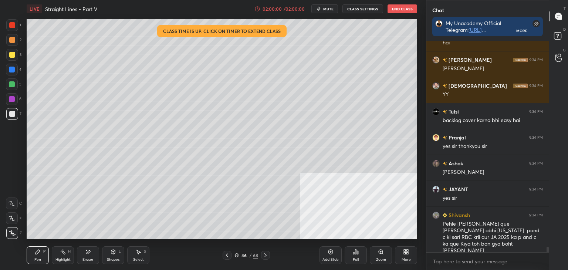
drag, startPoint x: 103, startPoint y: 259, endPoint x: 101, endPoint y: 251, distance: 8.5
click at [104, 259] on div "Shapes L" at bounding box center [113, 255] width 22 height 18
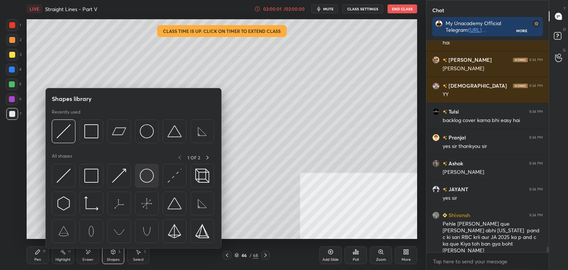
click at [149, 176] on img at bounding box center [147, 176] width 14 height 14
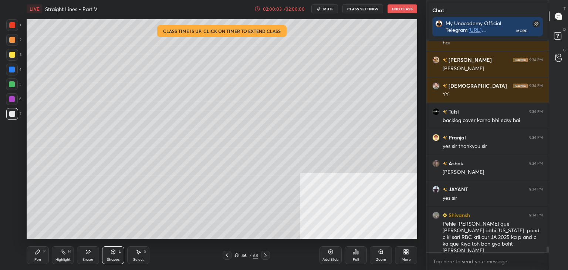
drag, startPoint x: 40, startPoint y: 261, endPoint x: 39, endPoint y: 257, distance: 4.9
click at [40, 261] on div "Pen" at bounding box center [37, 260] width 7 height 4
click at [357, 11] on button "CLASS SETTINGS" at bounding box center [362, 8] width 41 height 9
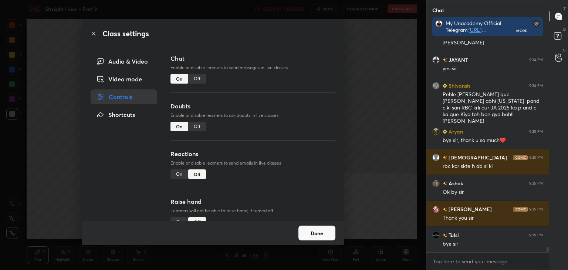
scroll to position [7793, 0]
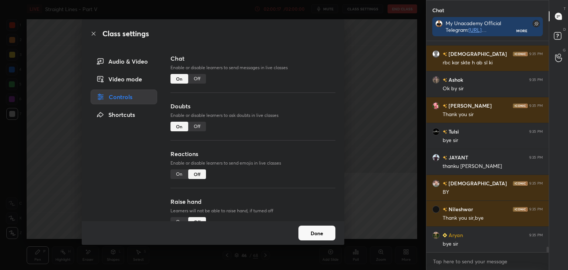
click at [195, 128] on div "Off" at bounding box center [197, 127] width 18 height 10
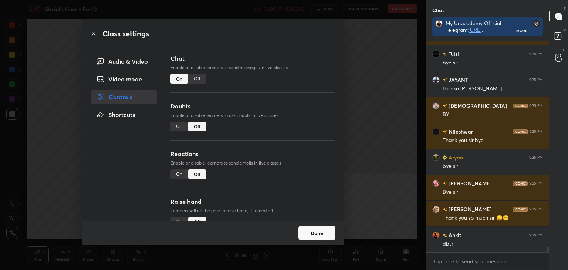
type textarea "x"
click at [193, 79] on div "Off" at bounding box center [197, 79] width 18 height 10
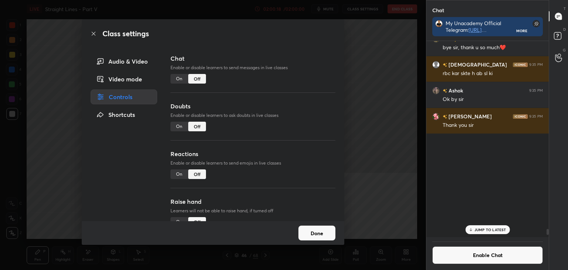
scroll to position [3, 2]
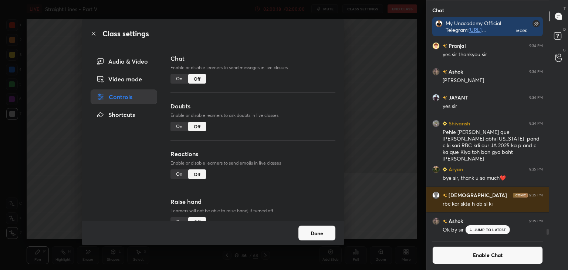
click at [314, 235] on button "Done" at bounding box center [316, 233] width 37 height 15
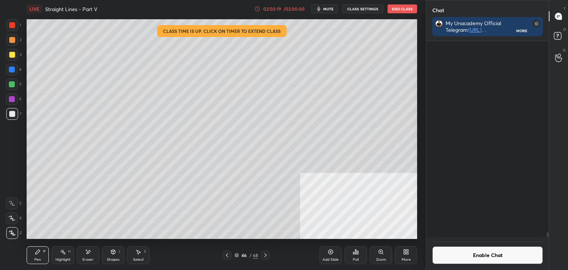
scroll to position [7946, 0]
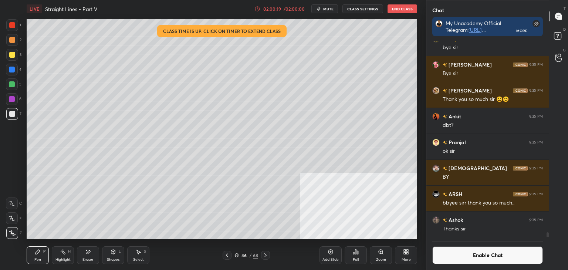
click at [395, 8] on button "End Class" at bounding box center [402, 8] width 30 height 9
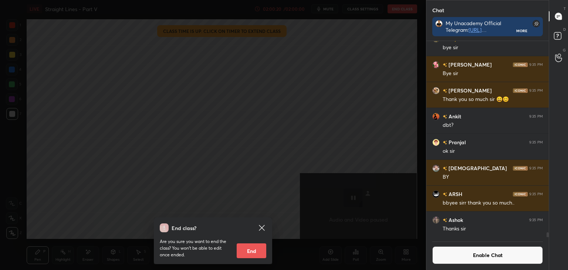
click at [251, 256] on button "End" at bounding box center [252, 250] width 30 height 15
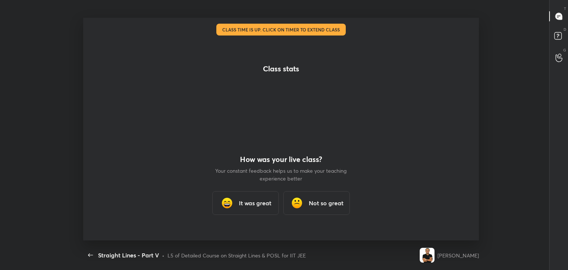
scroll to position [0, 0]
